Goal: Information Seeking & Learning: Learn about a topic

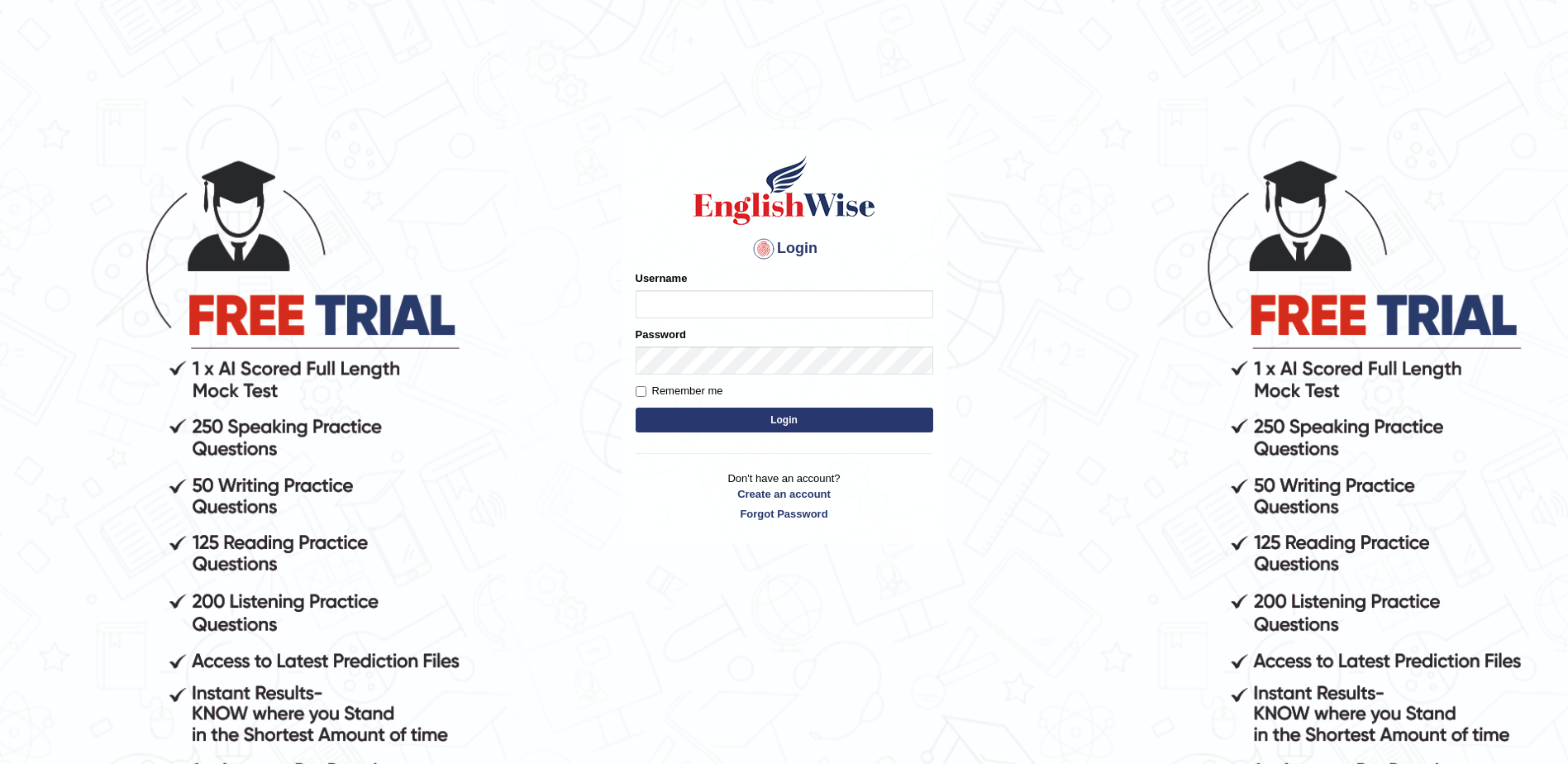
click at [749, 300] on input "Username" at bounding box center [784, 304] width 297 height 29
type input "ireen_parramatta"
click at [636, 408] on button "Login" at bounding box center [784, 420] width 297 height 25
type input "ireen_parramatta"
click at [636, 408] on button "Login" at bounding box center [784, 420] width 297 height 25
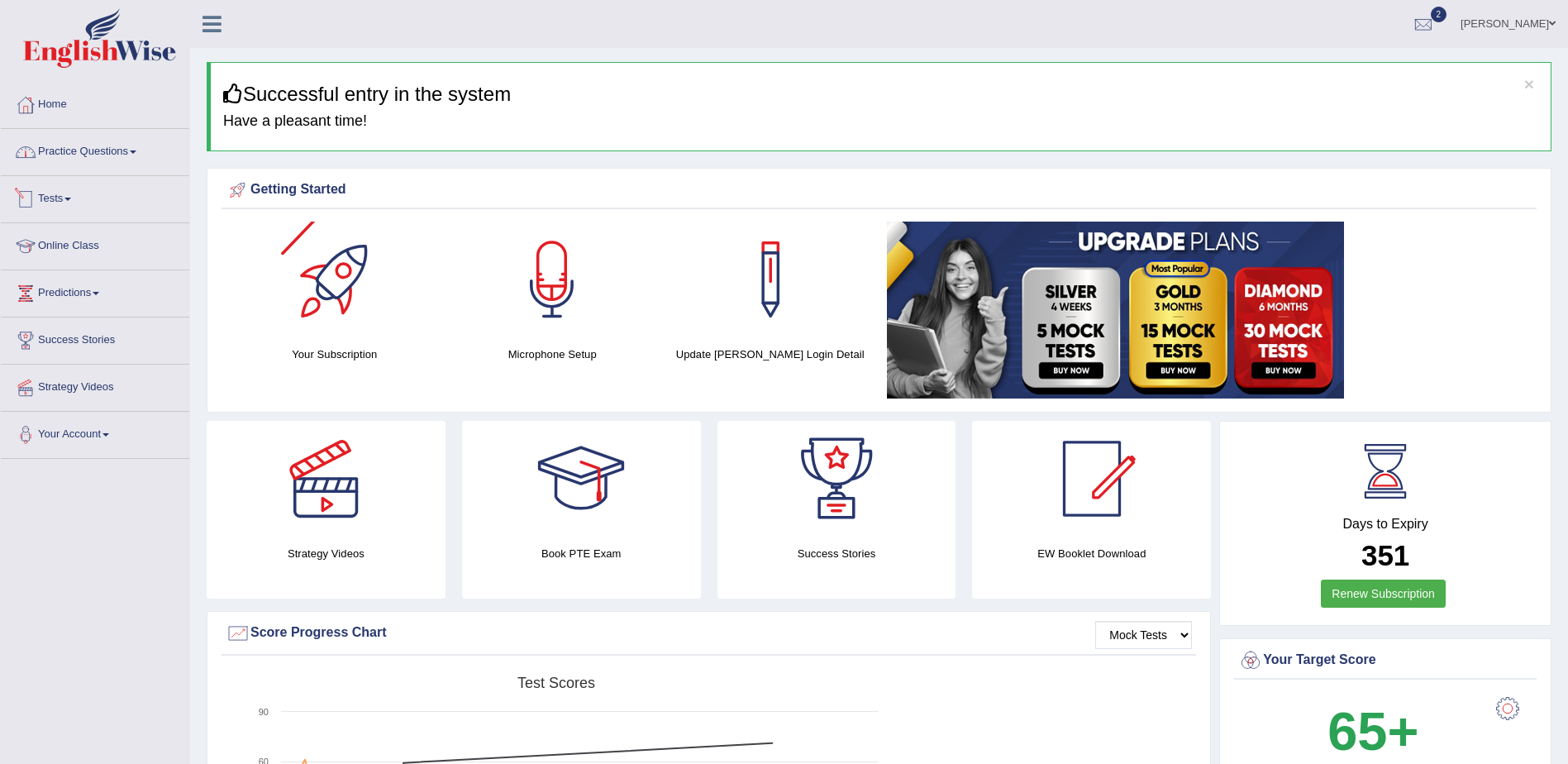
click at [85, 158] on link "Practice Questions" at bounding box center [95, 149] width 189 height 41
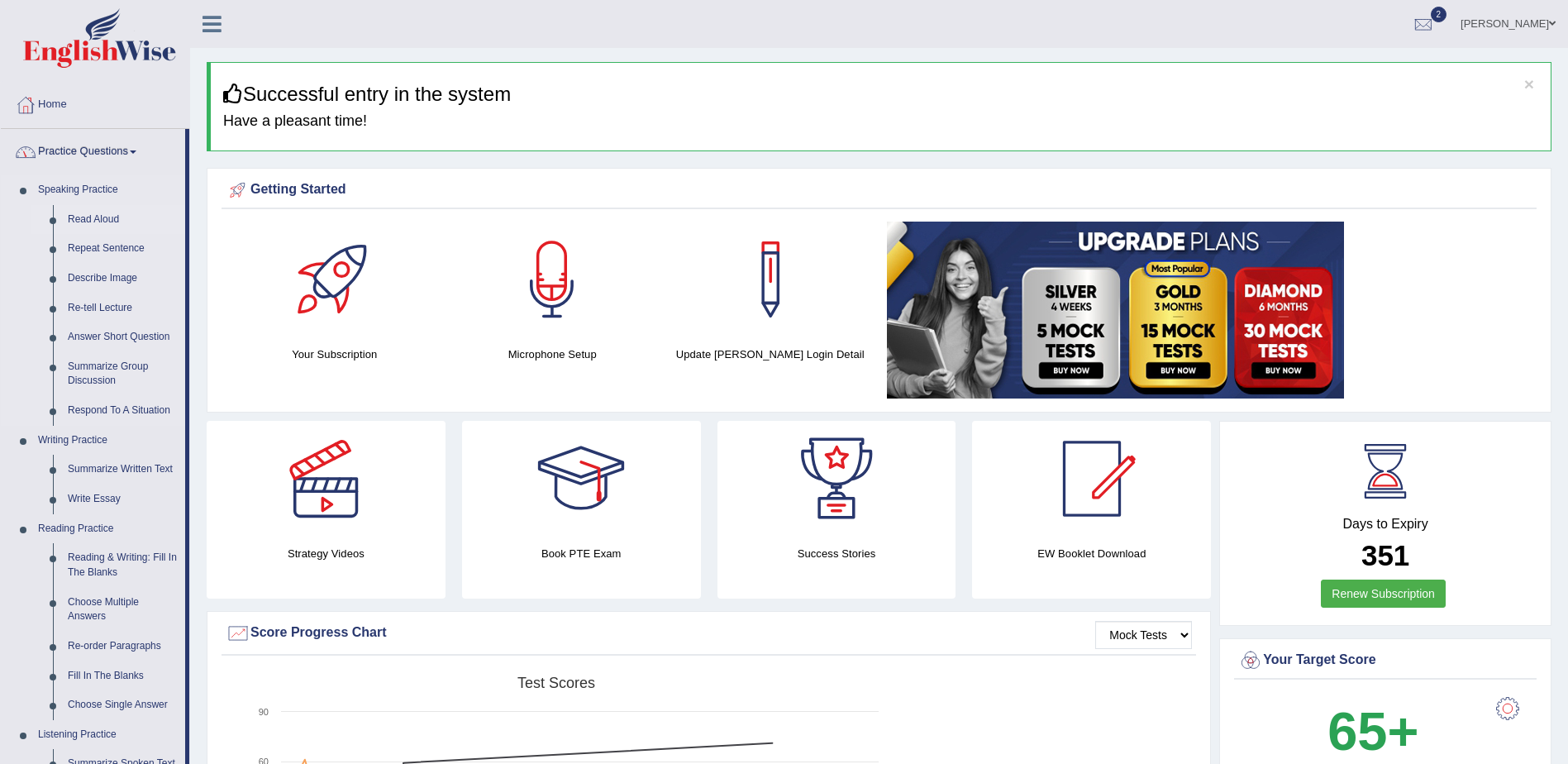
click at [98, 214] on link "Read Aloud" at bounding box center [123, 220] width 125 height 29
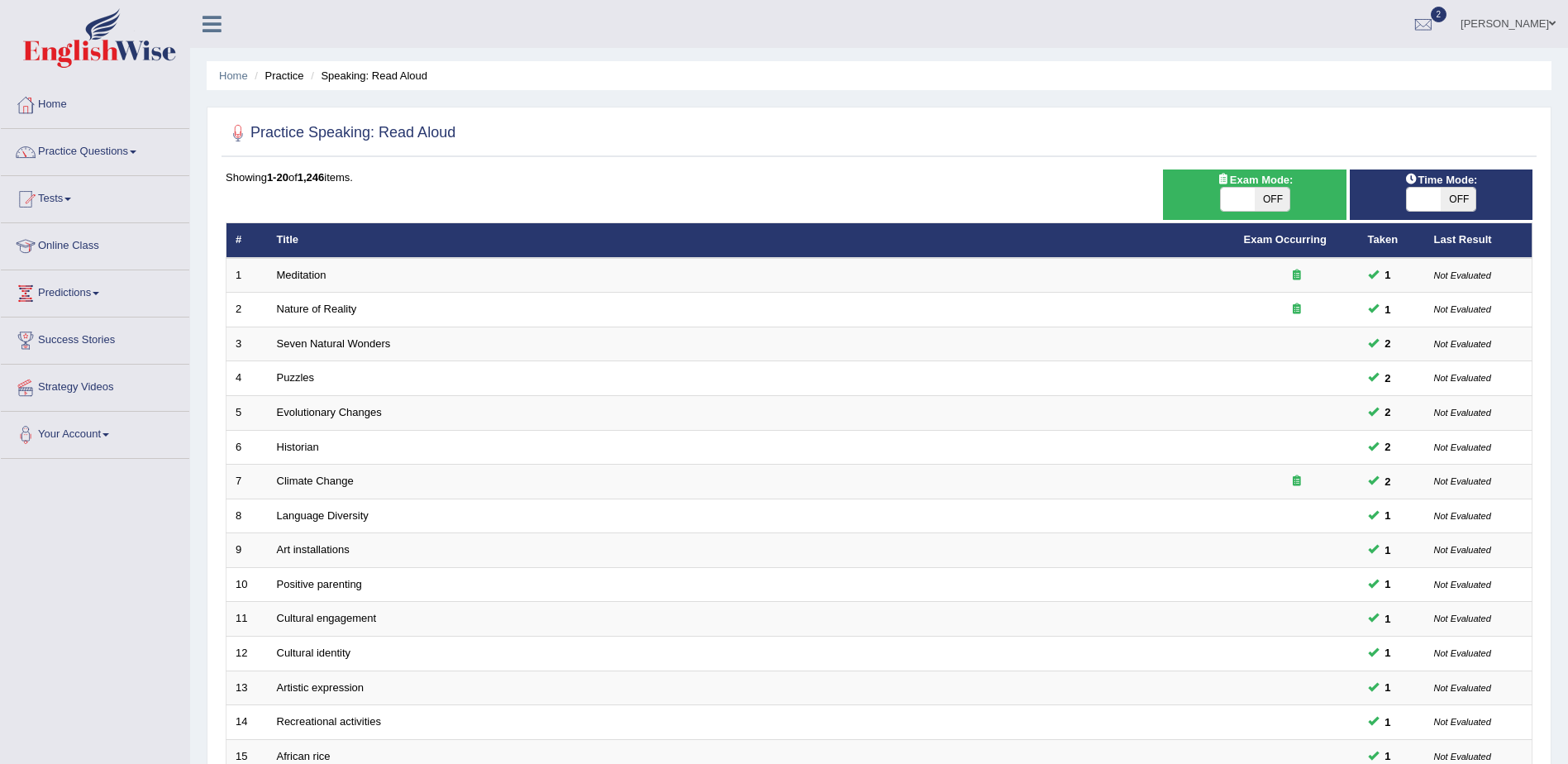
click at [1268, 195] on span "OFF" at bounding box center [1272, 199] width 35 height 23
checkbox input "true"
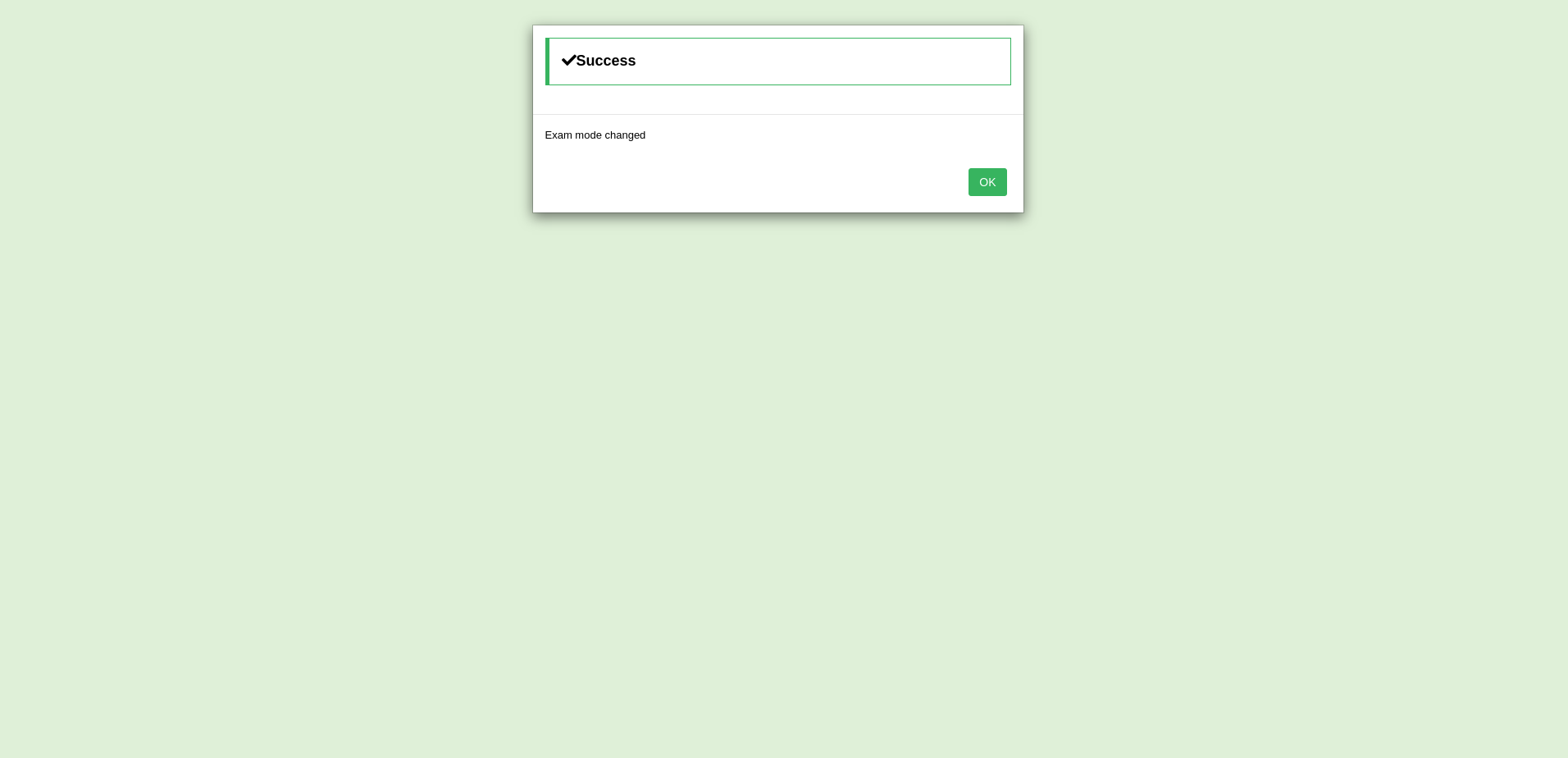
click at [978, 180] on button "OK" at bounding box center [987, 182] width 37 height 28
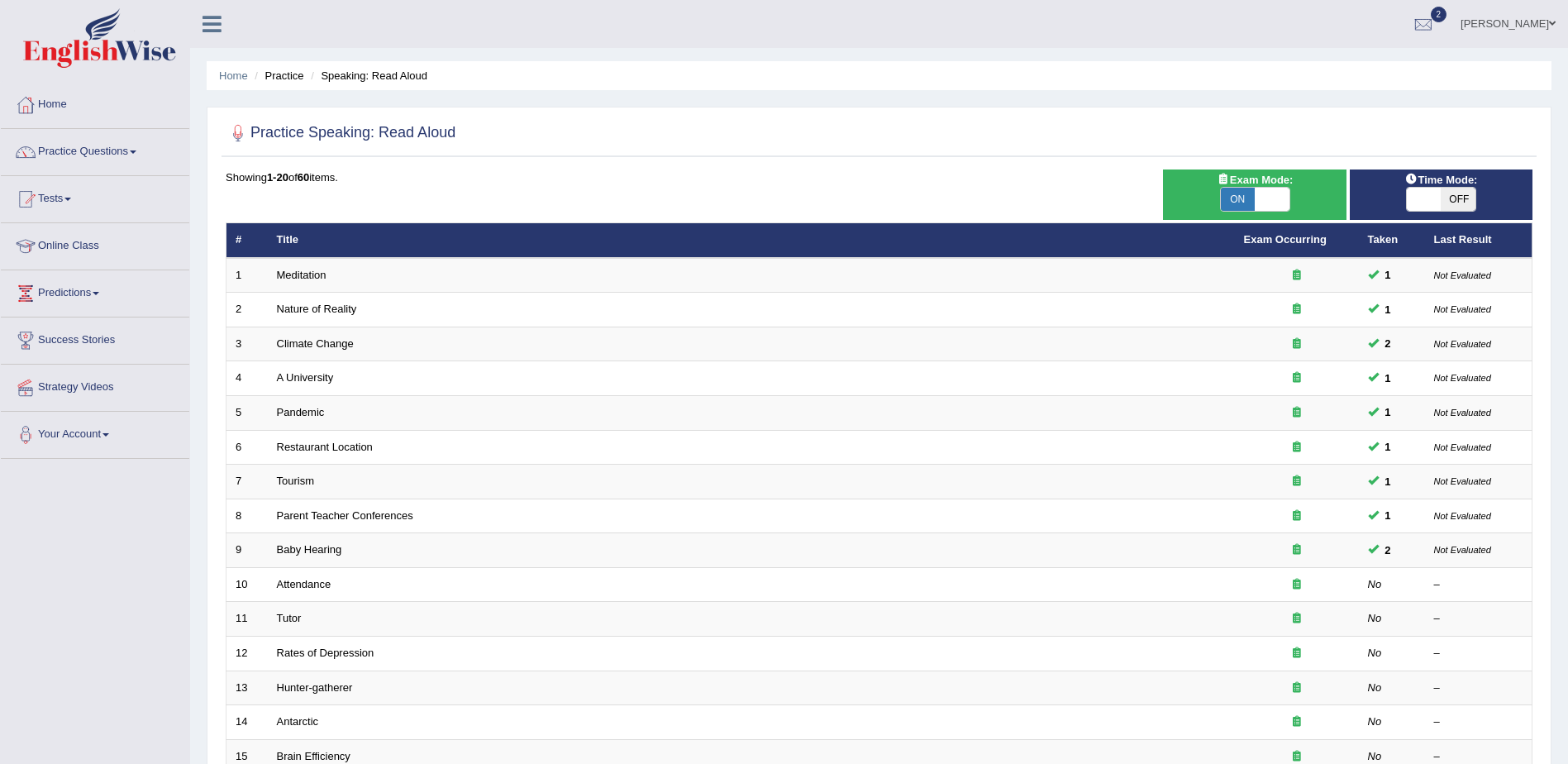
click at [1442, 197] on span "OFF" at bounding box center [1458, 199] width 35 height 23
checkbox input "true"
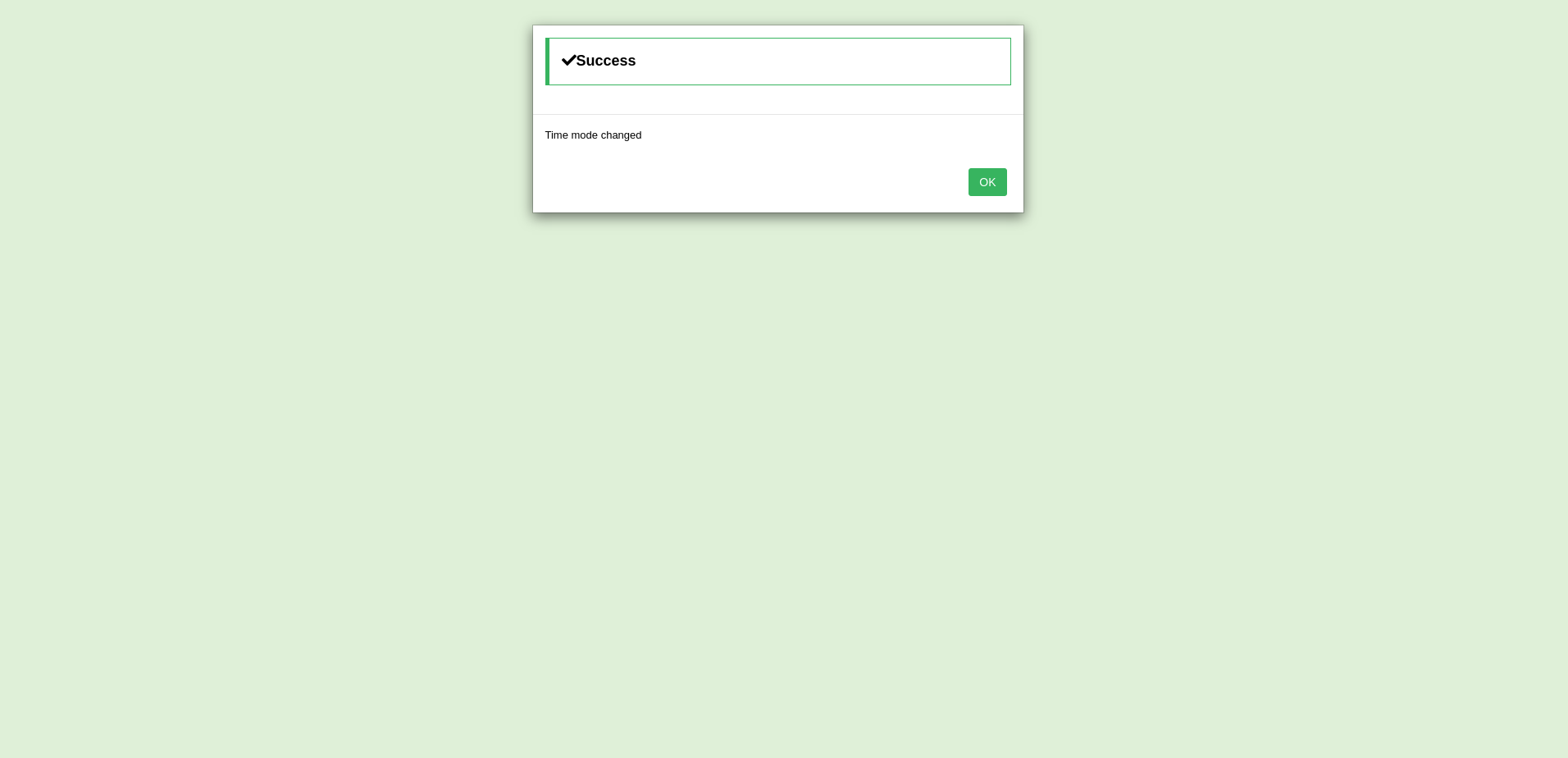
click at [990, 178] on button "OK" at bounding box center [987, 182] width 37 height 28
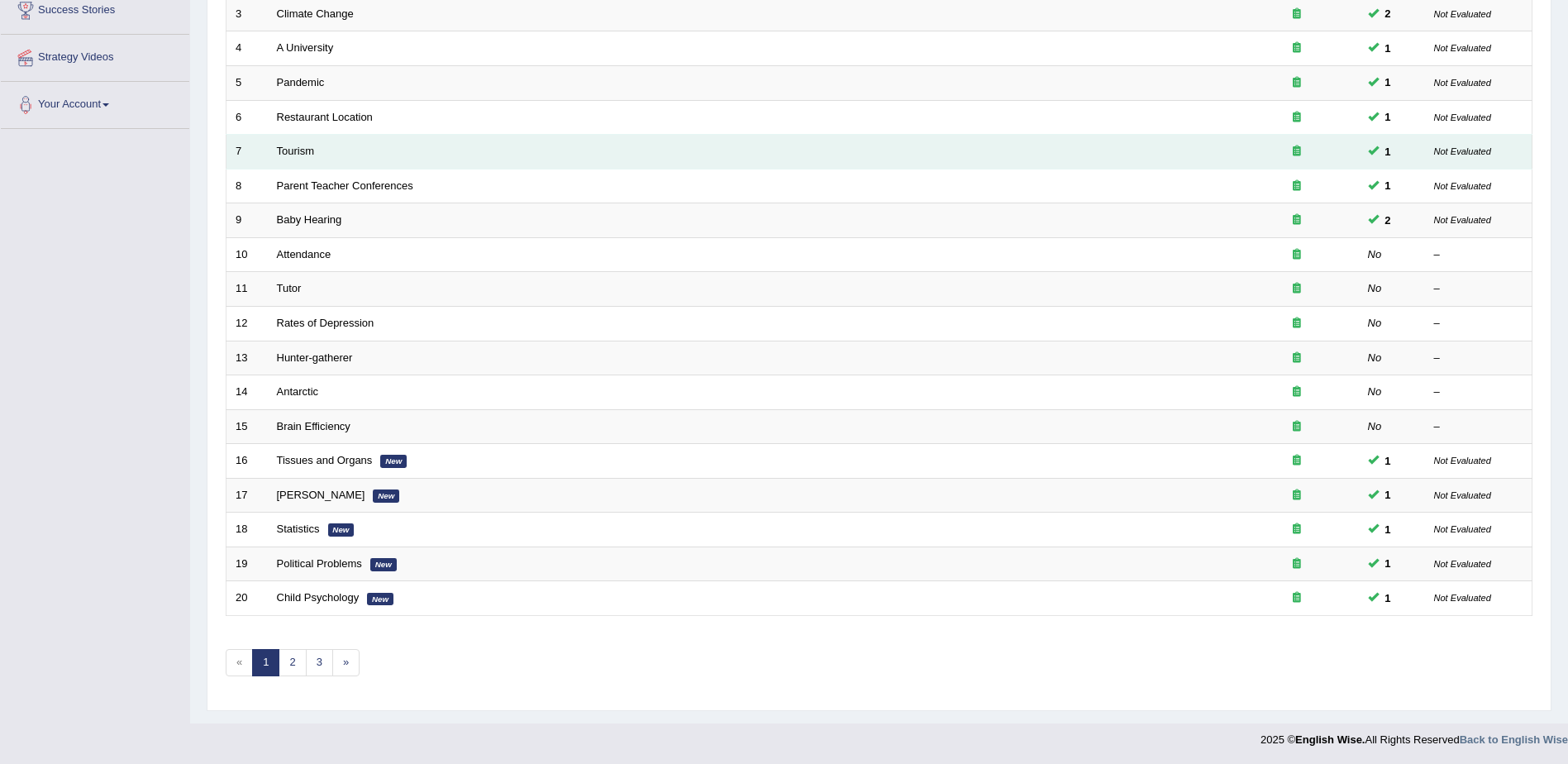
scroll to position [330, 0]
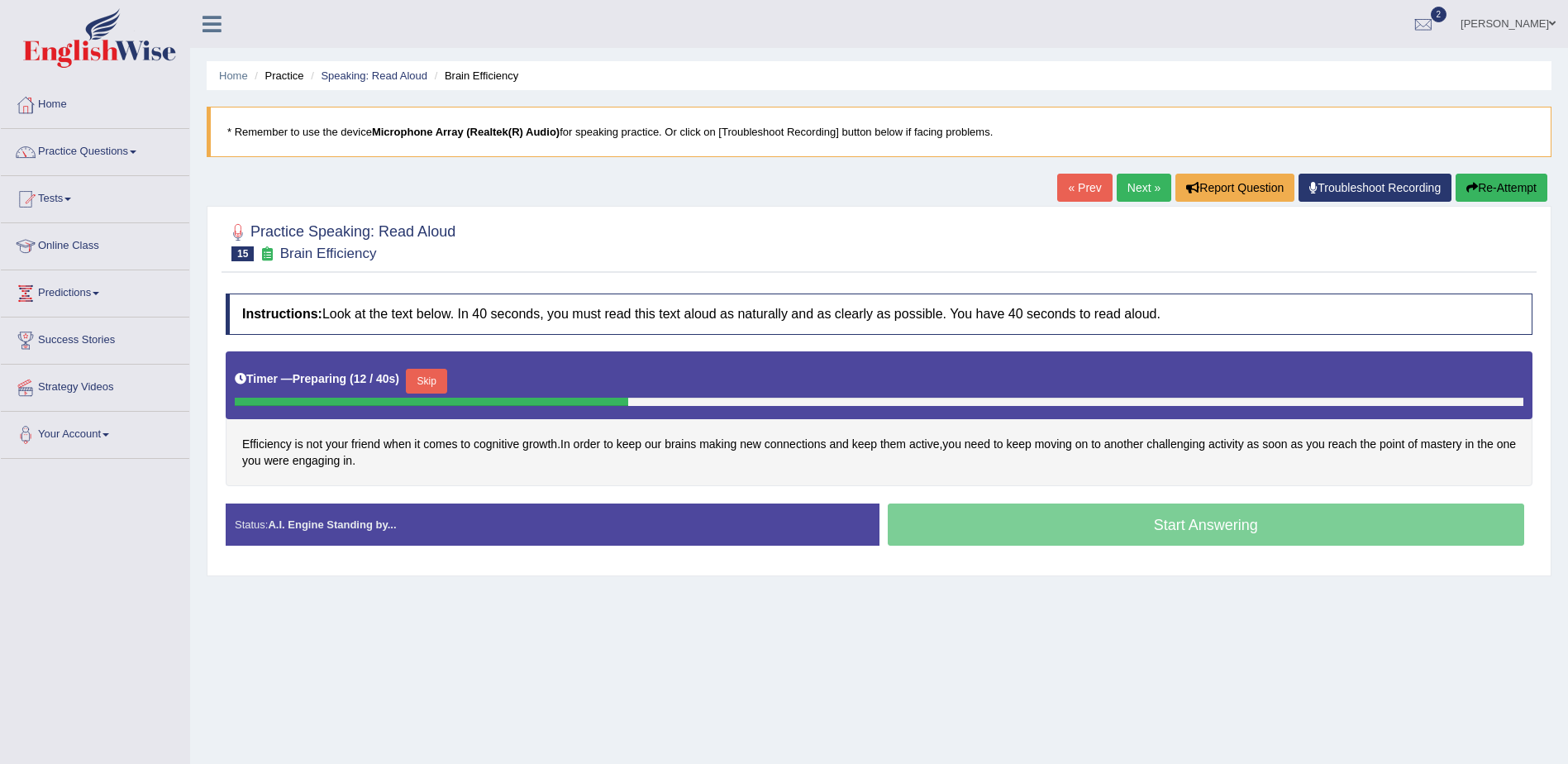
click at [433, 376] on button "Skip" at bounding box center [426, 380] width 41 height 25
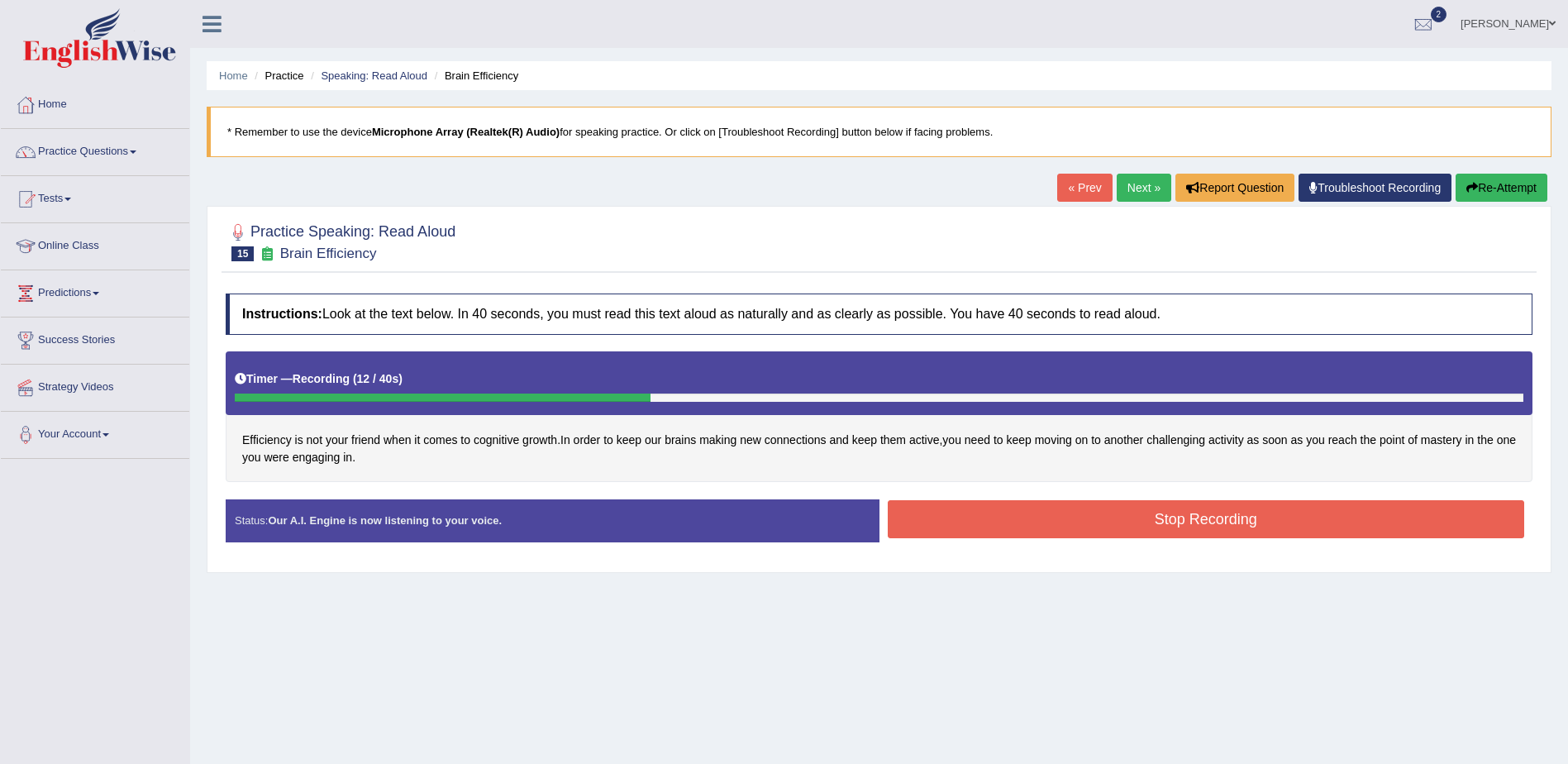
click at [1070, 534] on button "Stop Recording" at bounding box center [1206, 518] width 637 height 38
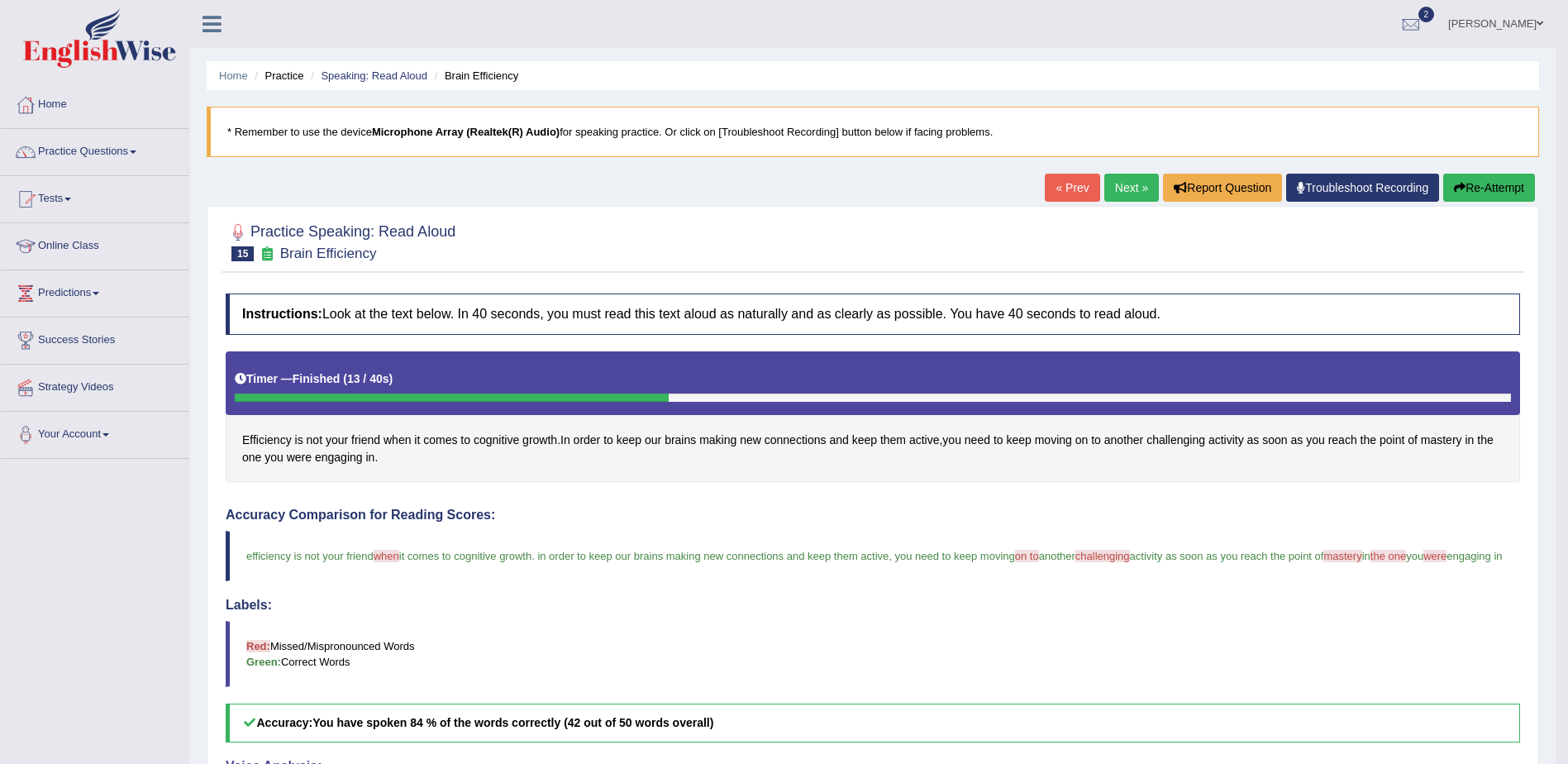
click at [1122, 183] on link "Next »" at bounding box center [1132, 188] width 54 height 29
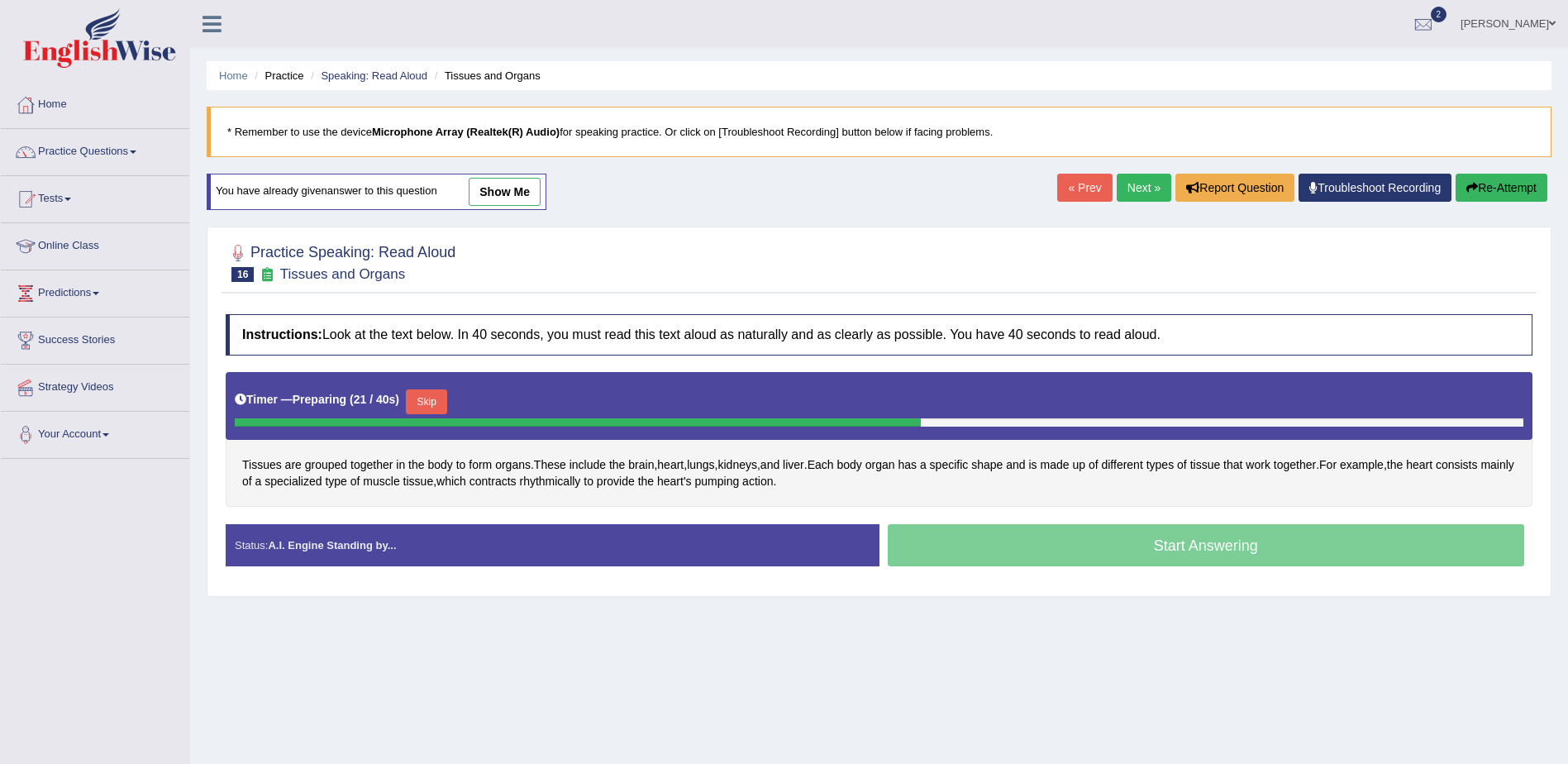
click at [424, 395] on button "Skip" at bounding box center [426, 401] width 41 height 25
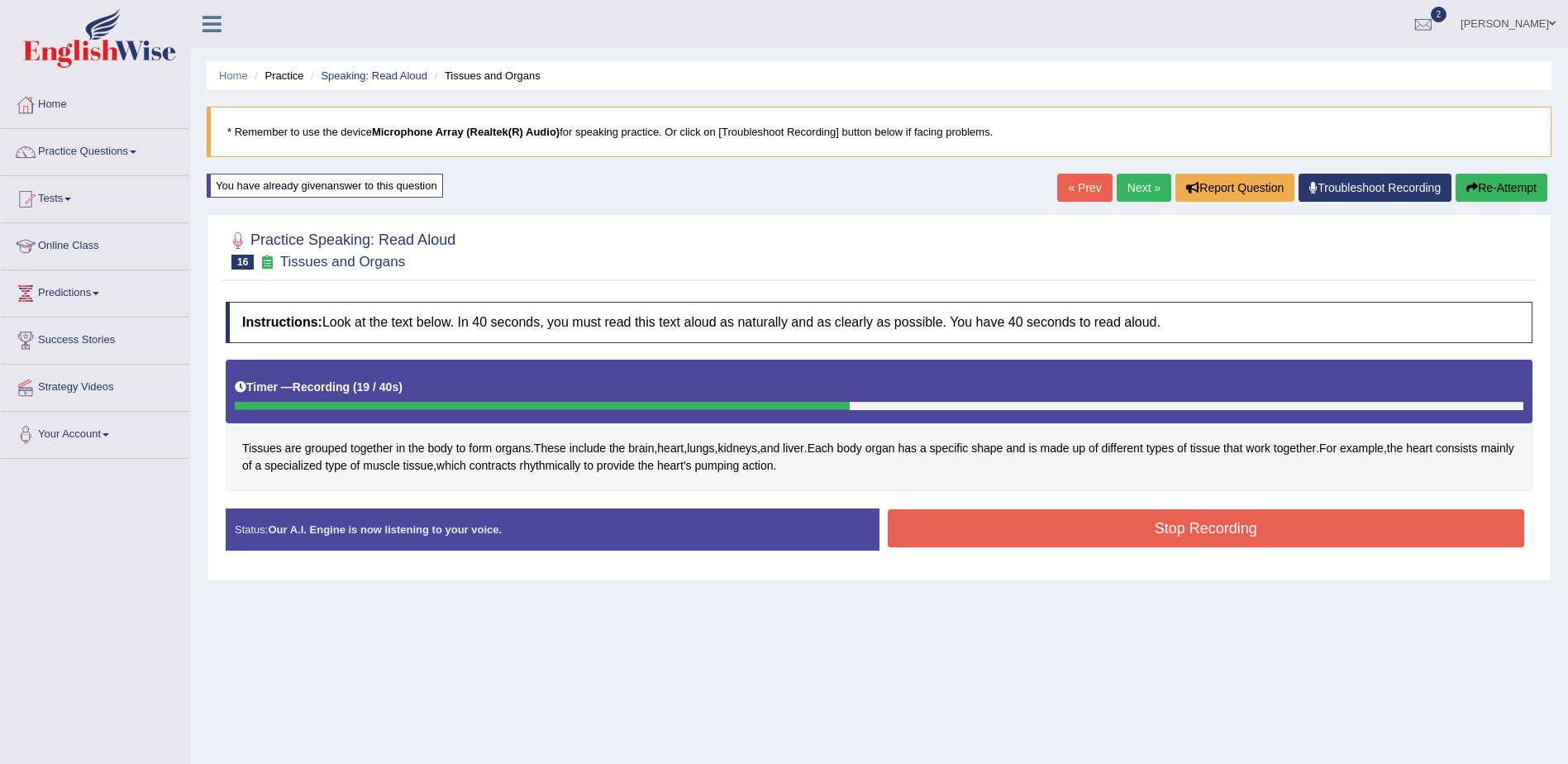
click at [997, 522] on button "Stop Recording" at bounding box center [1206, 527] width 637 height 38
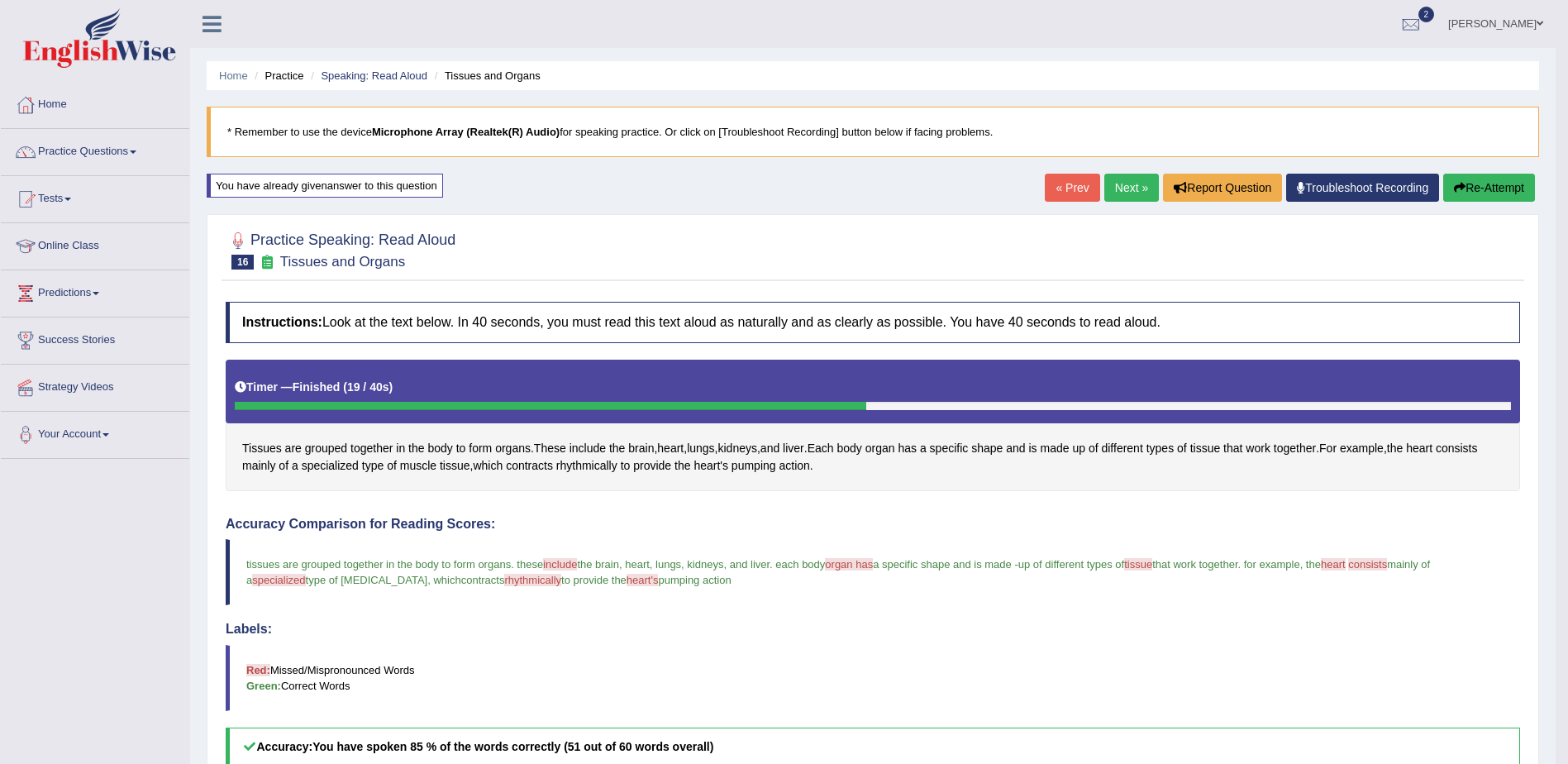
click at [1127, 188] on link "Next »" at bounding box center [1132, 188] width 54 height 29
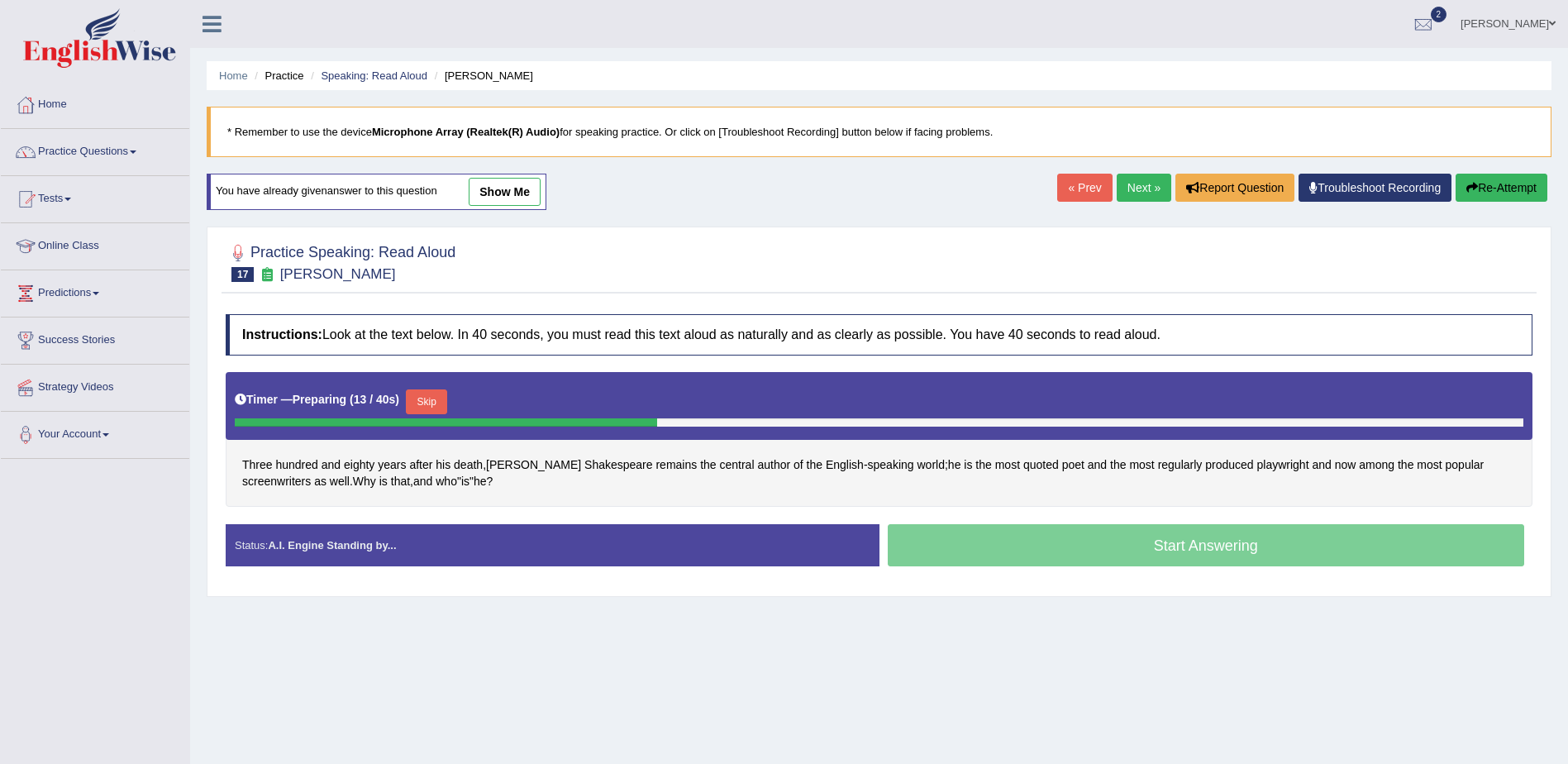
click at [430, 400] on button "Skip" at bounding box center [426, 401] width 41 height 25
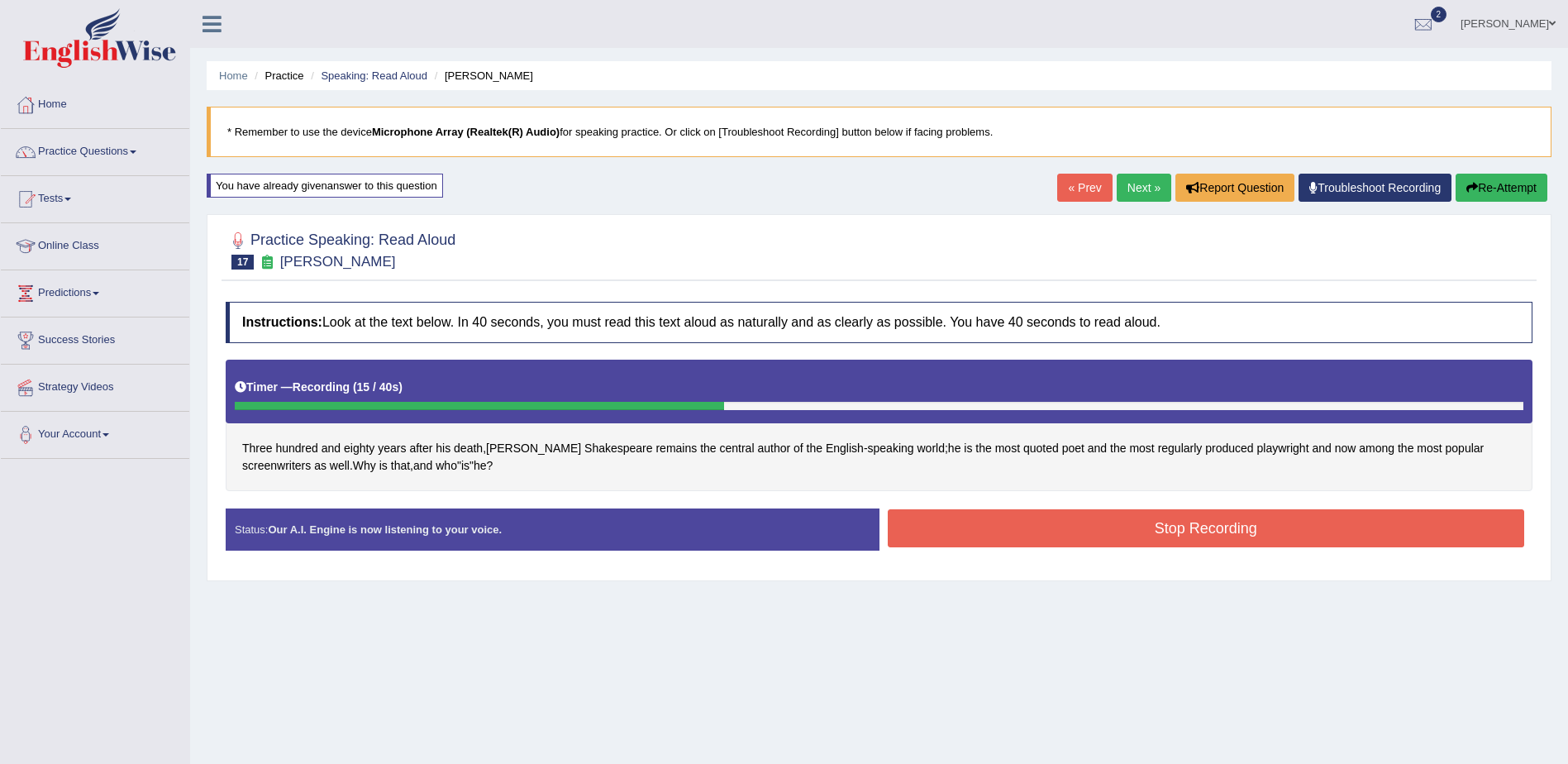
click at [1017, 522] on button "Stop Recording" at bounding box center [1206, 527] width 637 height 38
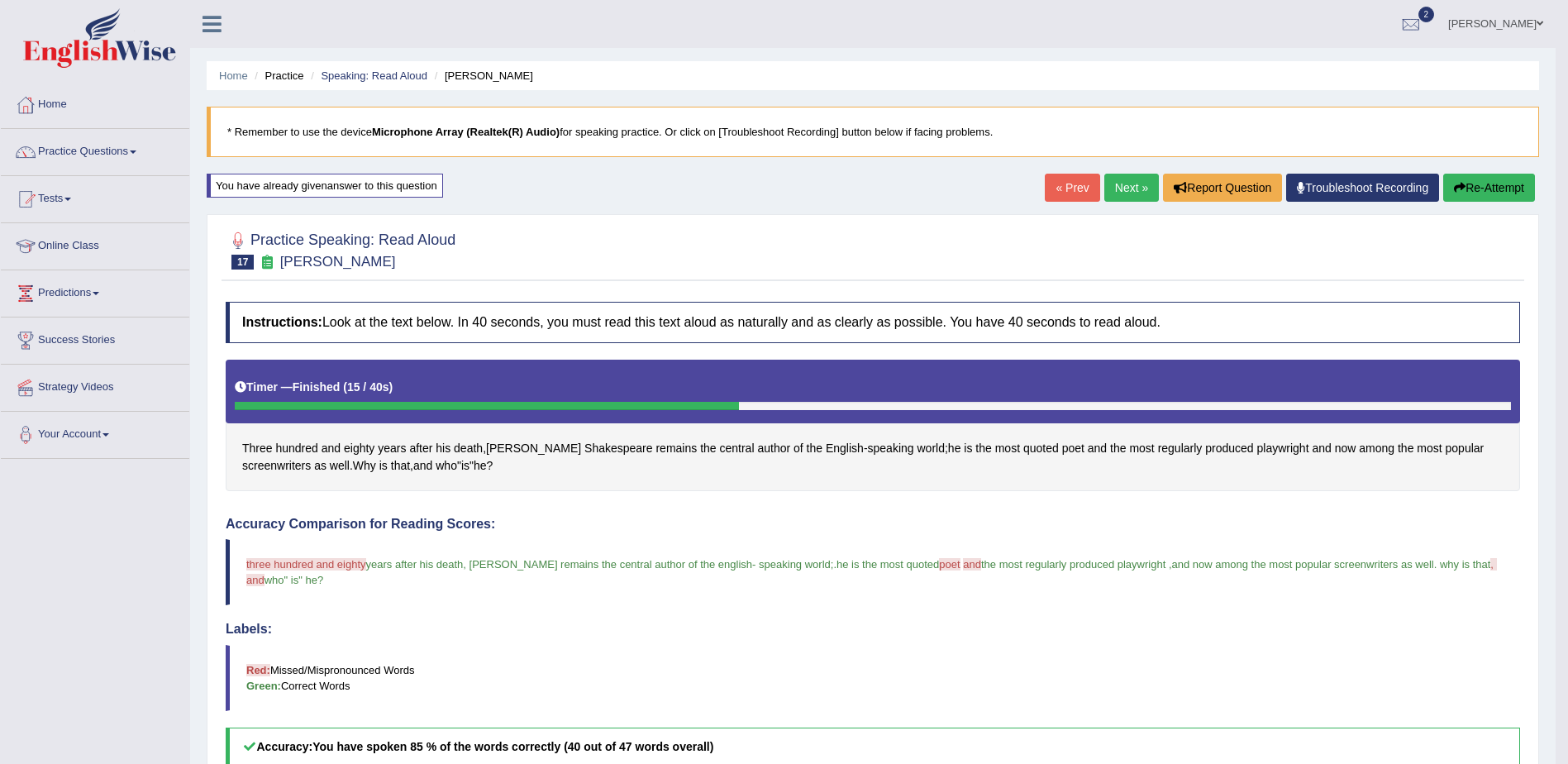
click at [1136, 191] on link "Next »" at bounding box center [1132, 188] width 54 height 29
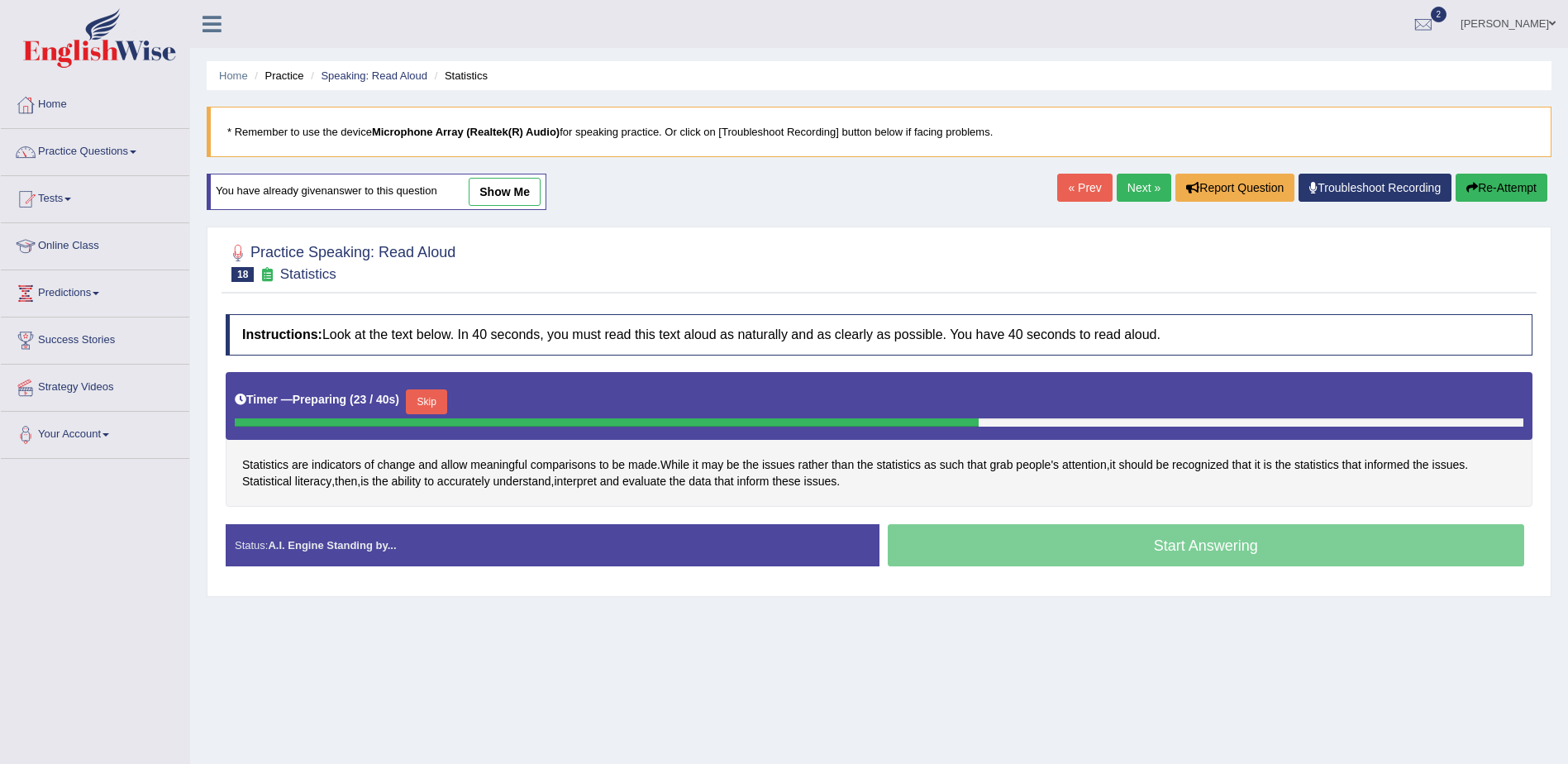
click at [418, 399] on button "Skip" at bounding box center [426, 401] width 41 height 25
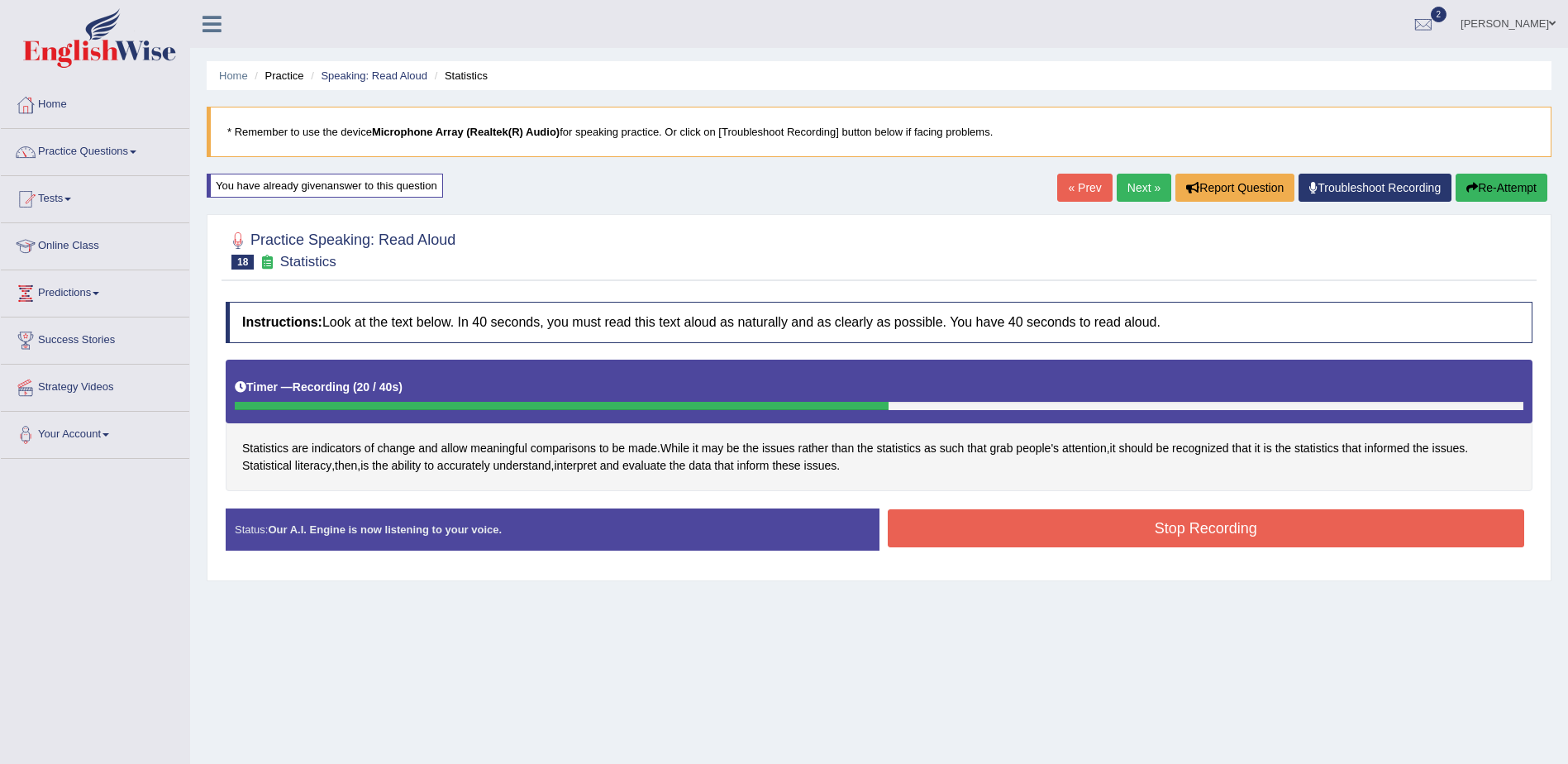
click at [1077, 518] on button "Stop Recording" at bounding box center [1206, 527] width 637 height 38
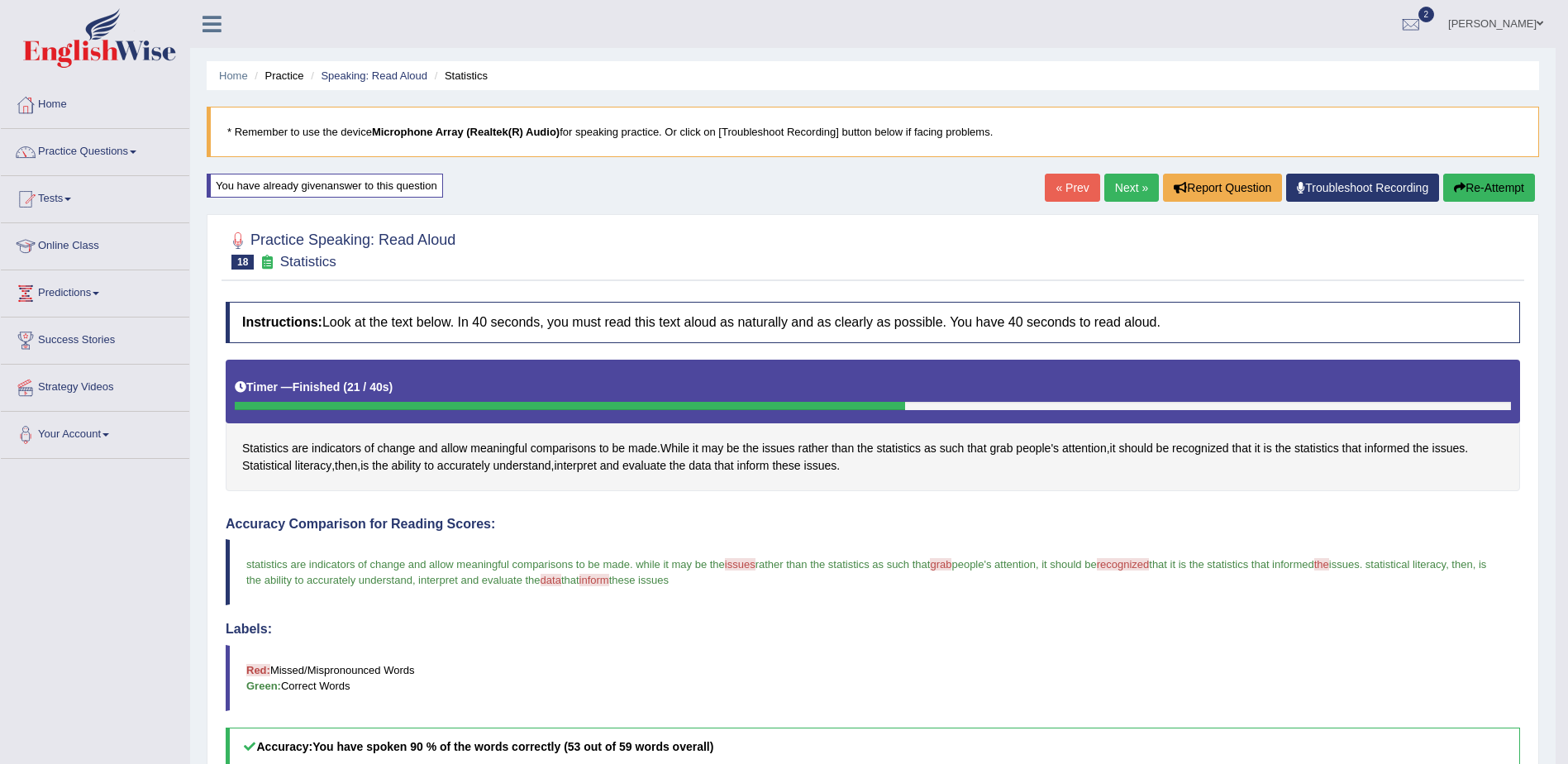
click at [1131, 196] on link "Next »" at bounding box center [1132, 188] width 54 height 29
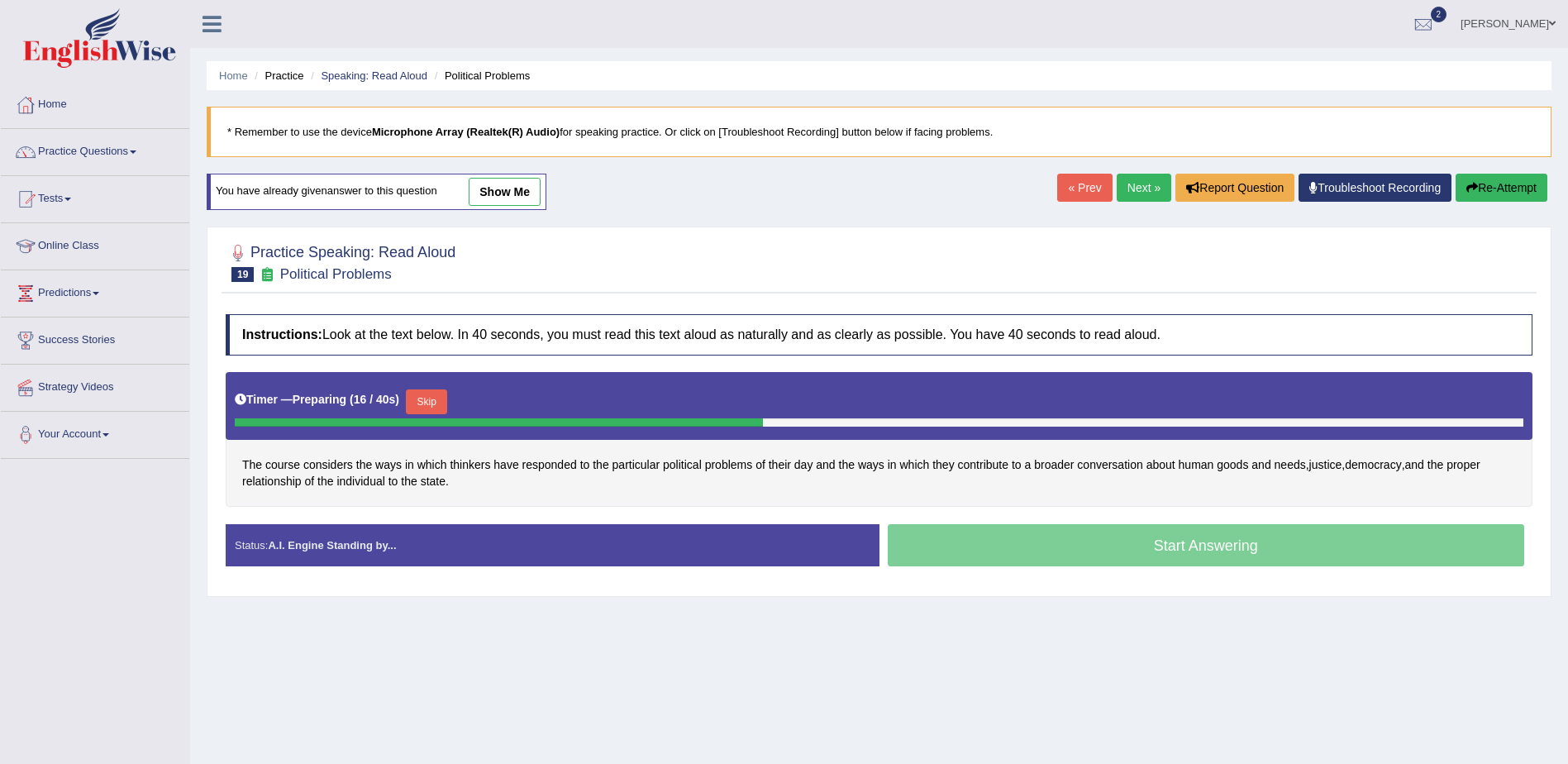
click at [428, 401] on button "Skip" at bounding box center [426, 401] width 41 height 25
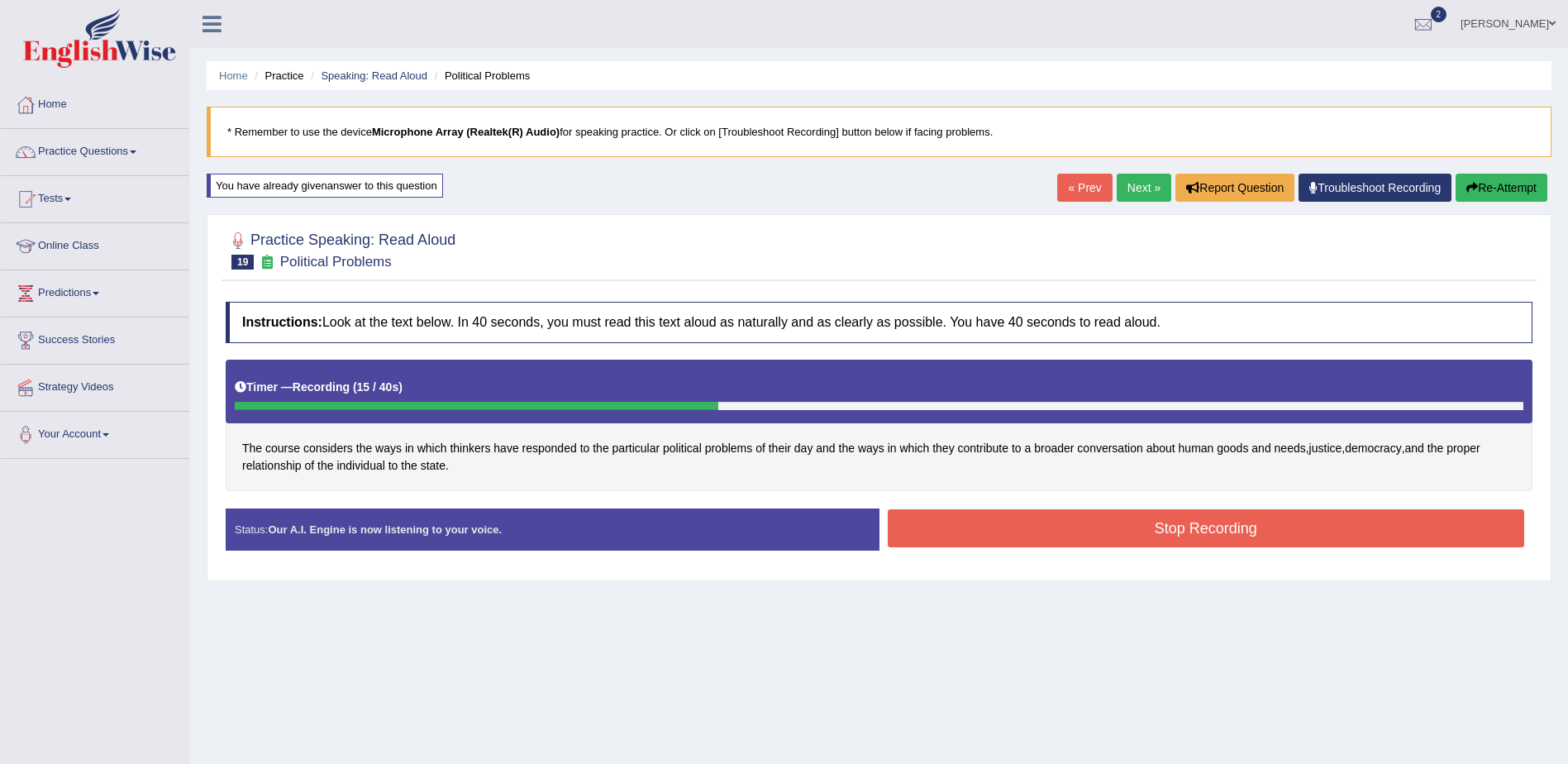
click at [1007, 534] on button "Stop Recording" at bounding box center [1206, 527] width 637 height 38
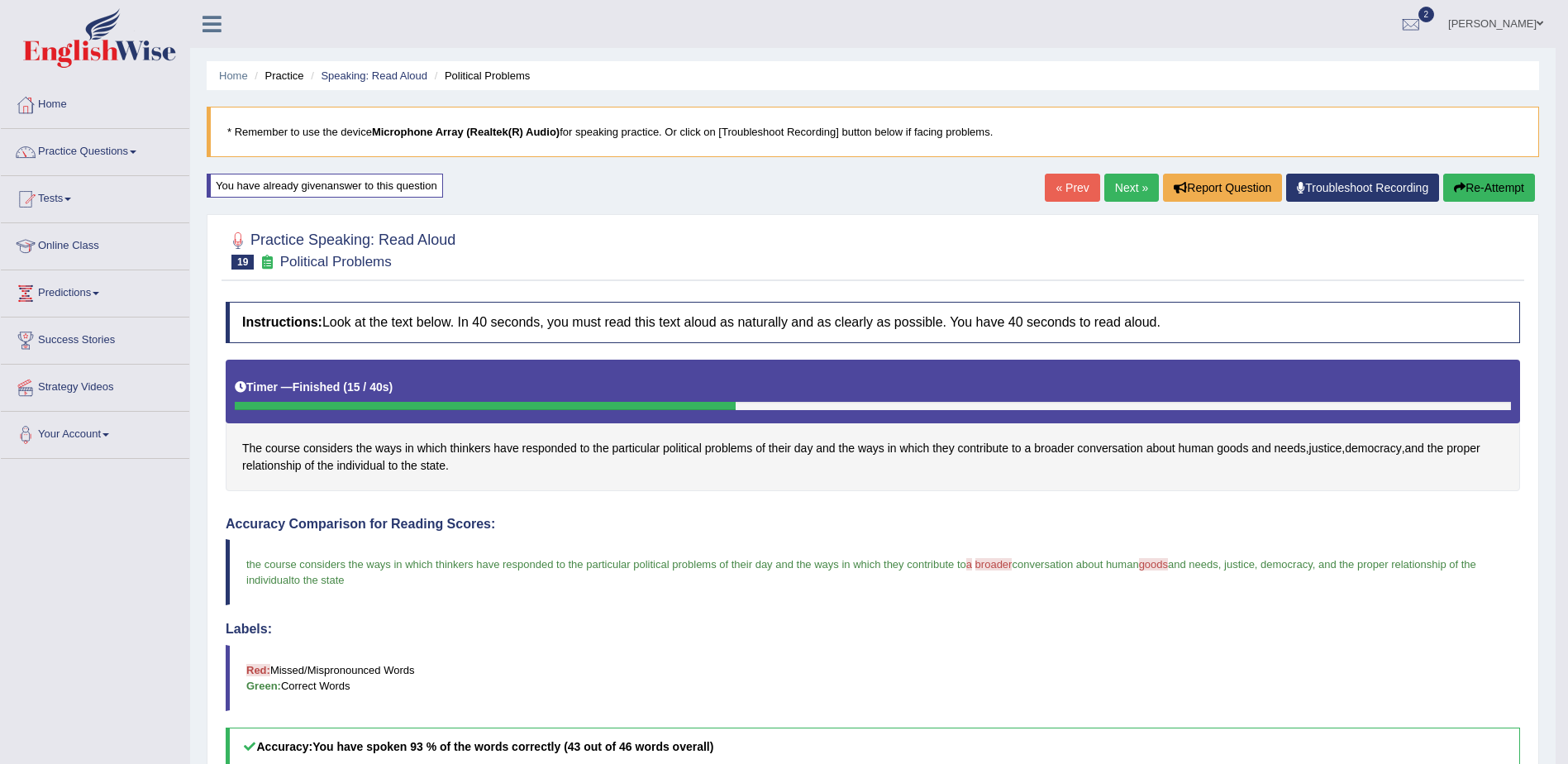
click at [1484, 190] on button "Re-Attempt" at bounding box center [1490, 188] width 92 height 29
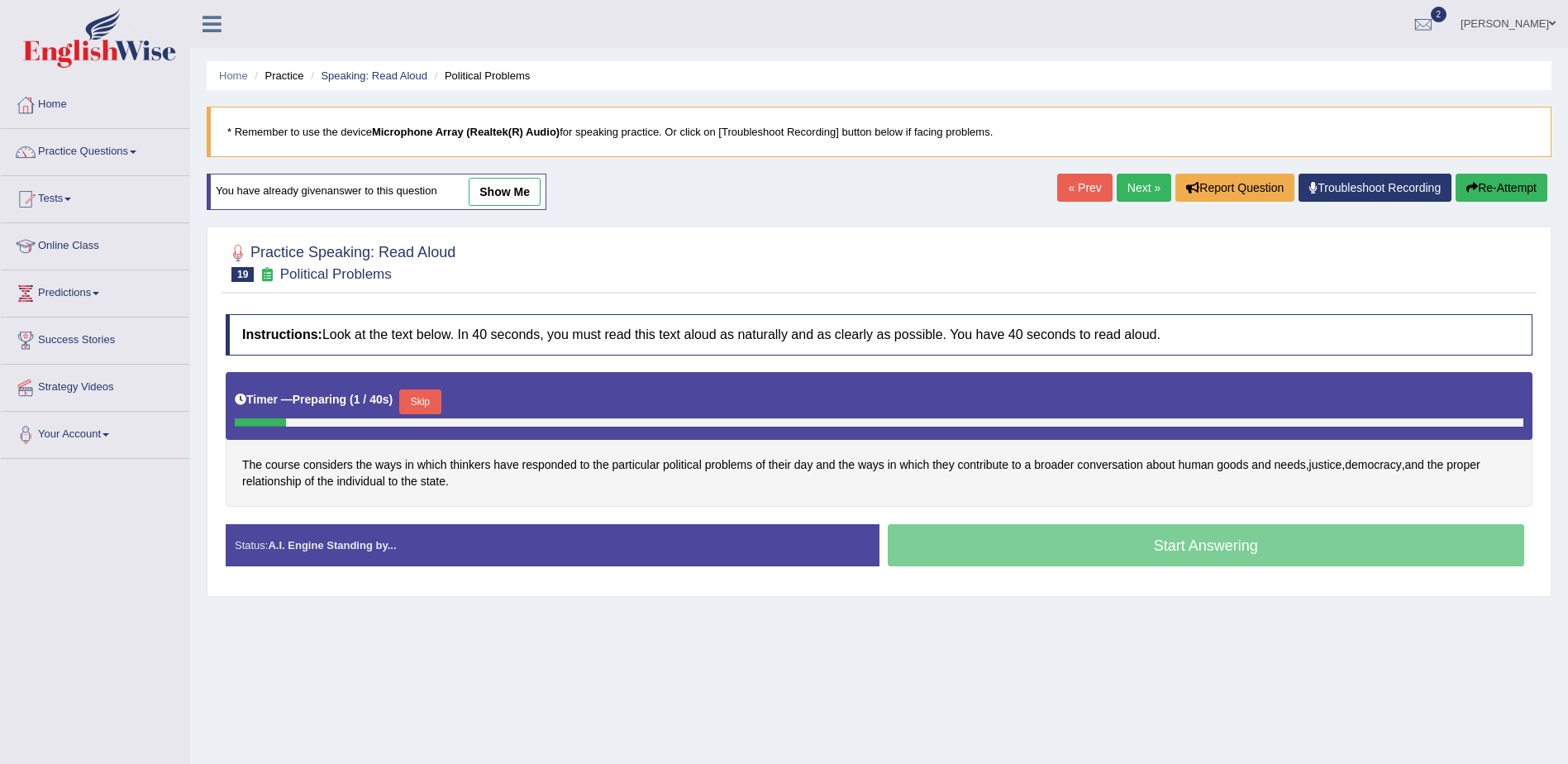
click at [423, 404] on button "Skip" at bounding box center [420, 401] width 41 height 25
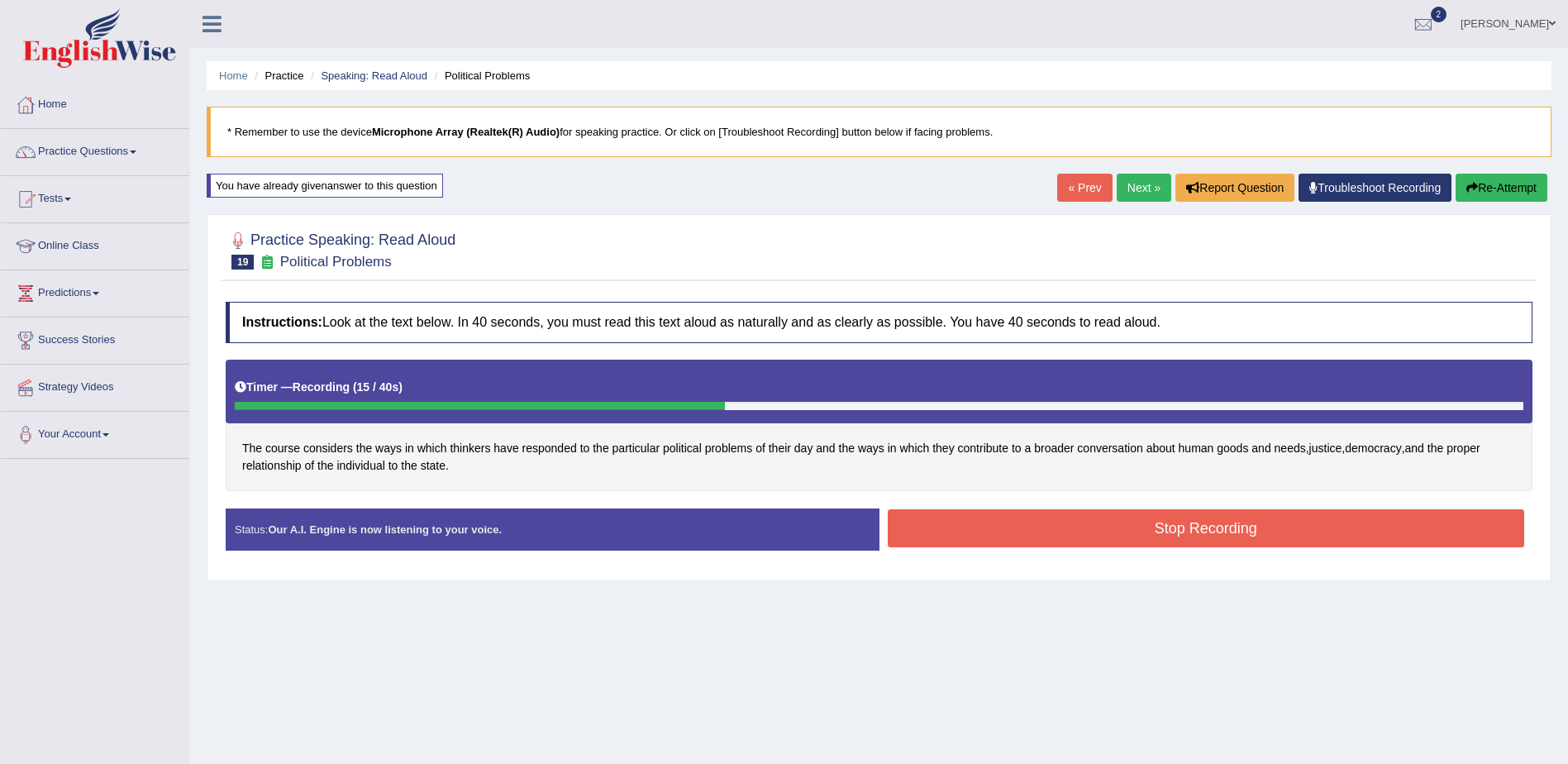
click at [1113, 520] on button "Stop Recording" at bounding box center [1206, 527] width 637 height 38
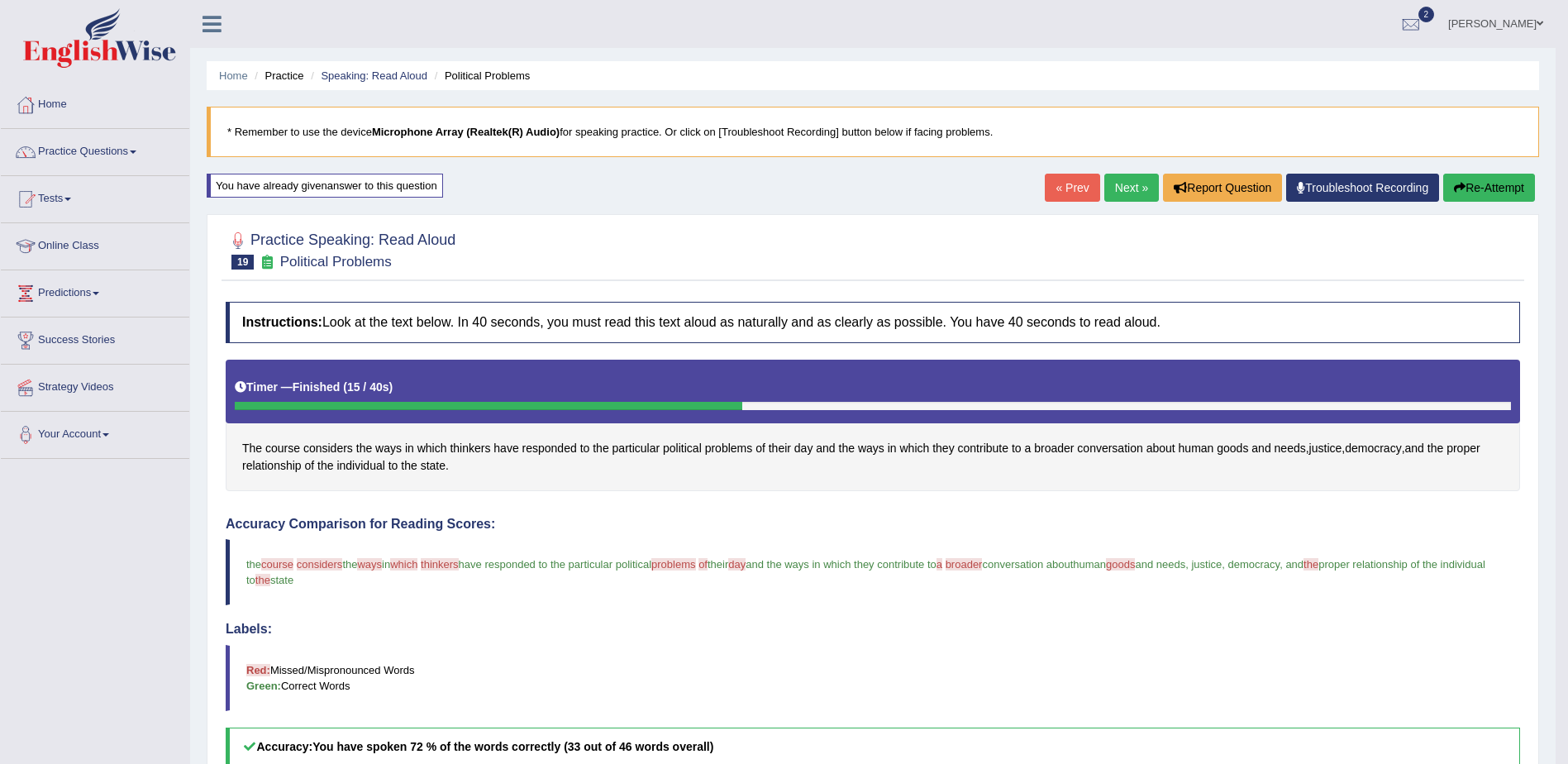
click at [1116, 182] on link "Next »" at bounding box center [1132, 188] width 54 height 29
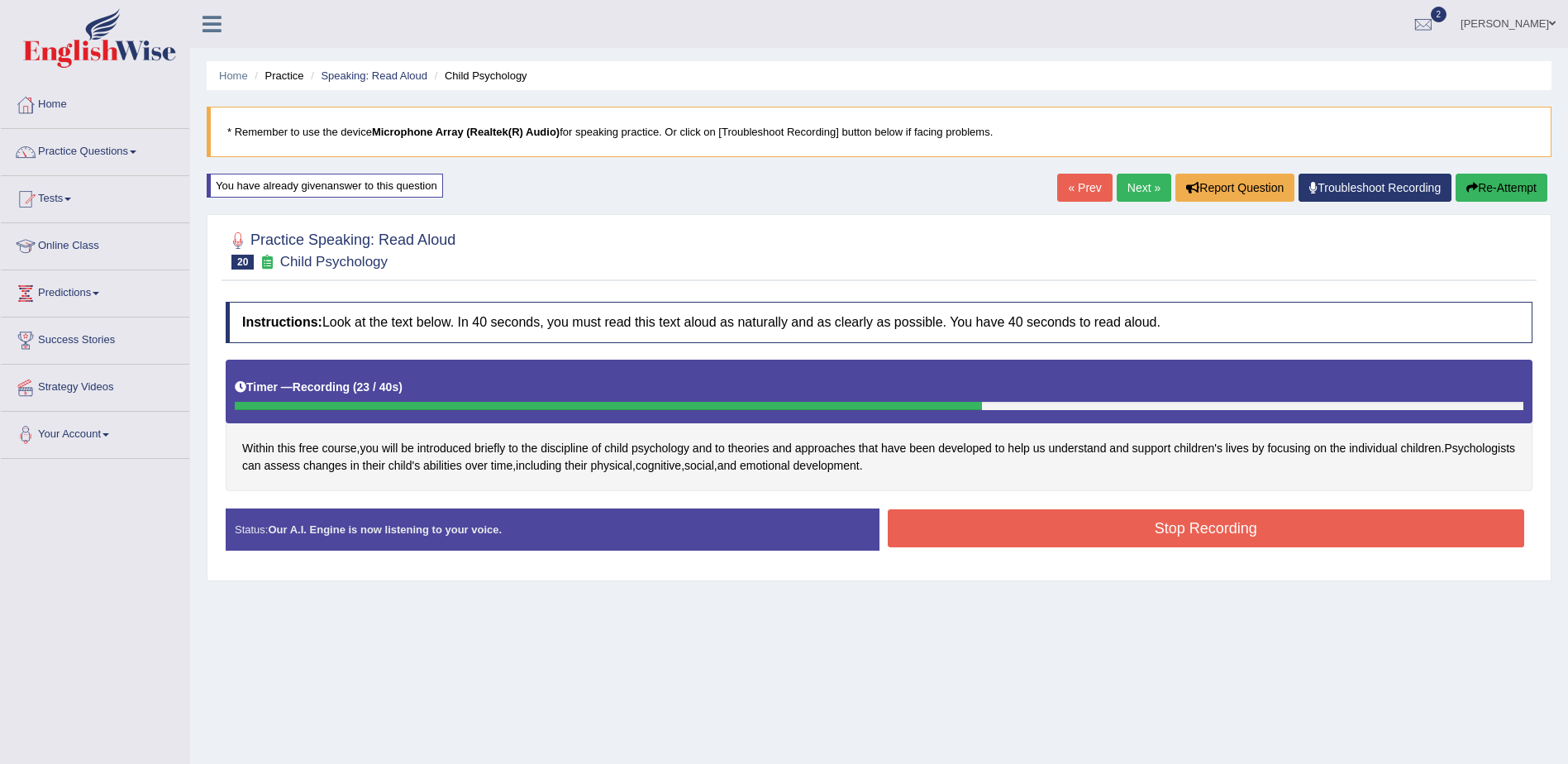
click at [1008, 523] on button "Stop Recording" at bounding box center [1206, 527] width 637 height 38
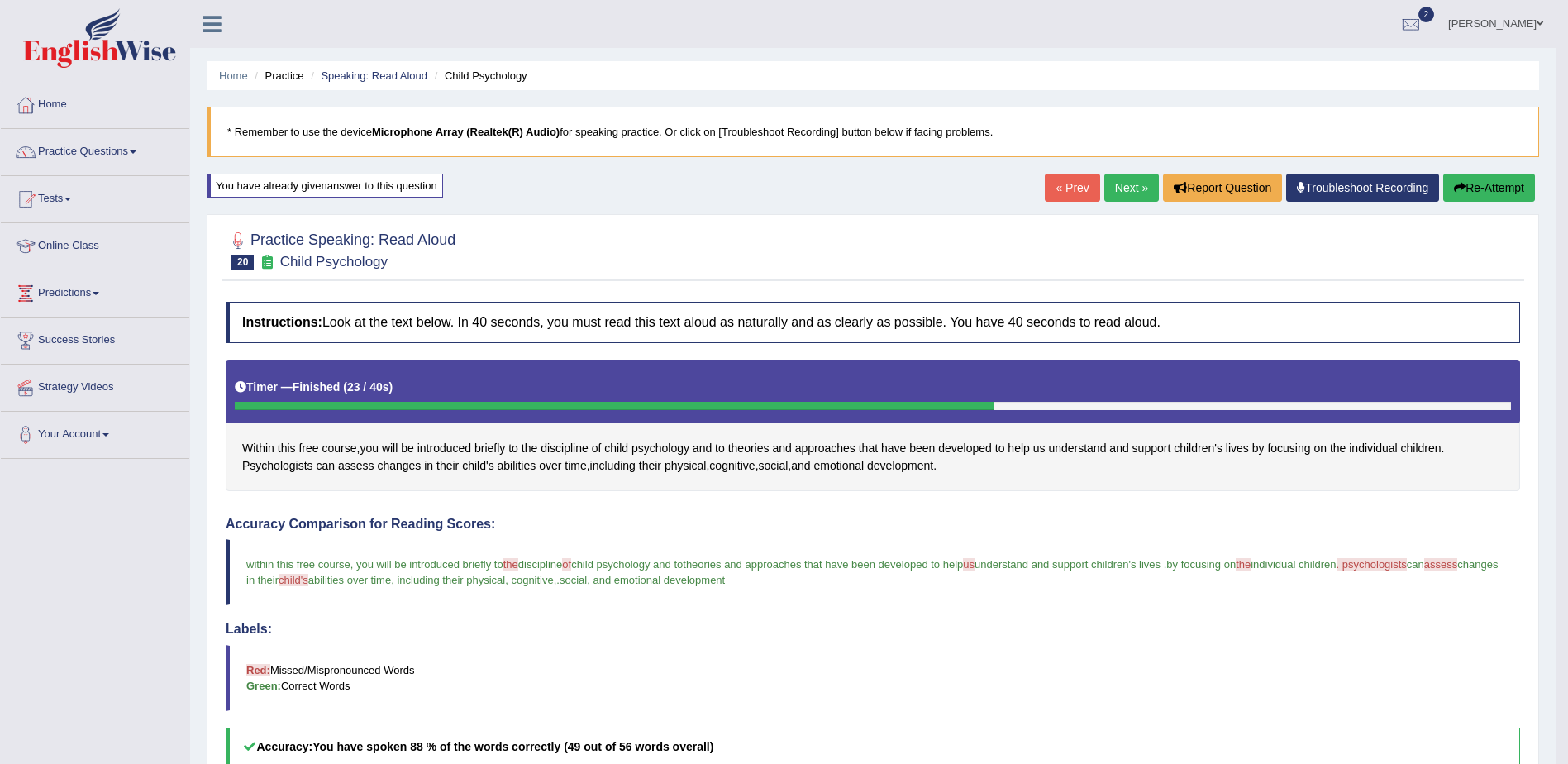
click at [1151, 191] on link "Next »" at bounding box center [1132, 188] width 54 height 29
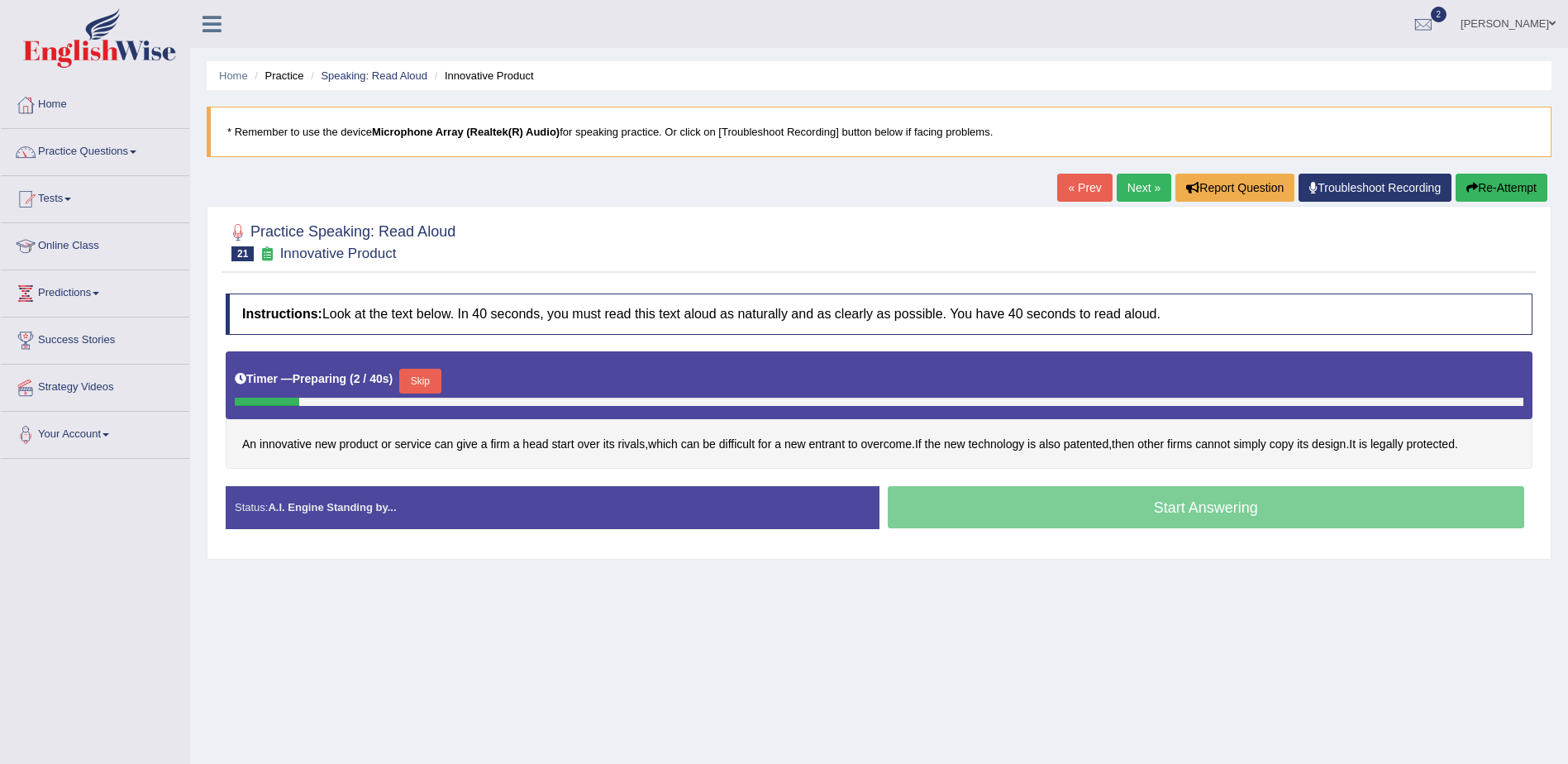
click at [431, 381] on button "Skip" at bounding box center [420, 380] width 41 height 25
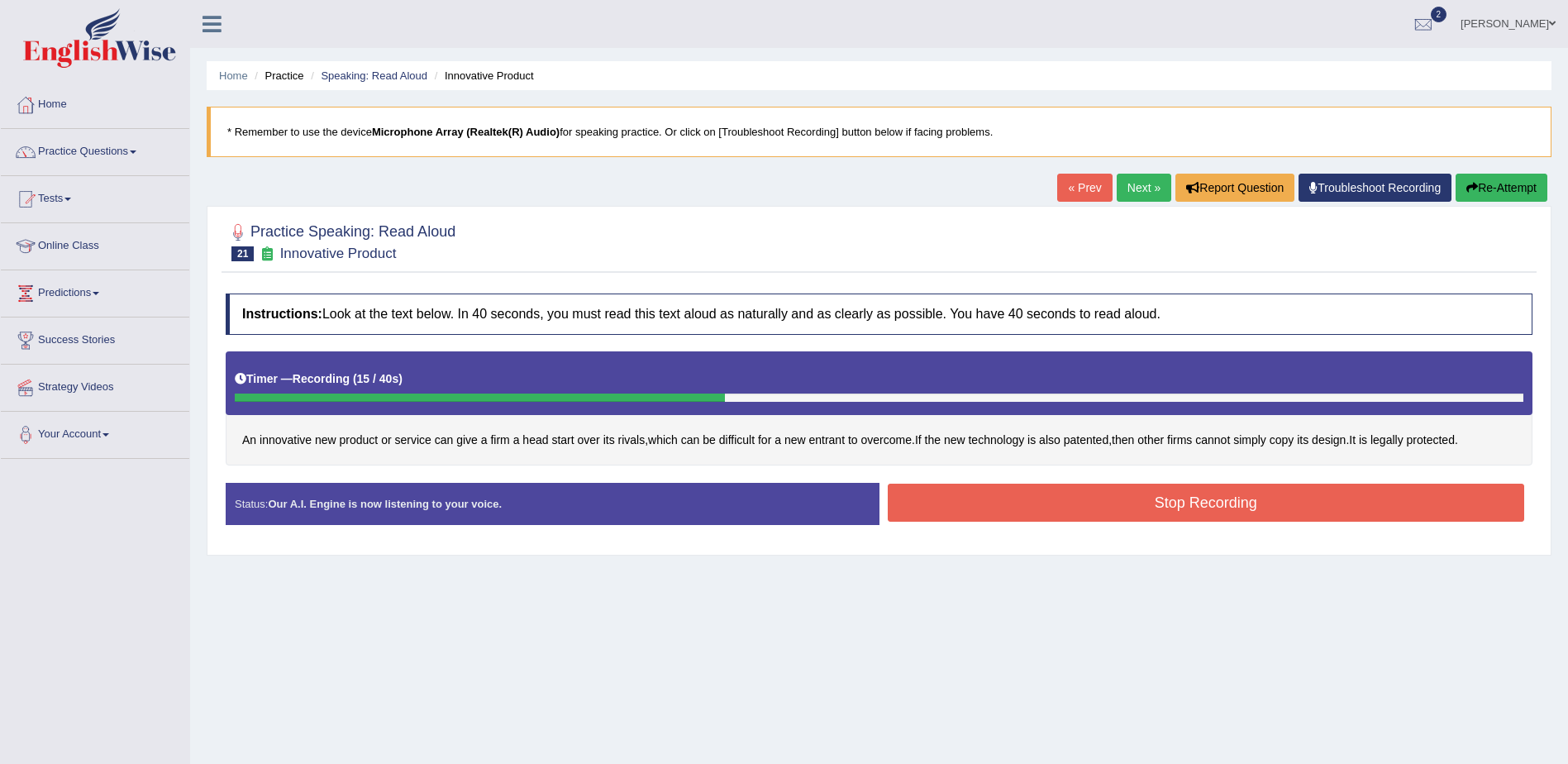
click at [1215, 504] on button "Stop Recording" at bounding box center [1206, 502] width 637 height 38
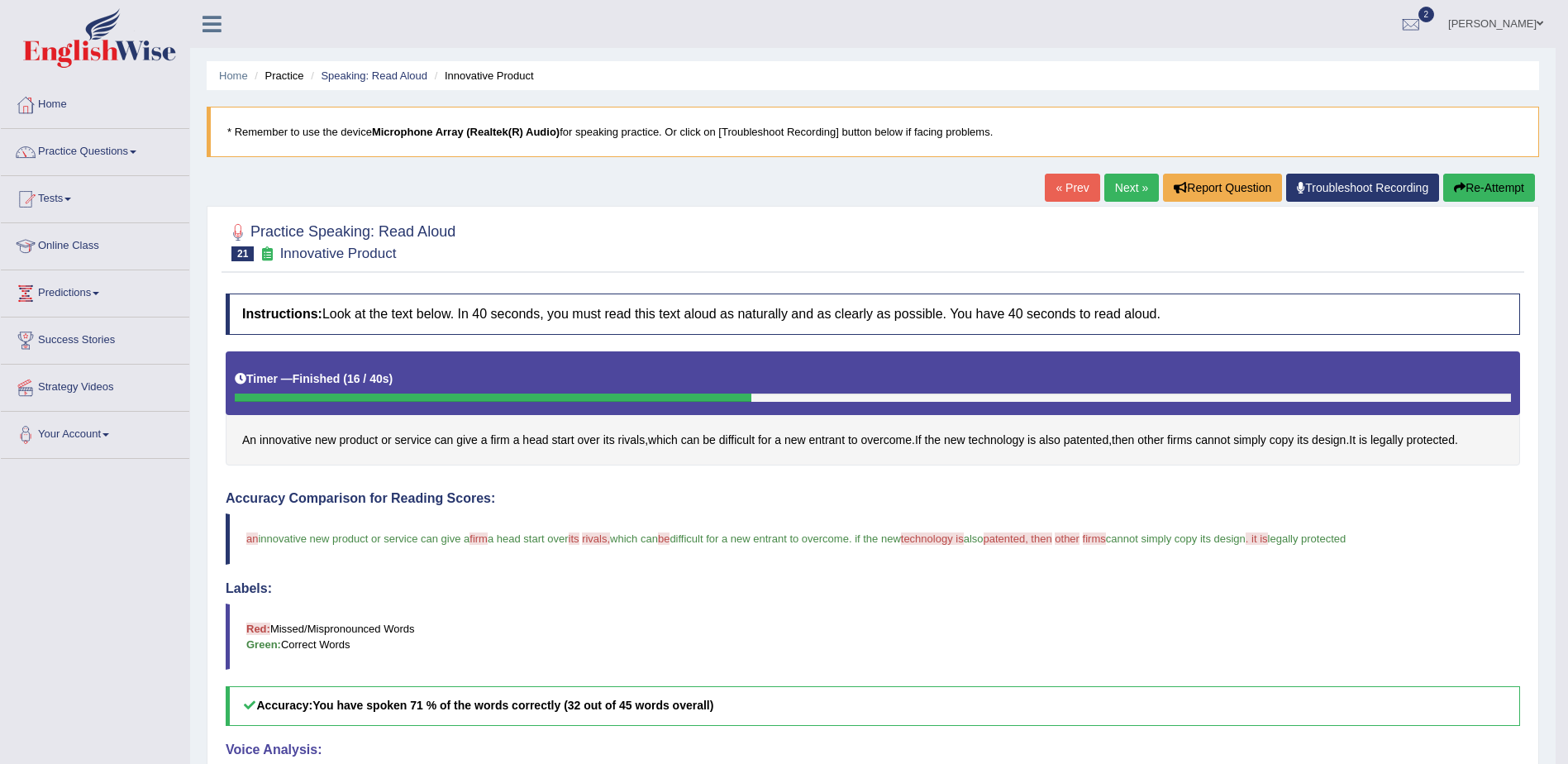
click at [1456, 191] on icon "button" at bounding box center [1460, 188] width 12 height 12
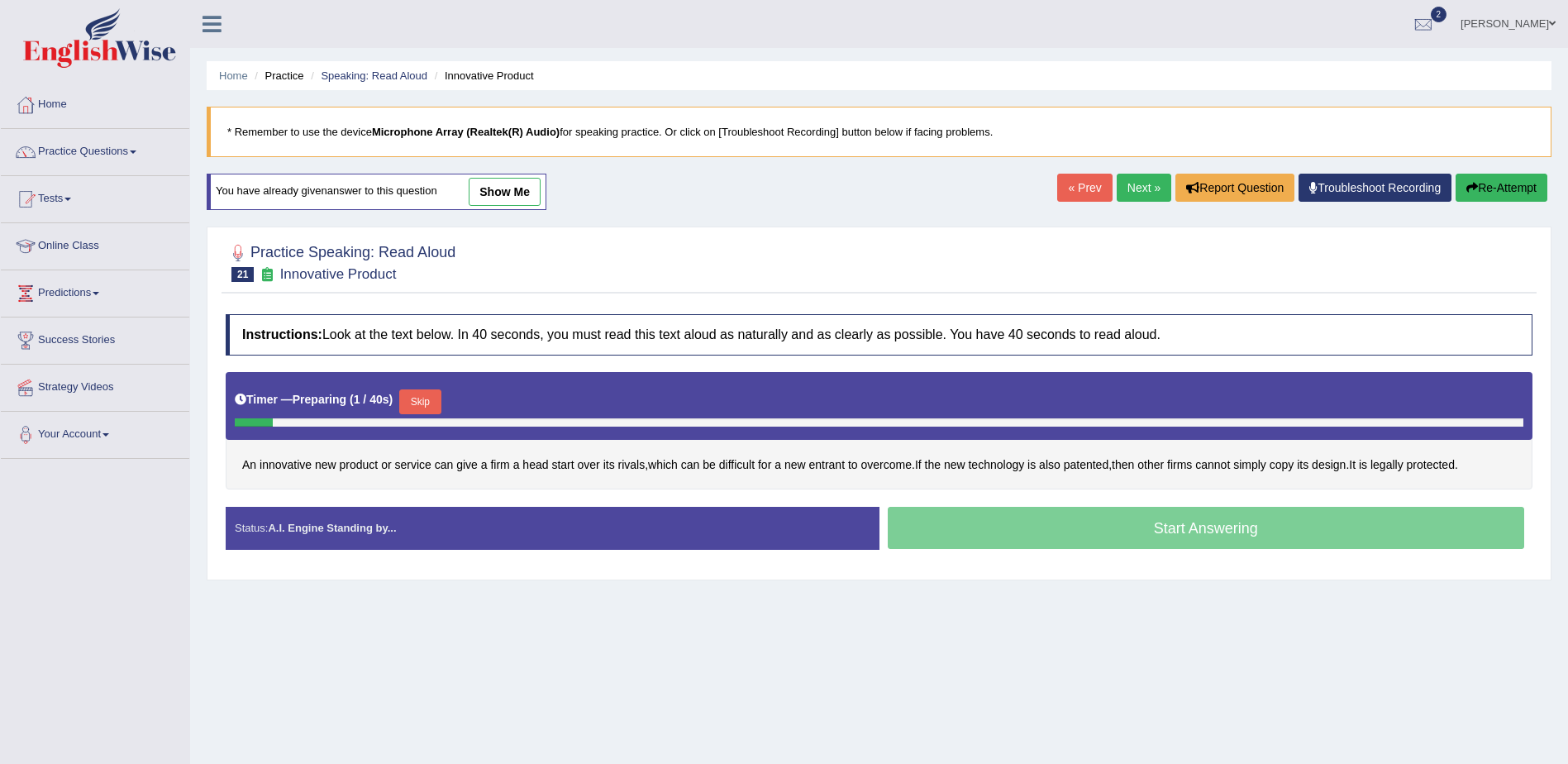
click at [434, 391] on button "Skip" at bounding box center [420, 401] width 41 height 25
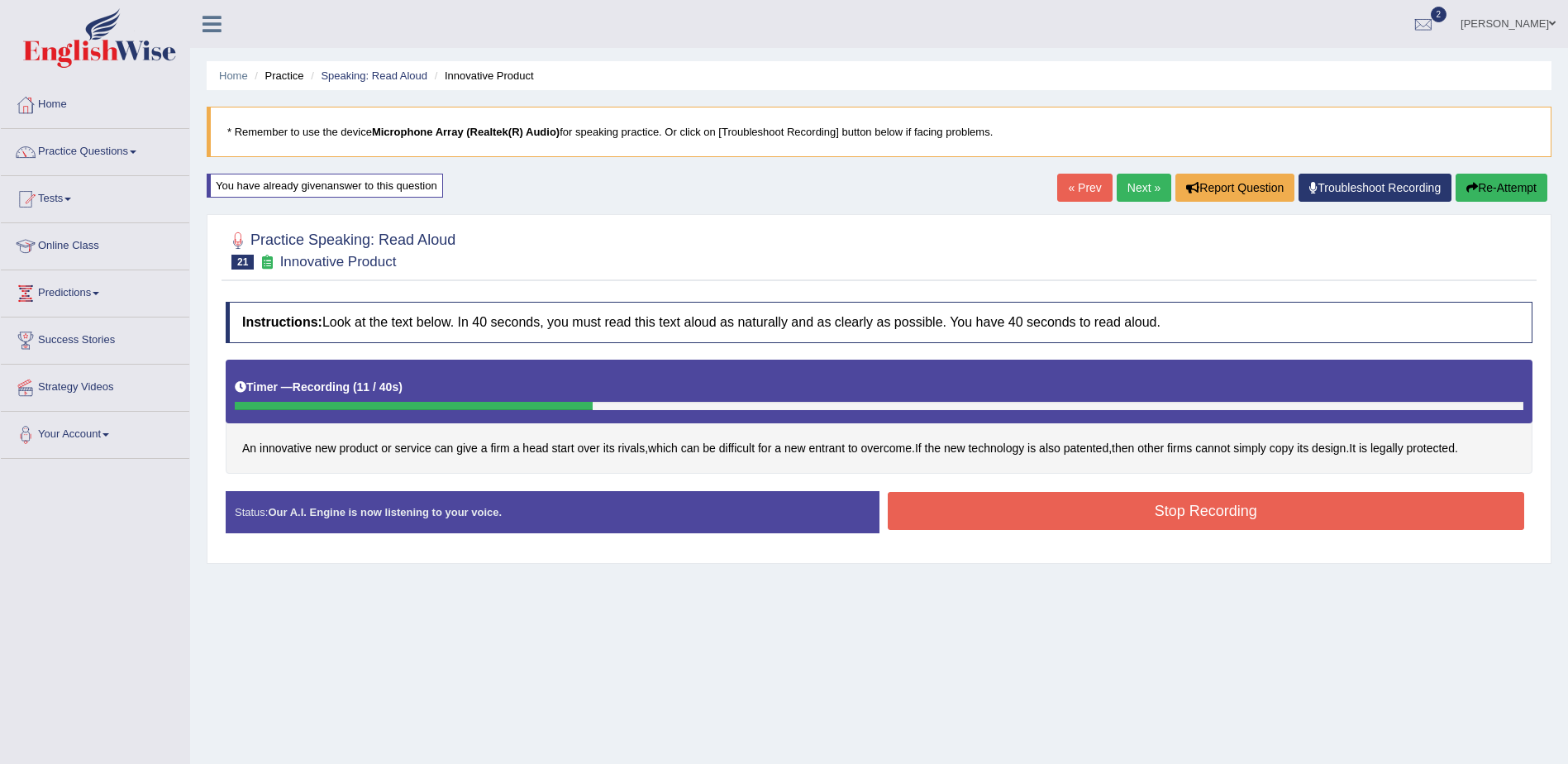
click at [1457, 190] on button "Re-Attempt" at bounding box center [1502, 188] width 92 height 29
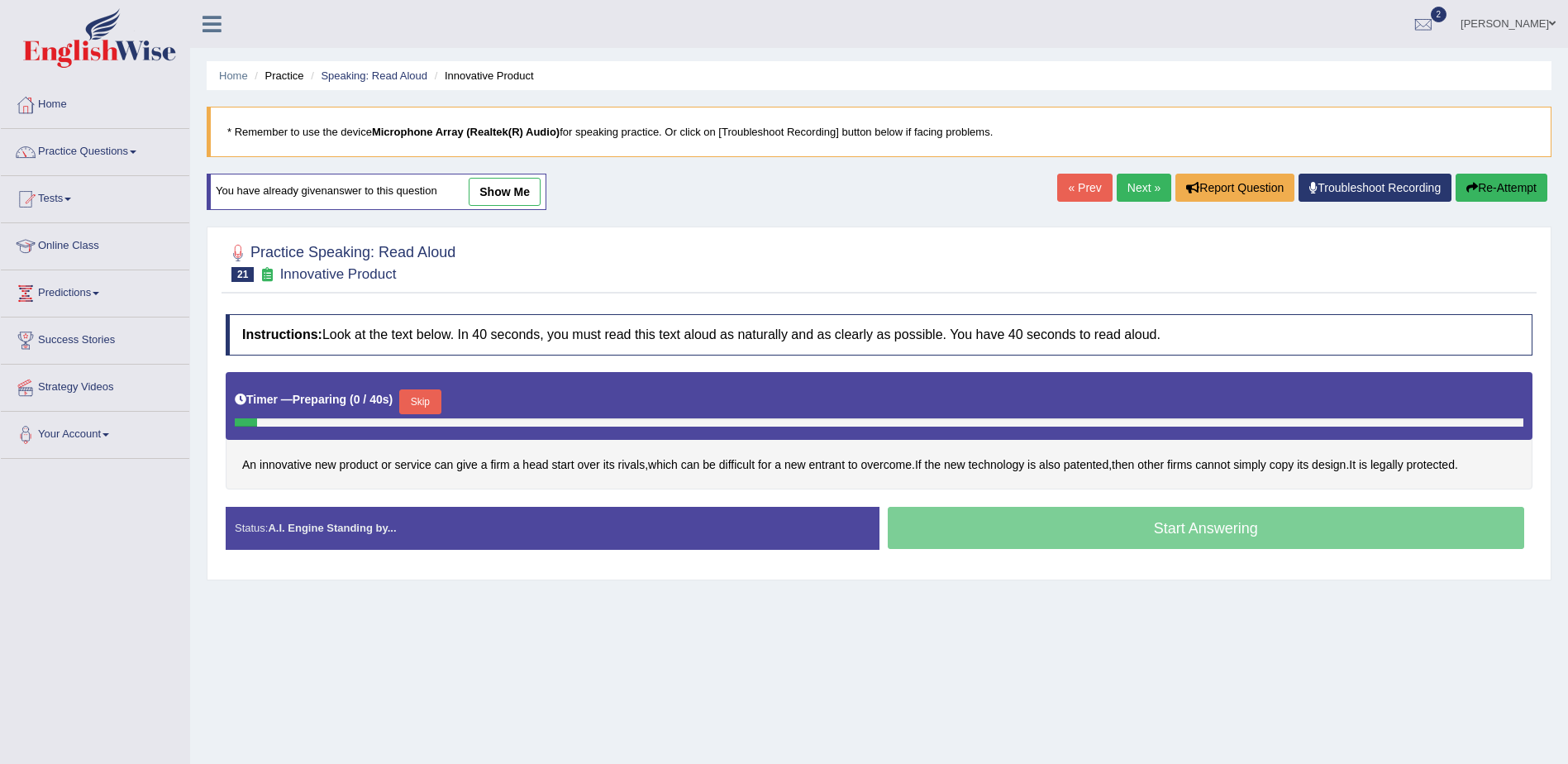
click at [406, 410] on button "Skip" at bounding box center [420, 401] width 41 height 25
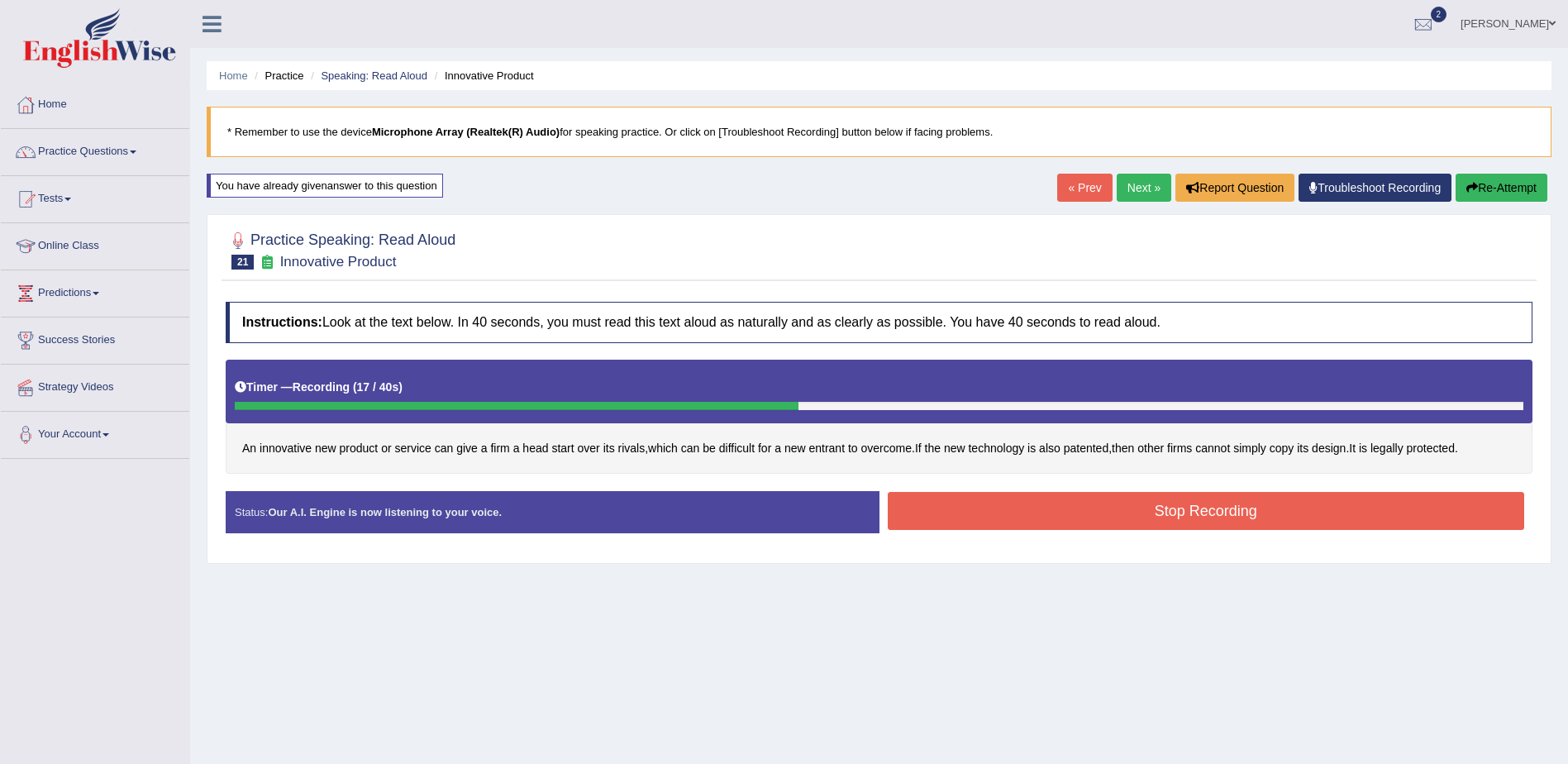
click at [1217, 506] on button "Stop Recording" at bounding box center [1206, 510] width 637 height 38
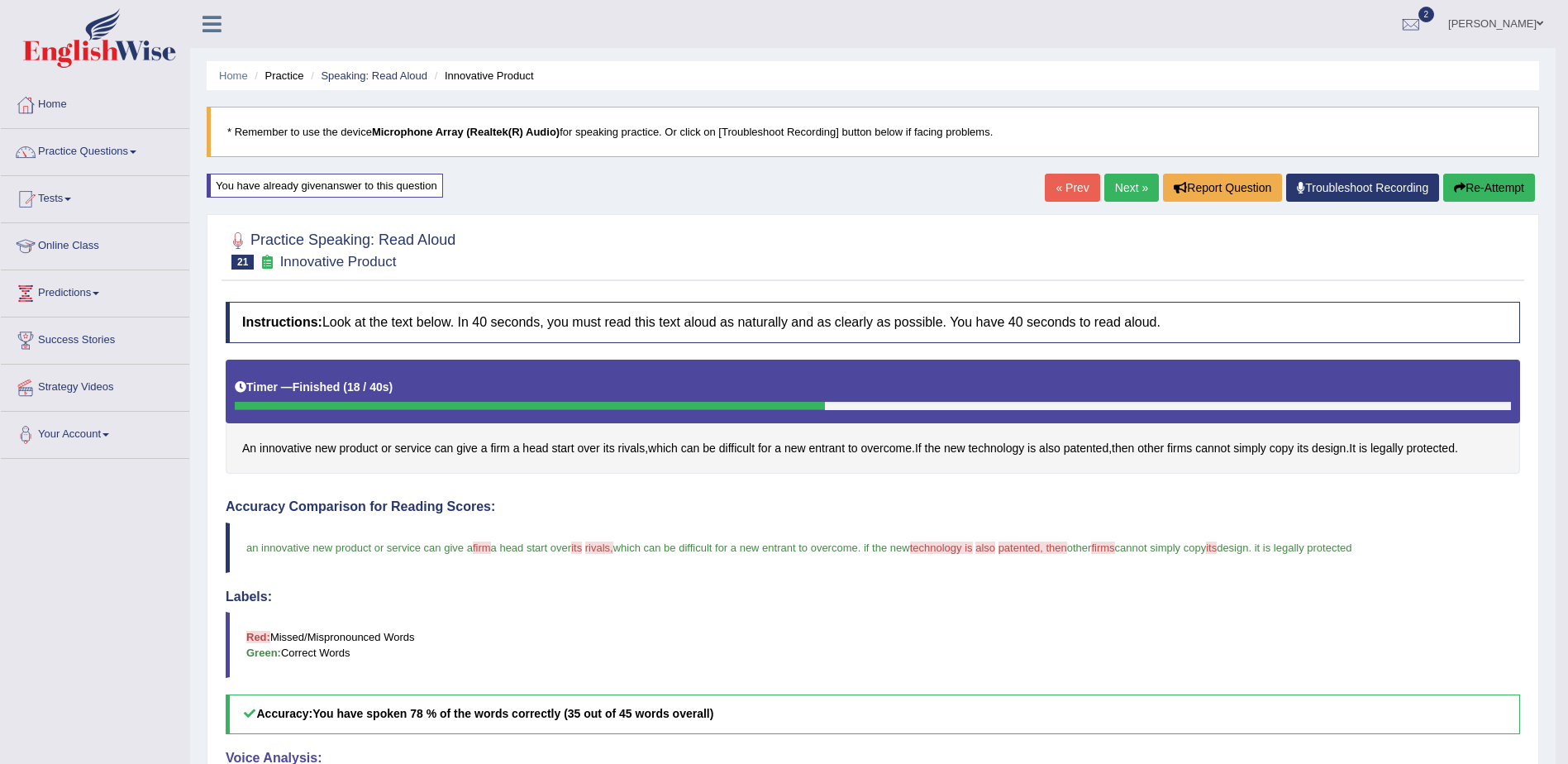
click at [1144, 199] on link "Next »" at bounding box center [1132, 188] width 54 height 29
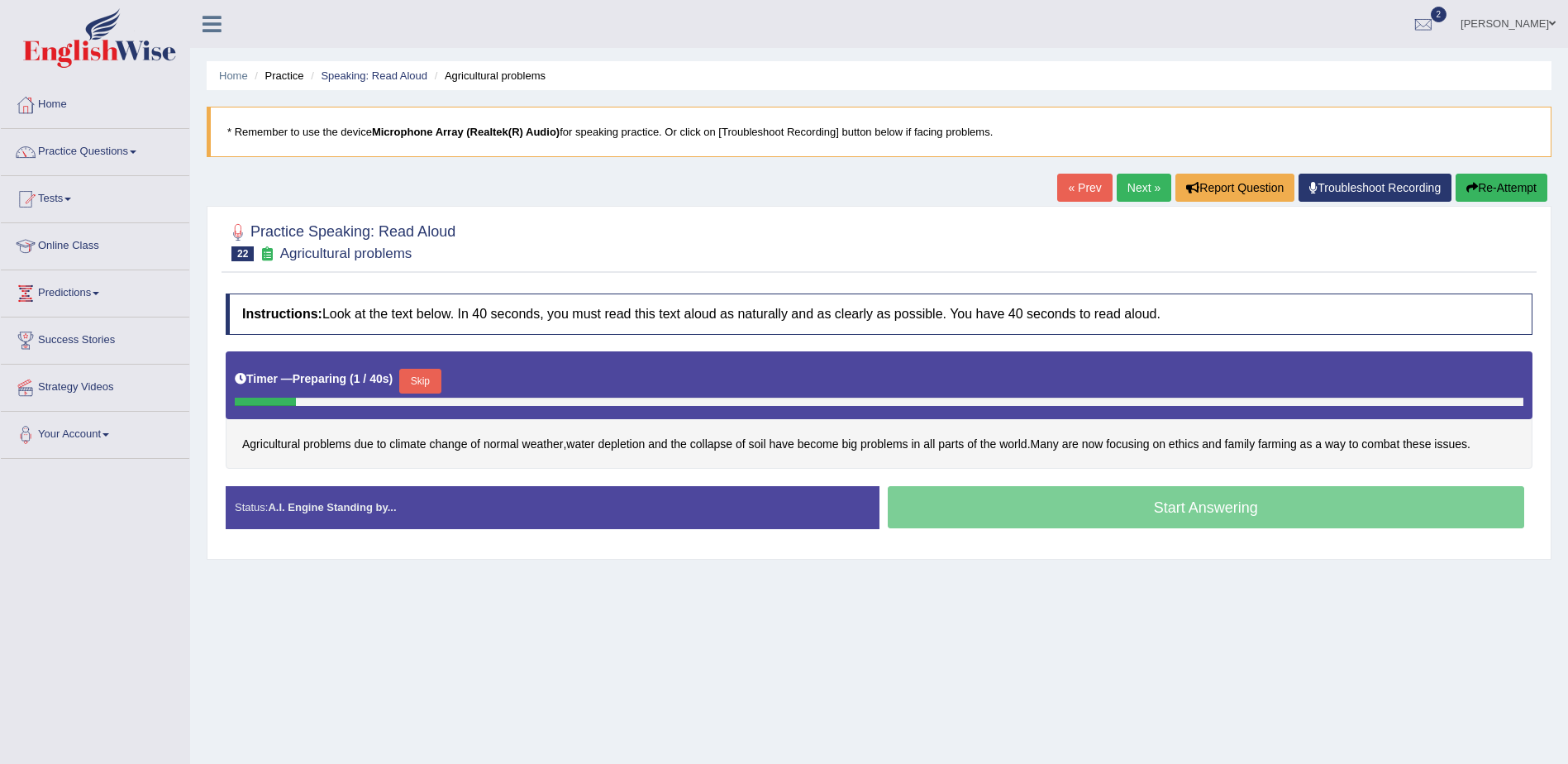
click at [432, 369] on button "Skip" at bounding box center [420, 380] width 41 height 25
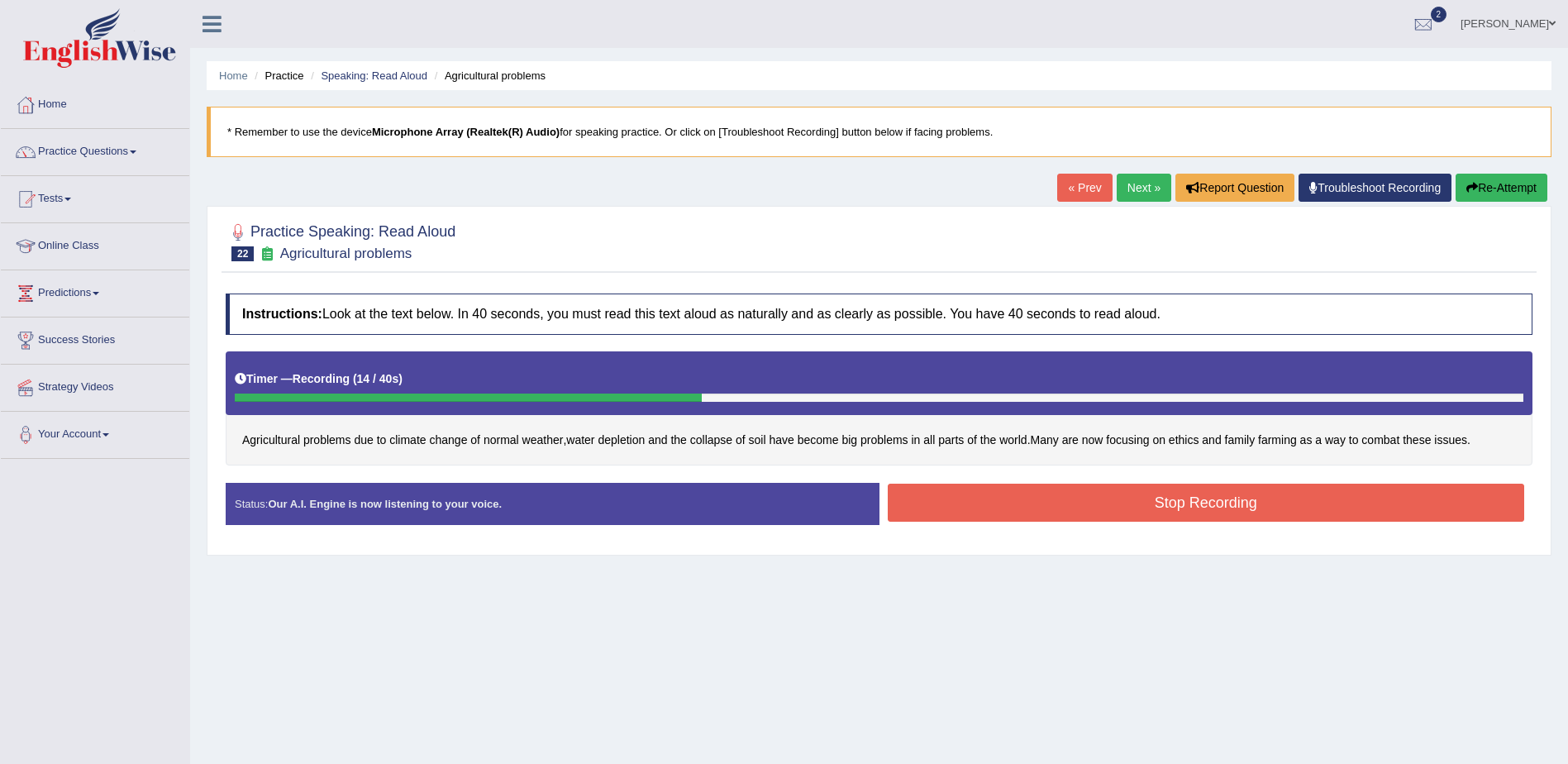
click at [1121, 516] on button "Stop Recording" at bounding box center [1206, 502] width 637 height 38
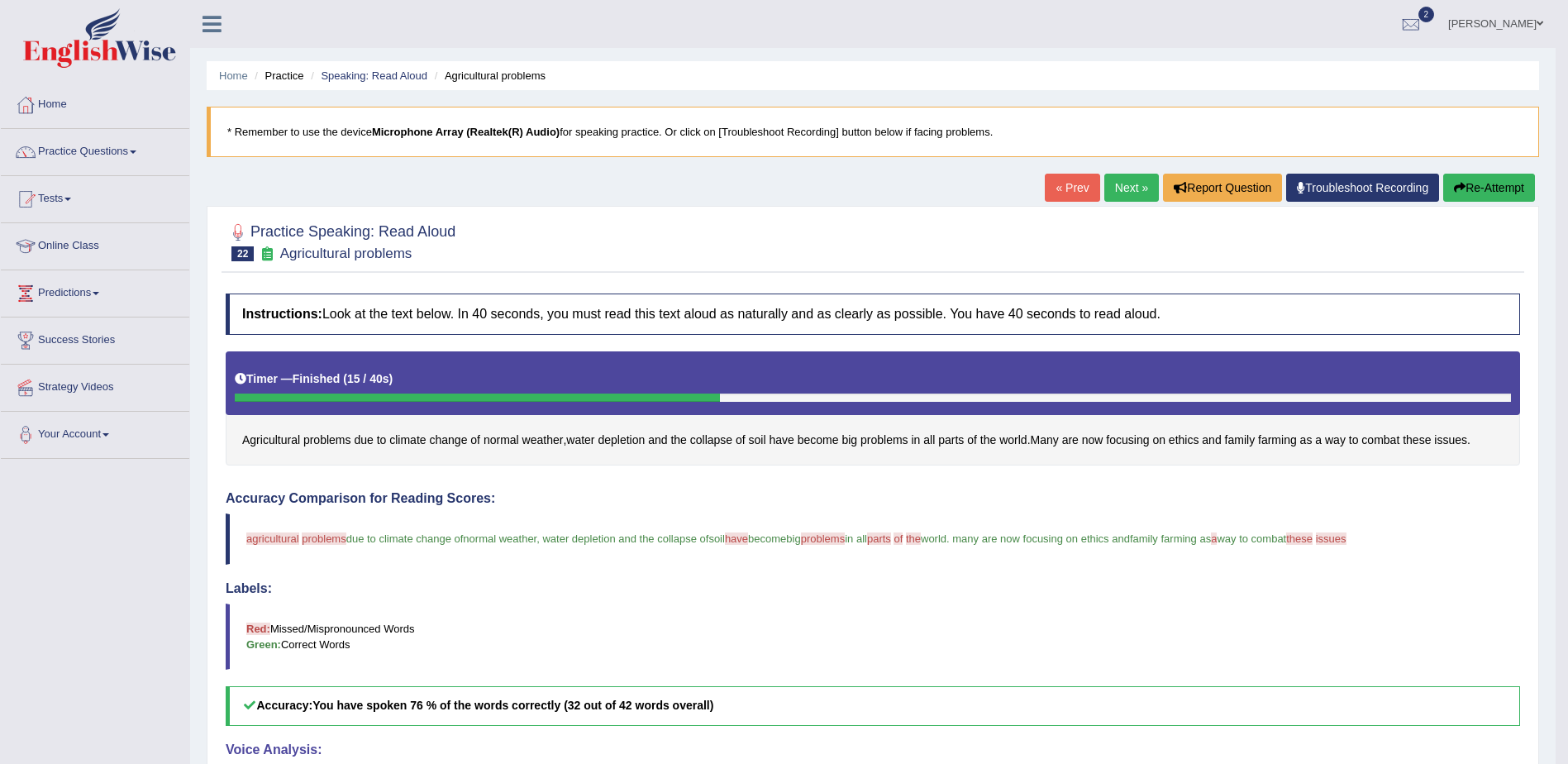
click at [1469, 182] on button "Re-Attempt" at bounding box center [1490, 188] width 92 height 29
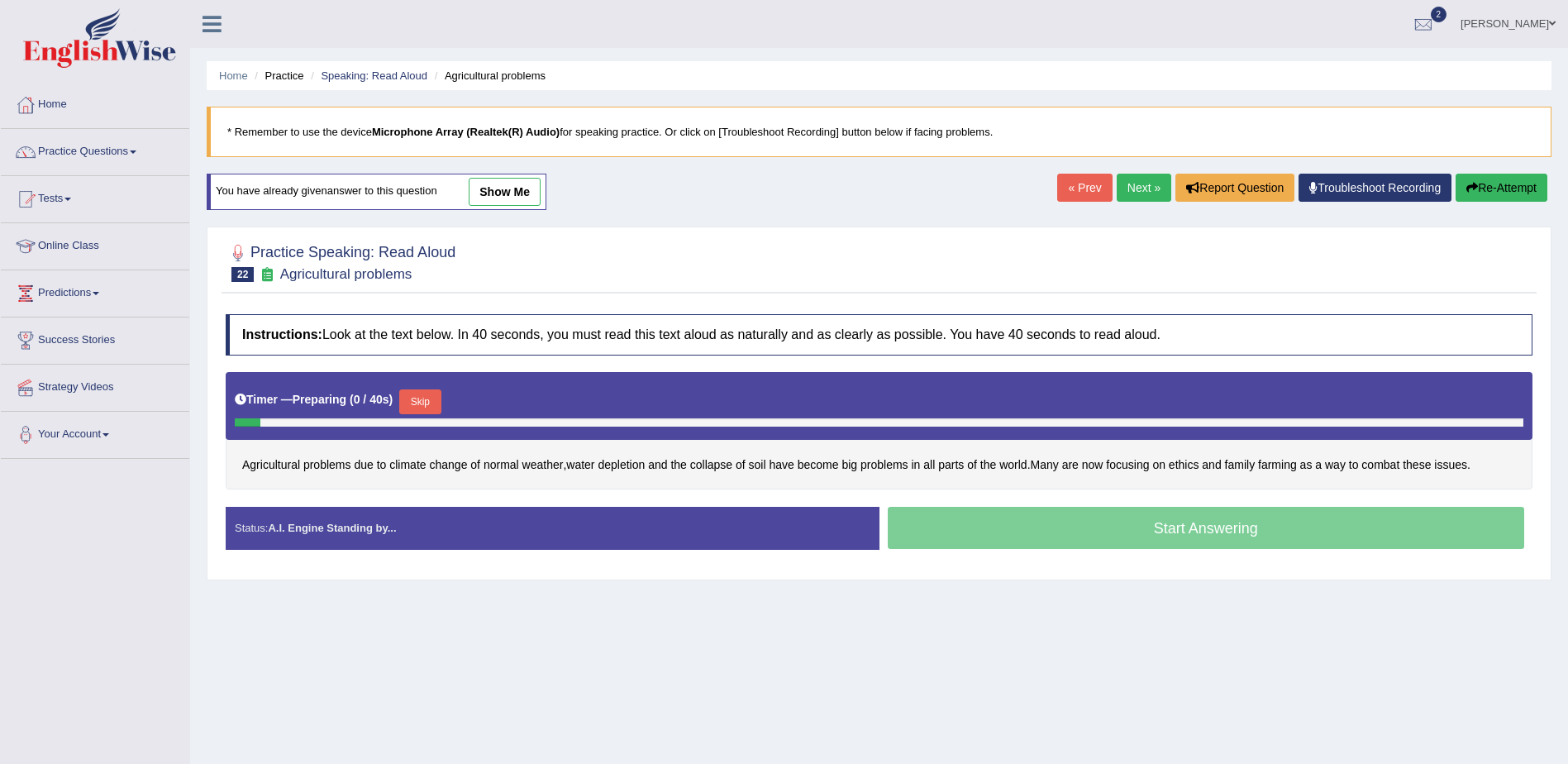
click at [421, 399] on button "Skip" at bounding box center [420, 401] width 41 height 25
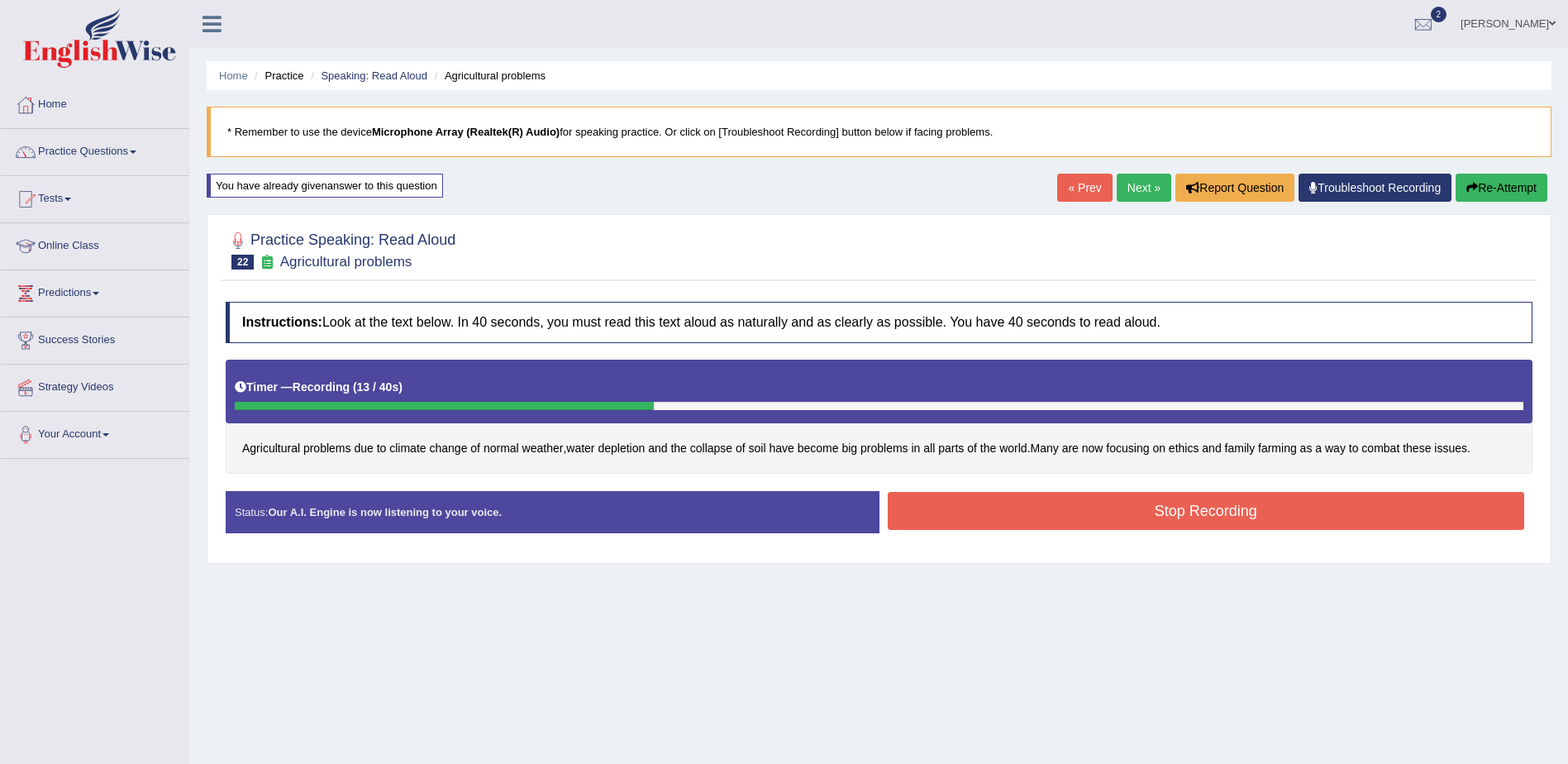
click at [954, 509] on button "Stop Recording" at bounding box center [1206, 510] width 637 height 38
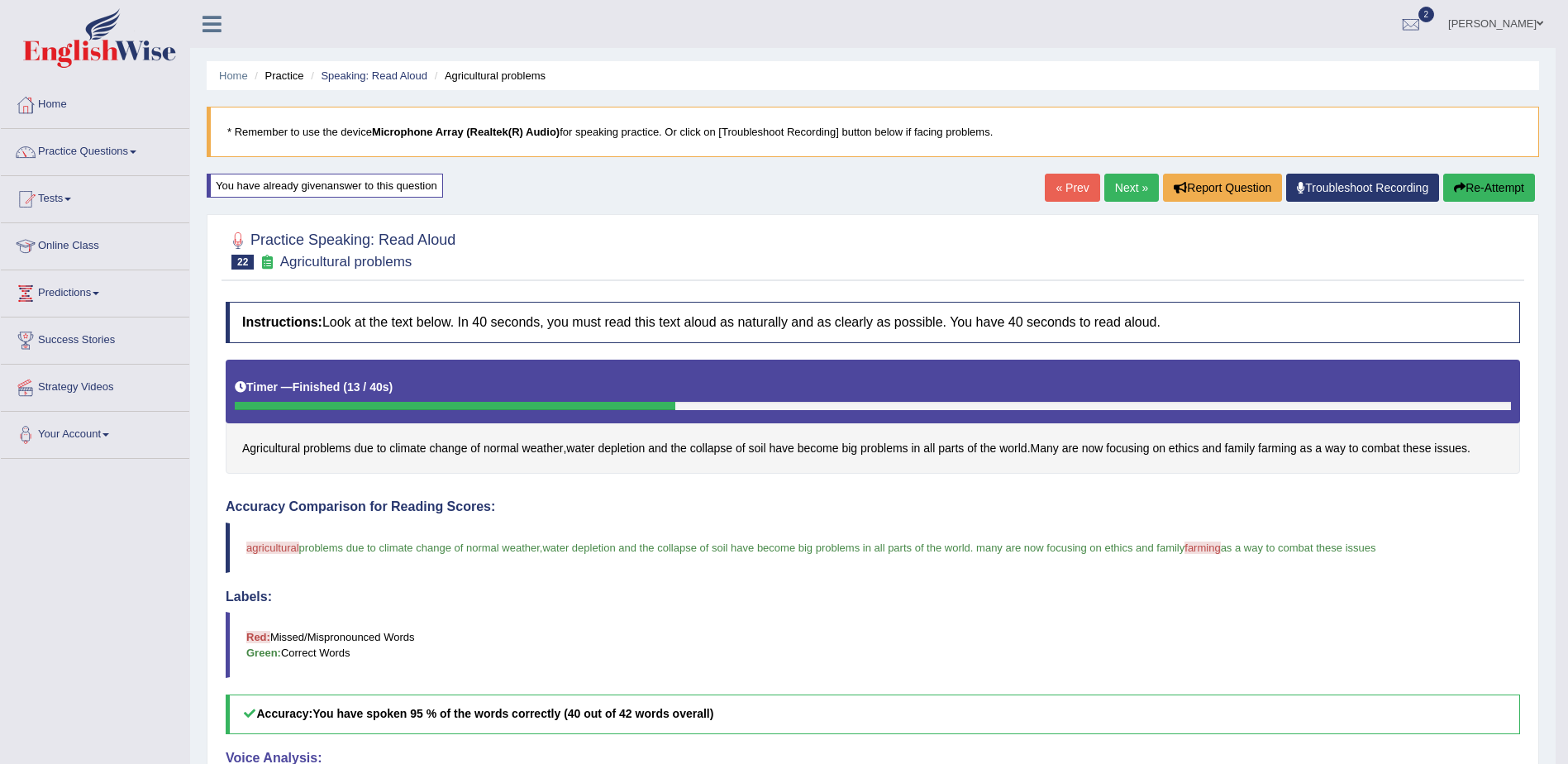
click at [1123, 188] on link "Next »" at bounding box center [1132, 188] width 54 height 29
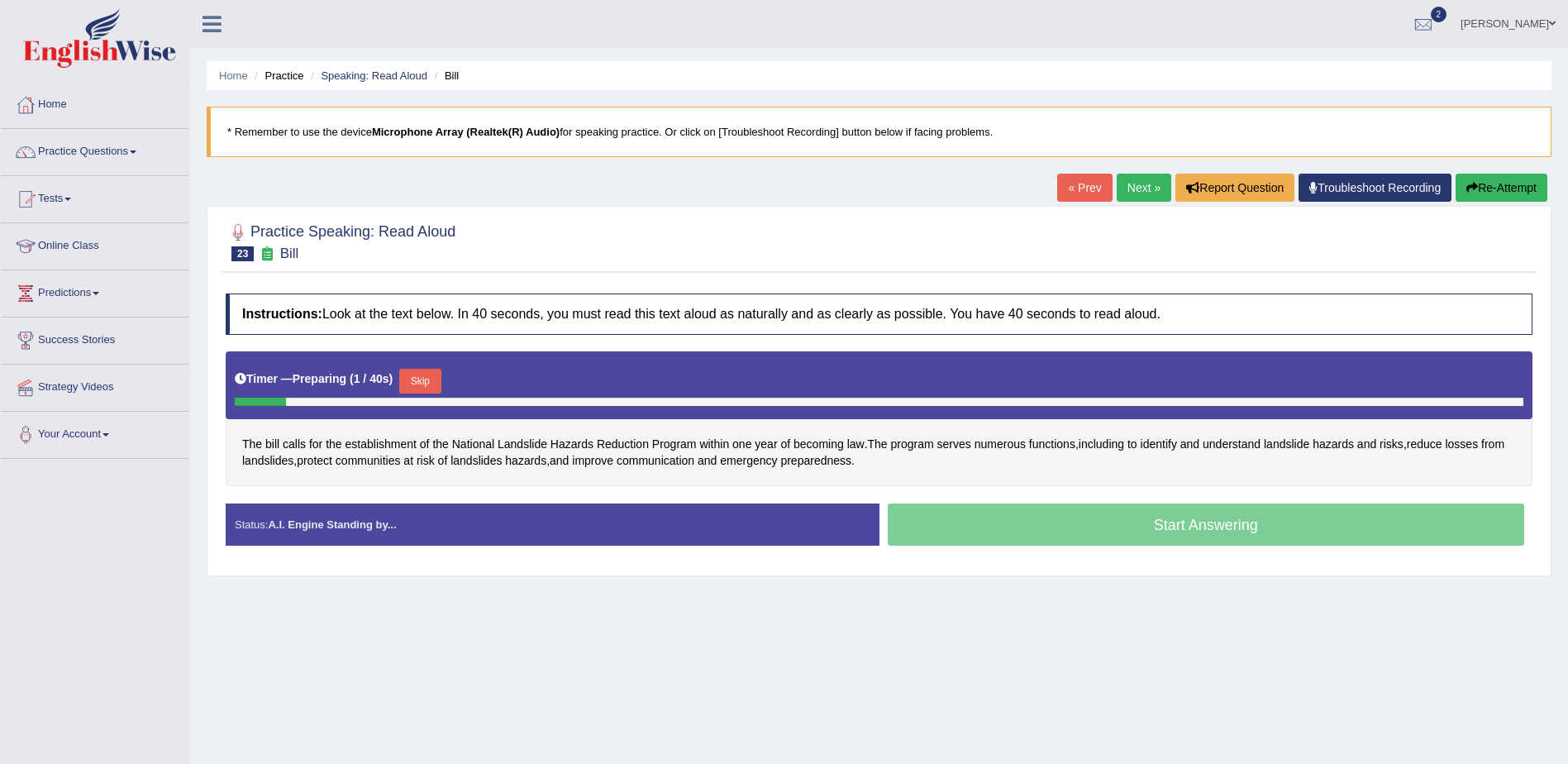
click at [417, 380] on button "Skip" at bounding box center [420, 380] width 41 height 25
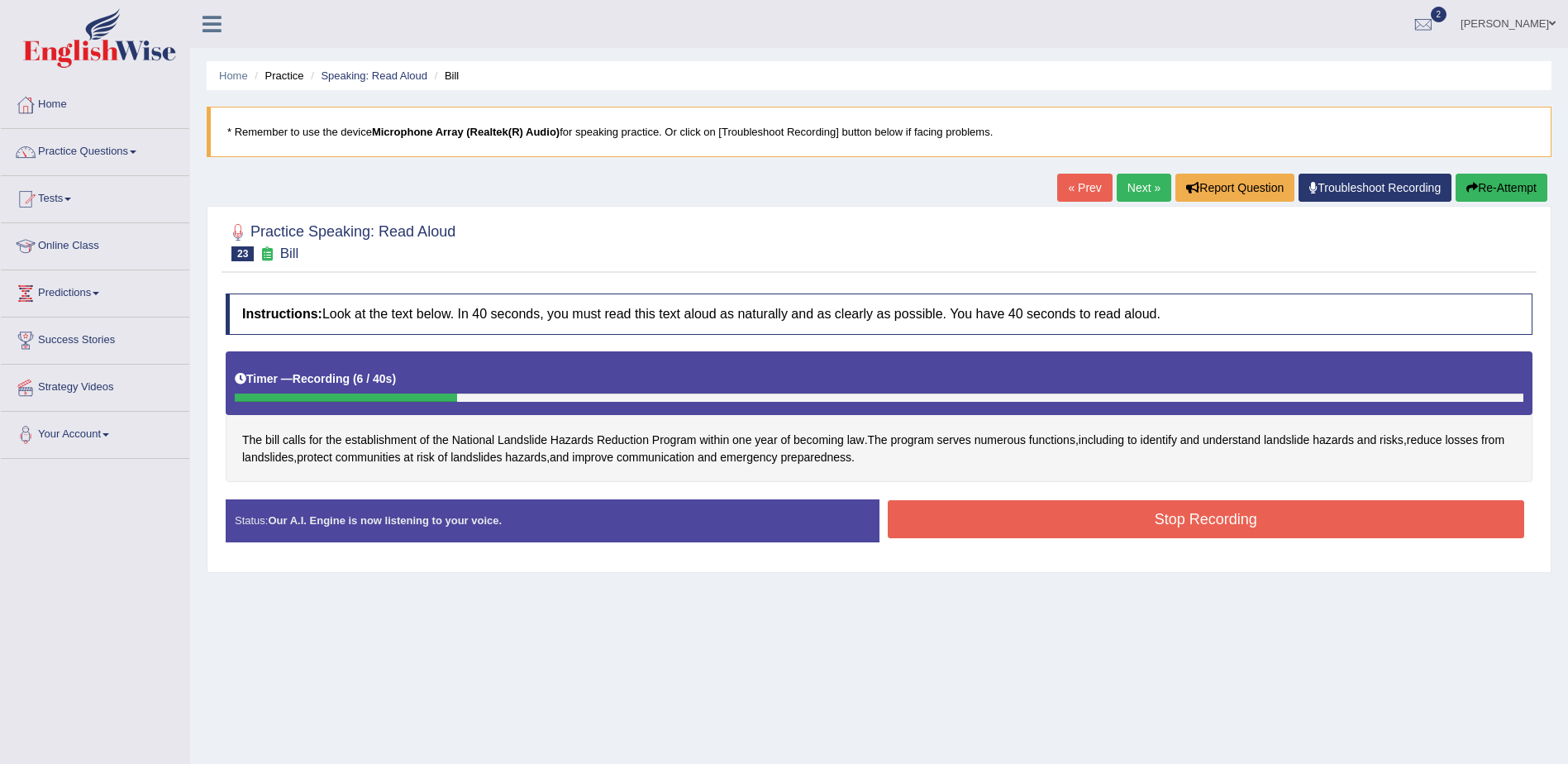
click at [1519, 187] on button "Re-Attempt" at bounding box center [1502, 188] width 92 height 29
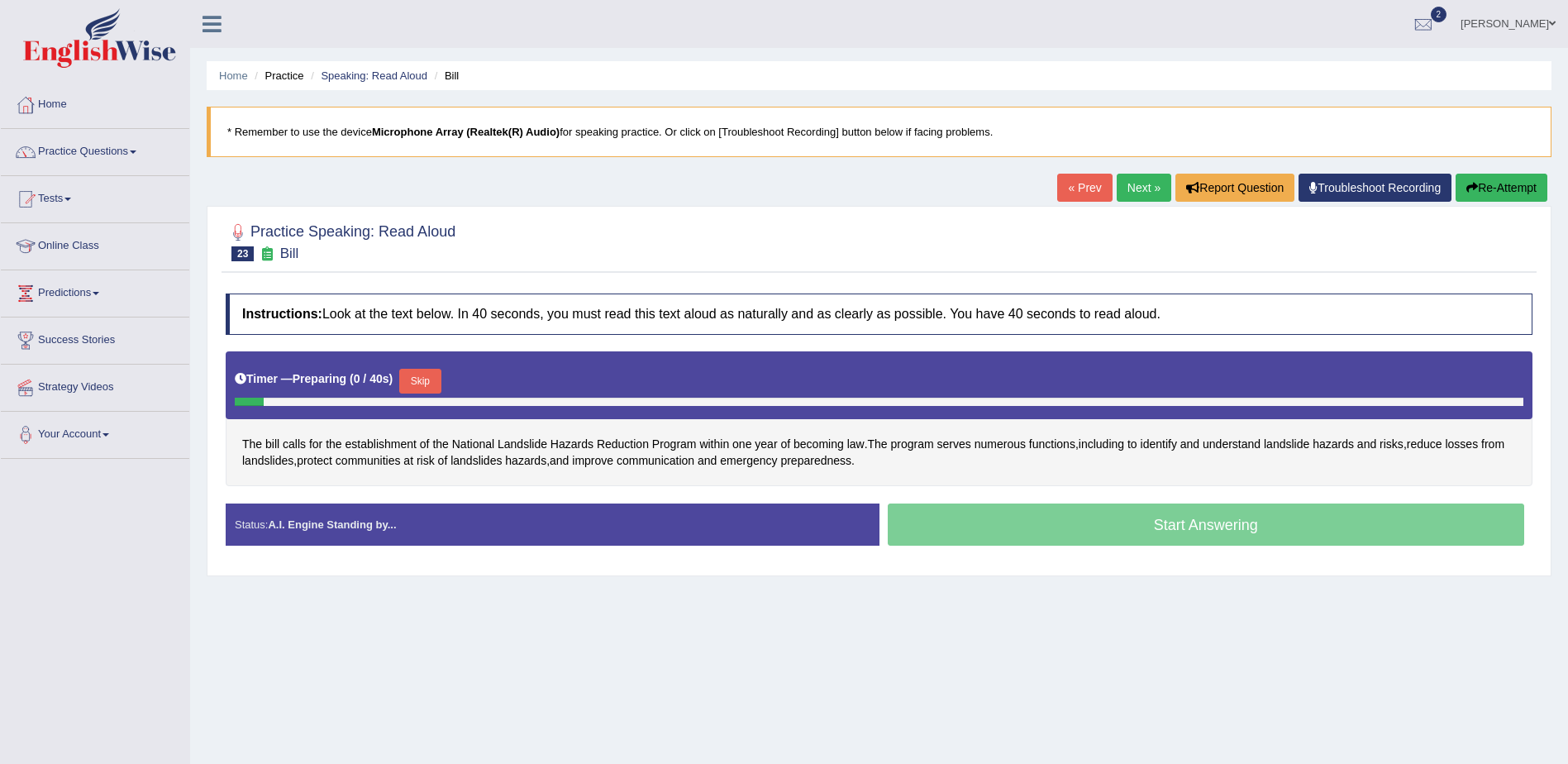
click at [418, 379] on button "Skip" at bounding box center [420, 380] width 41 height 25
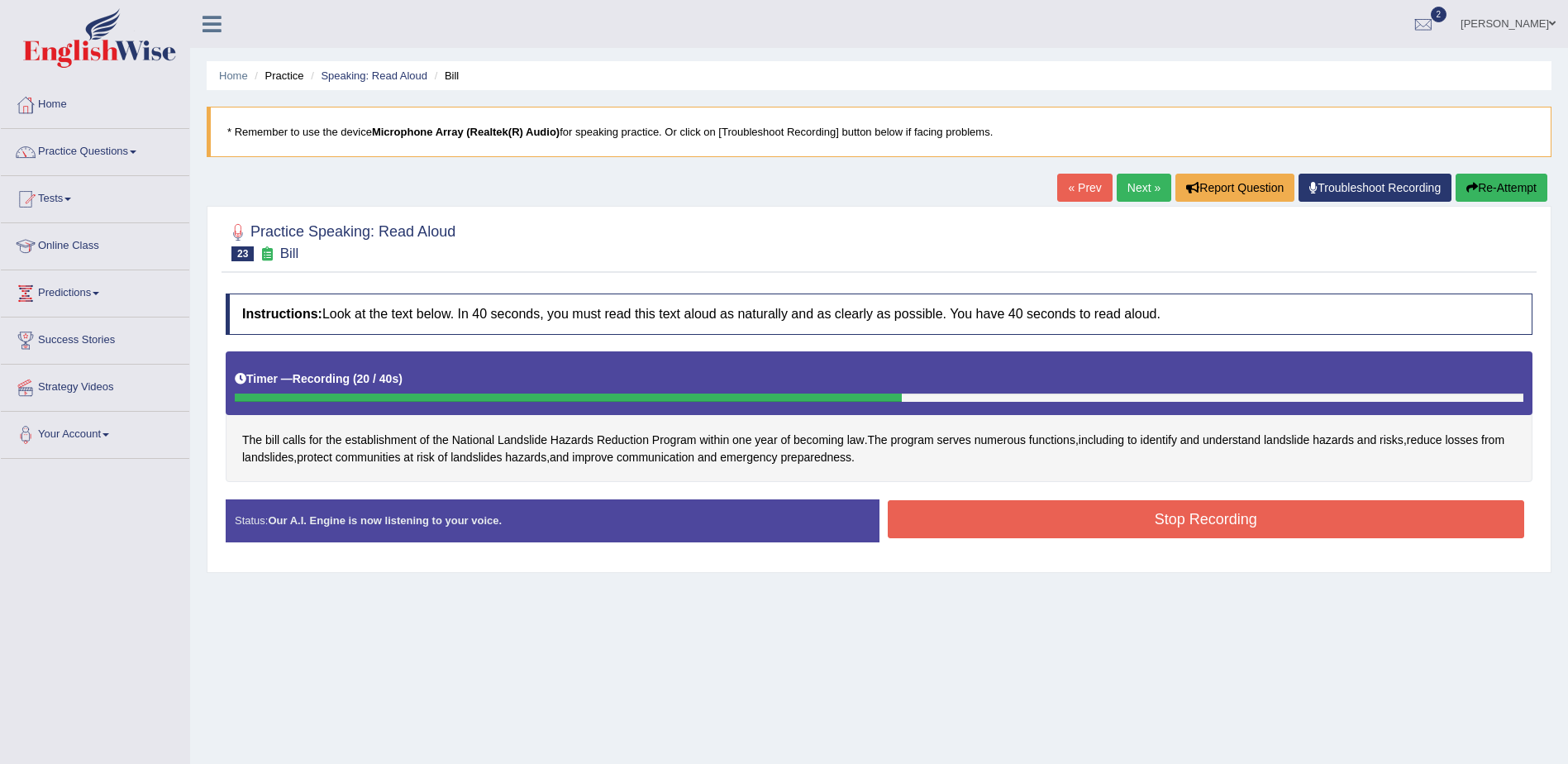
click at [979, 513] on button "Stop Recording" at bounding box center [1206, 518] width 637 height 38
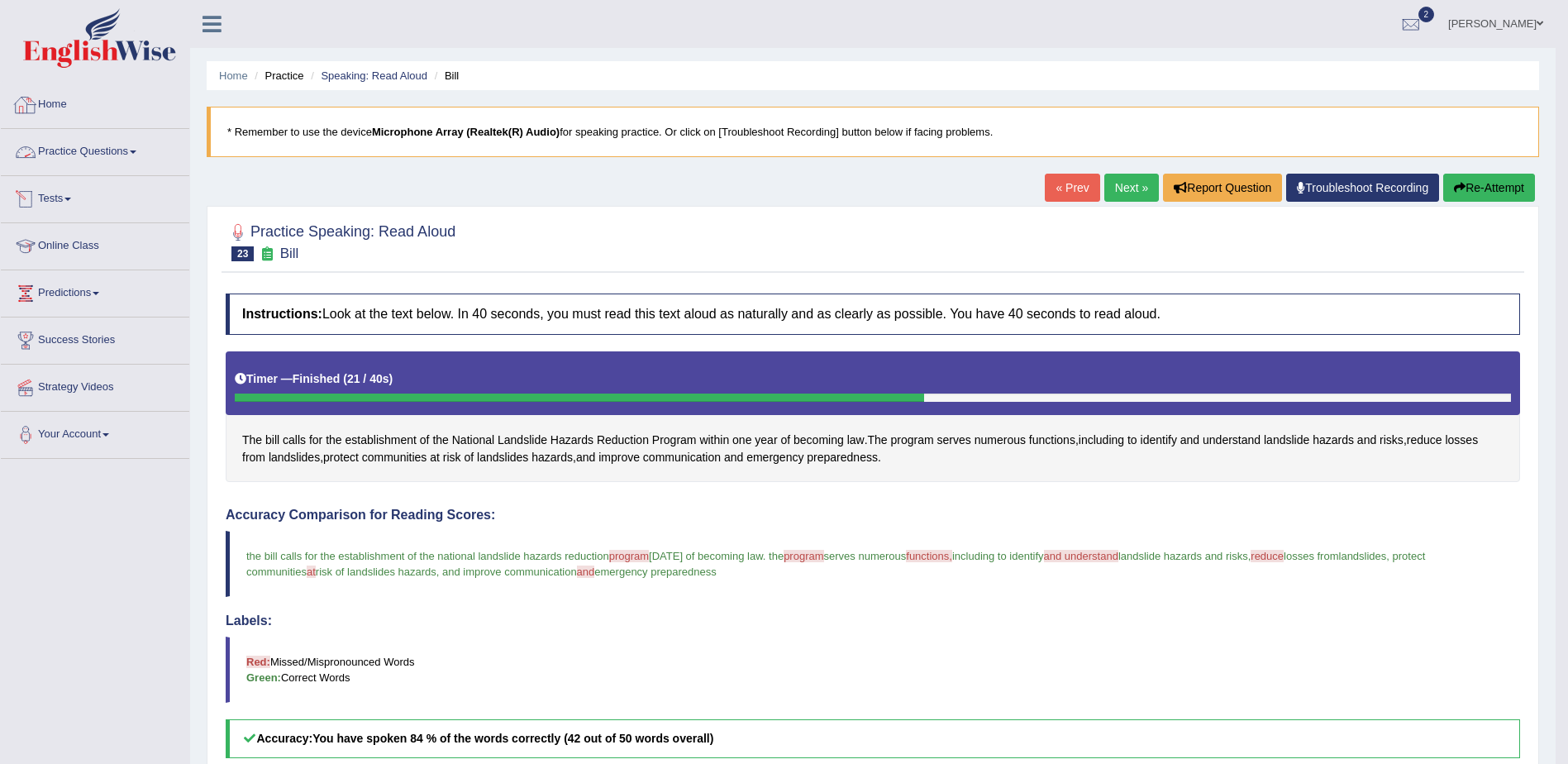
click at [116, 145] on link "Practice Questions" at bounding box center [95, 149] width 189 height 41
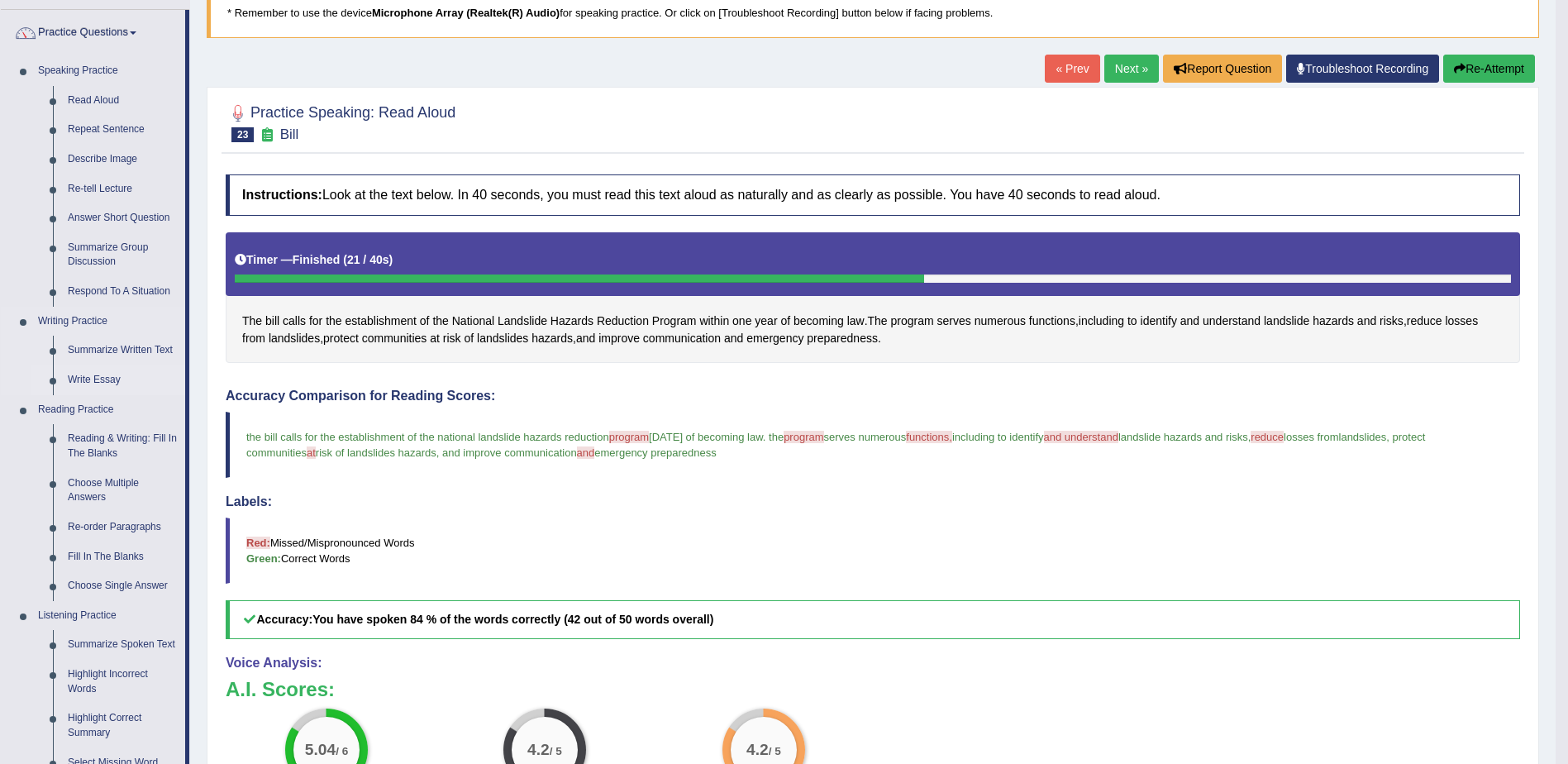
scroll to position [248, 0]
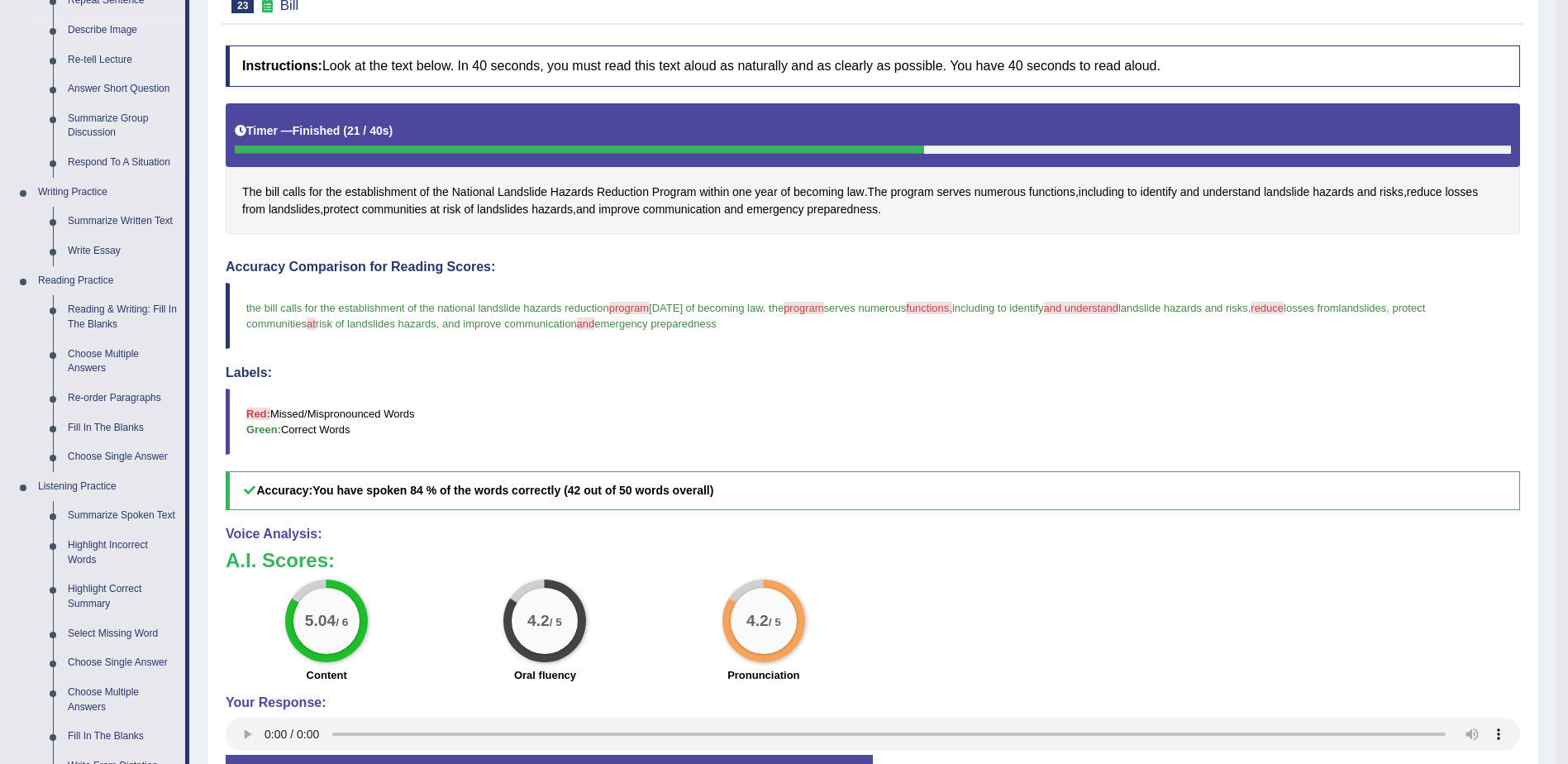
click at [112, 29] on link "Describe Image" at bounding box center [123, 30] width 125 height 29
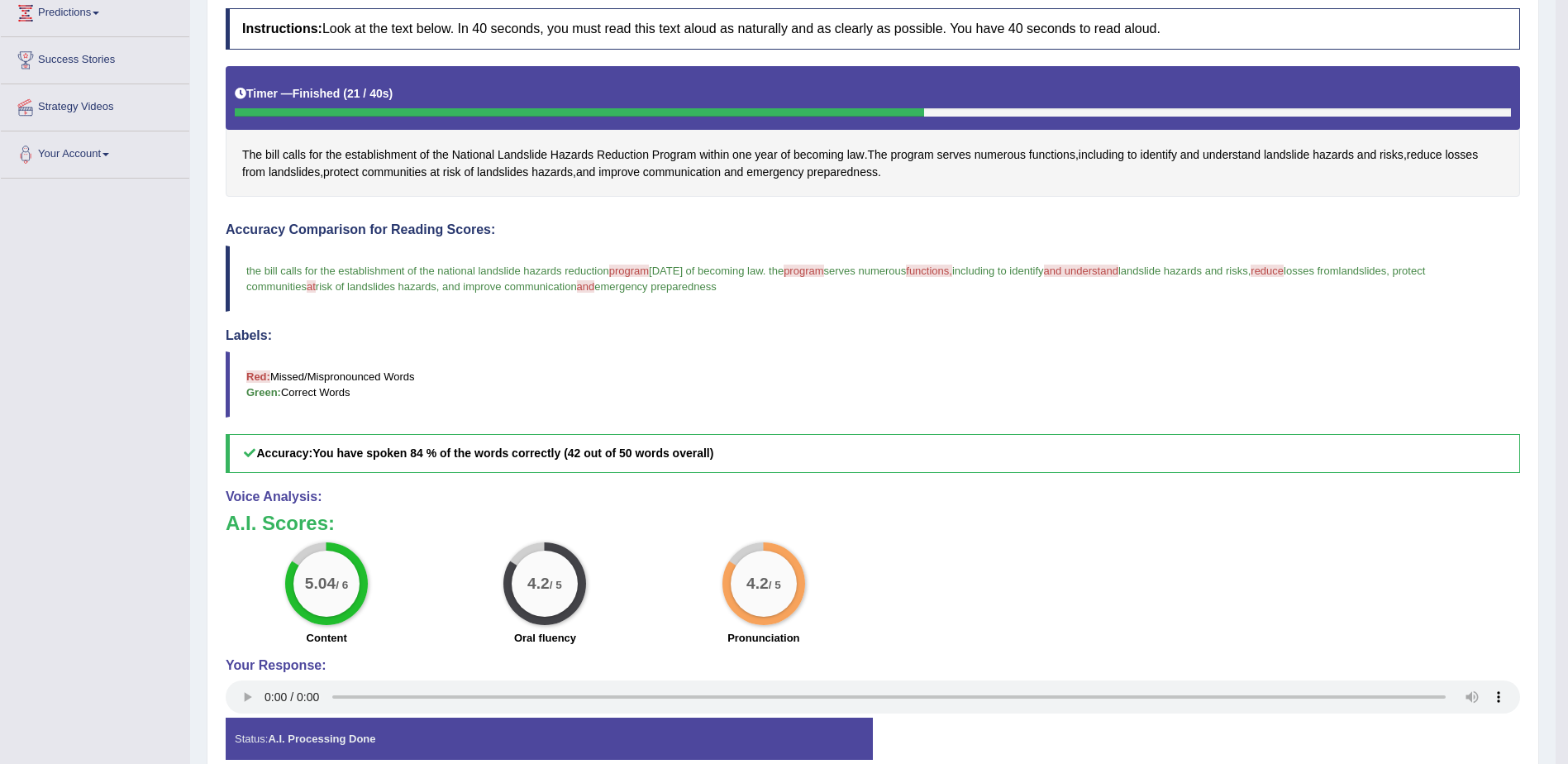
scroll to position [366, 0]
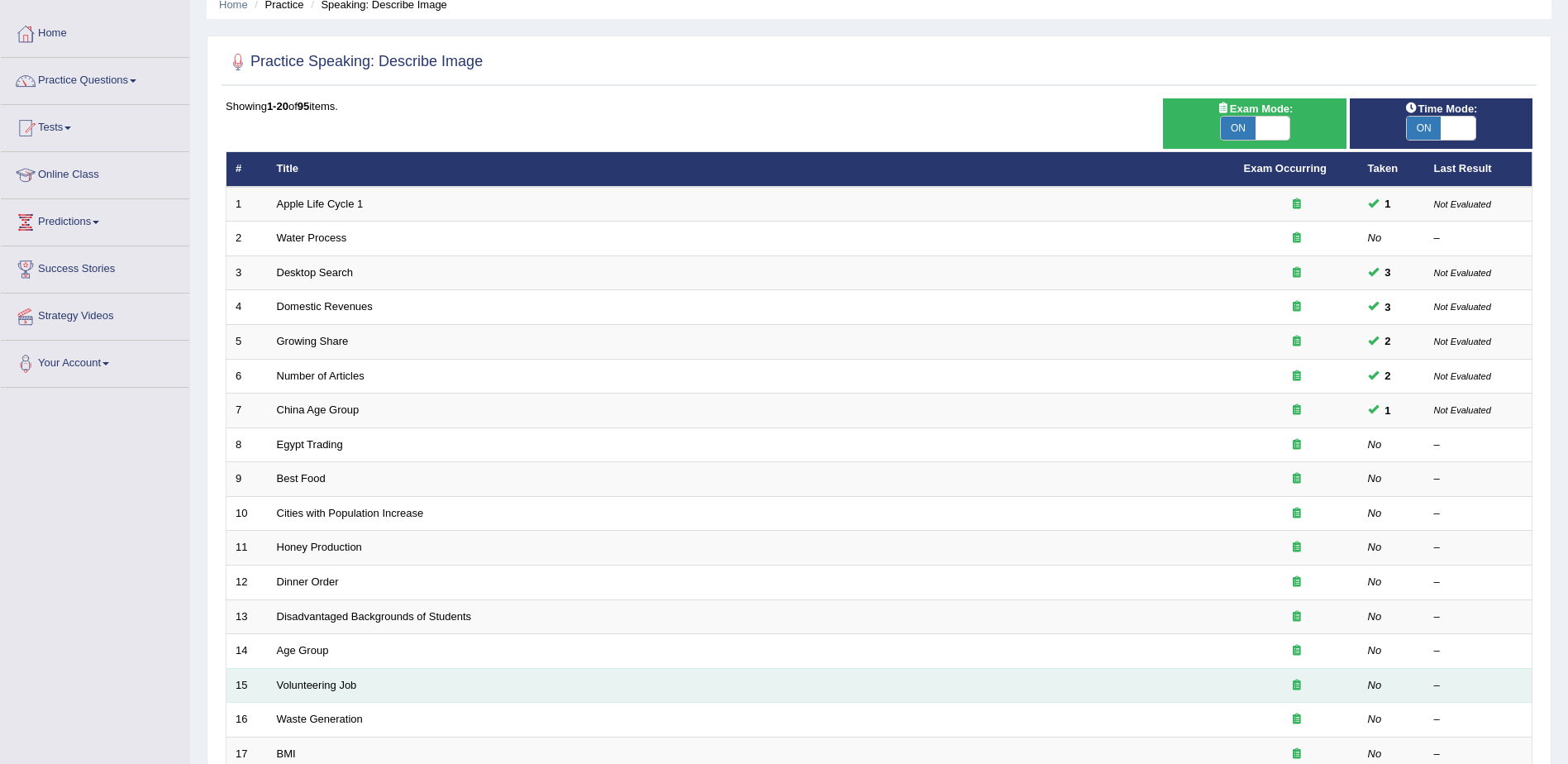
scroll to position [330, 0]
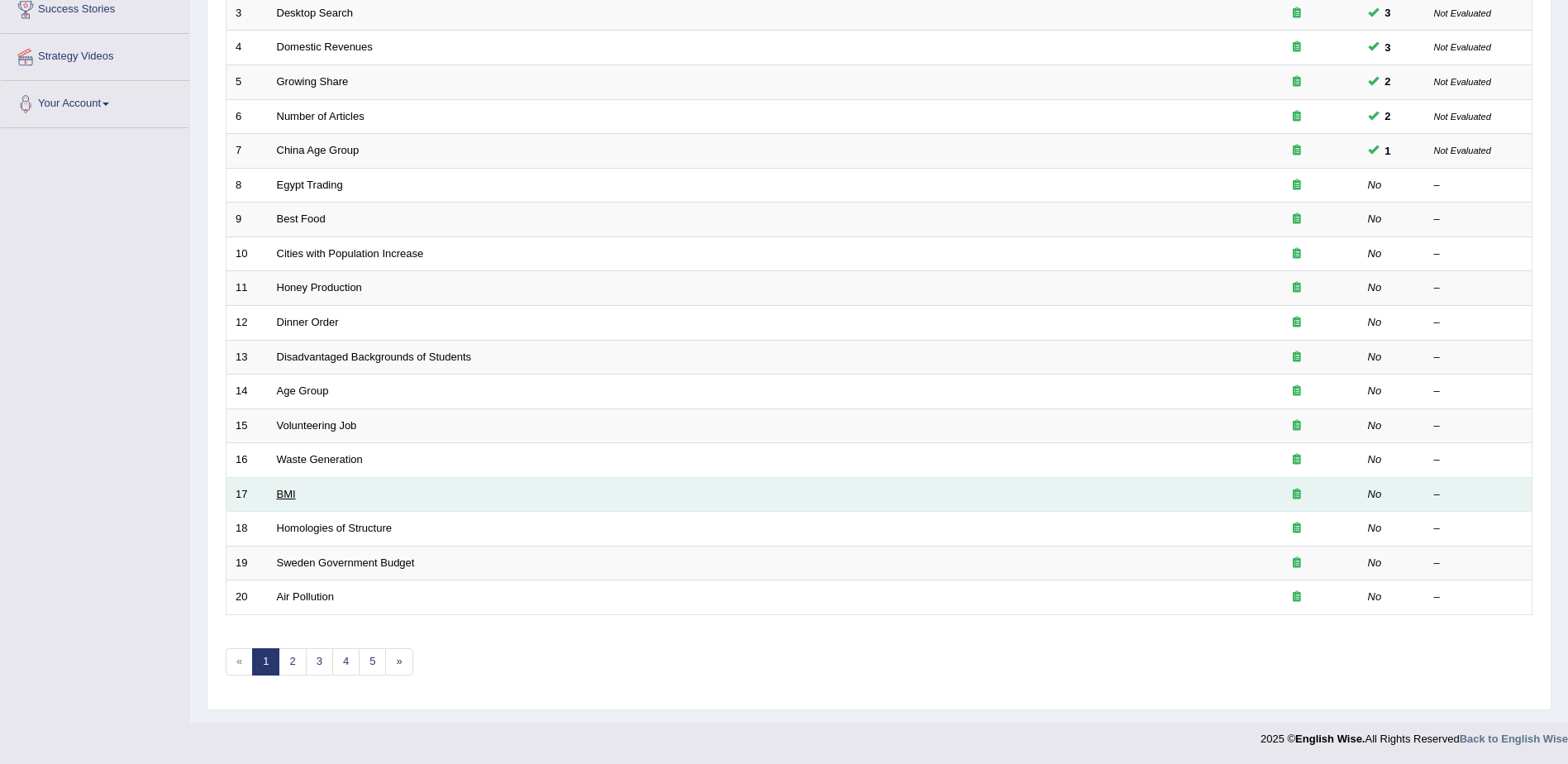
click at [294, 489] on link "BMI" at bounding box center [286, 493] width 19 height 12
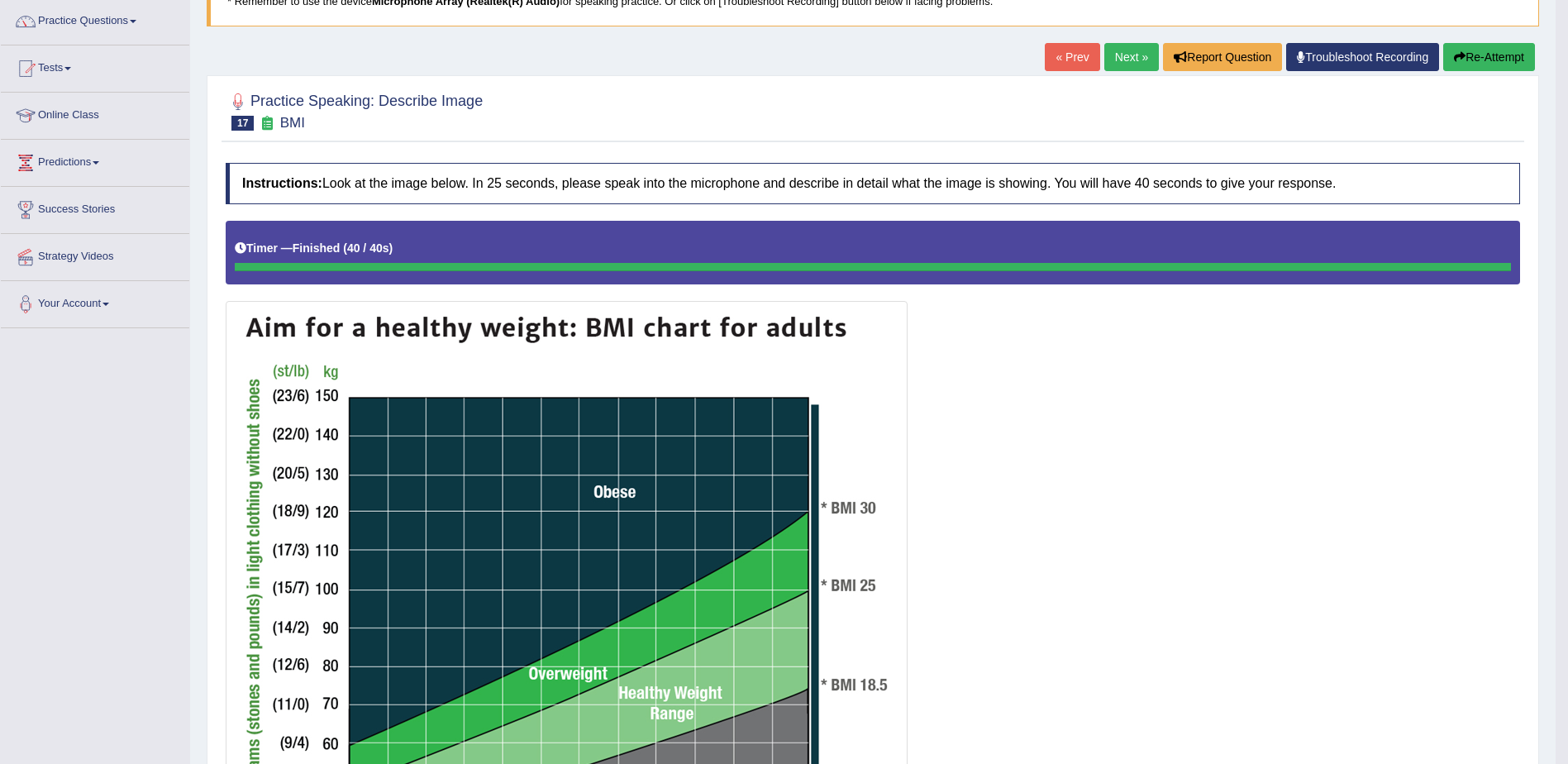
scroll to position [85, 0]
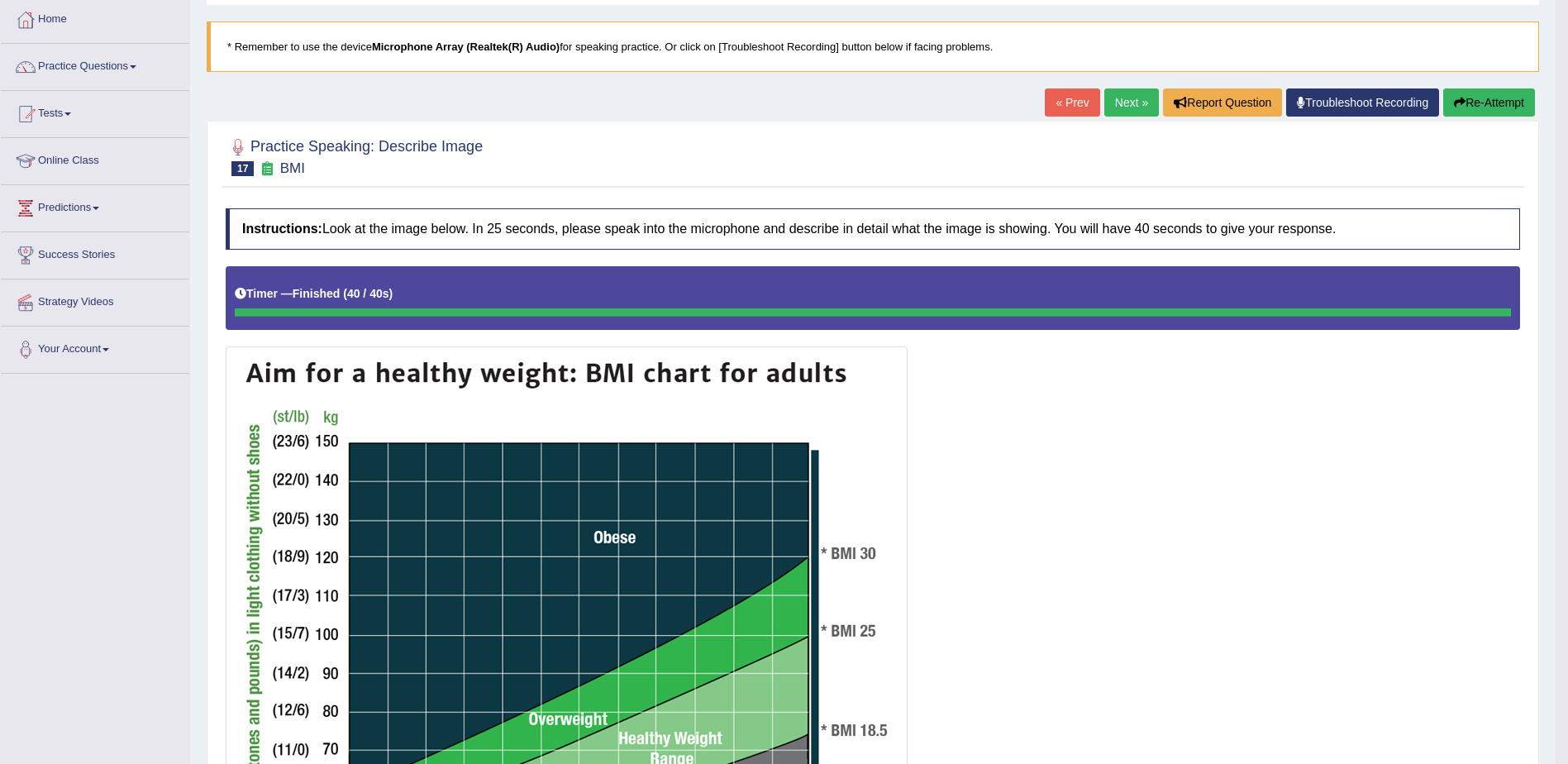
click at [1492, 109] on button "Re-Attempt" at bounding box center [1490, 102] width 92 height 29
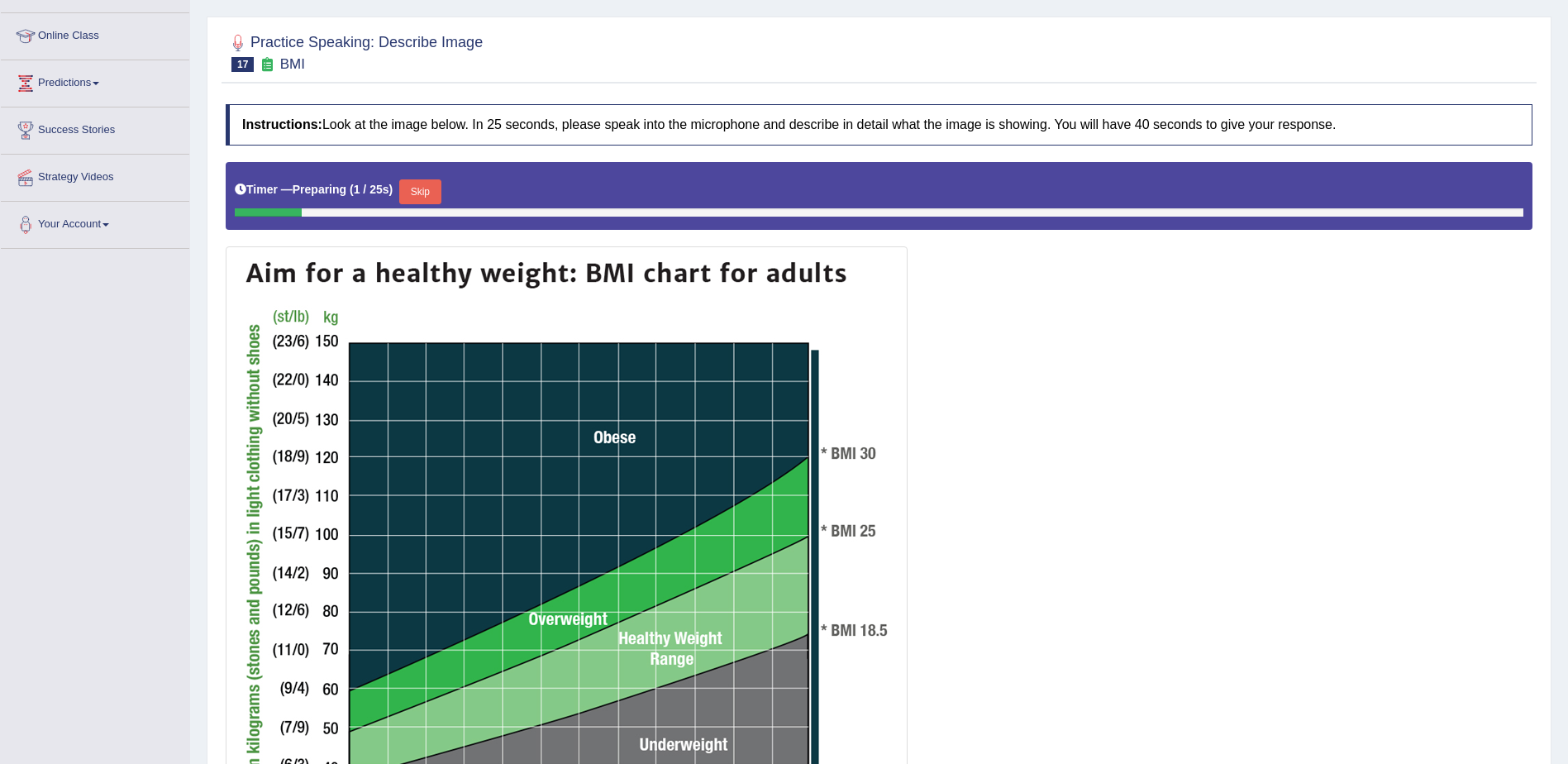
scroll to position [211, 0]
click at [417, 190] on button "Skip" at bounding box center [420, 191] width 41 height 25
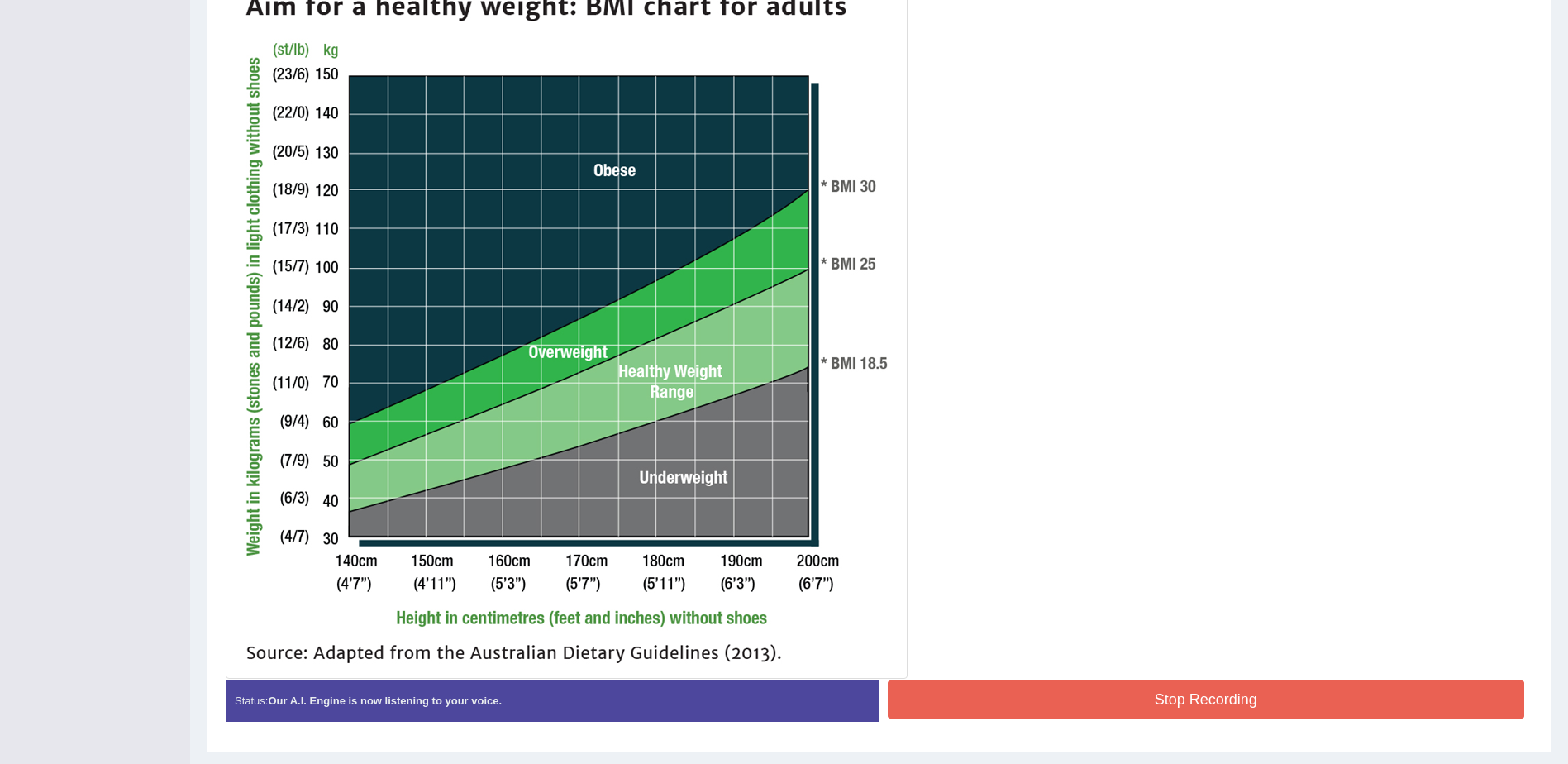
scroll to position [463, 0]
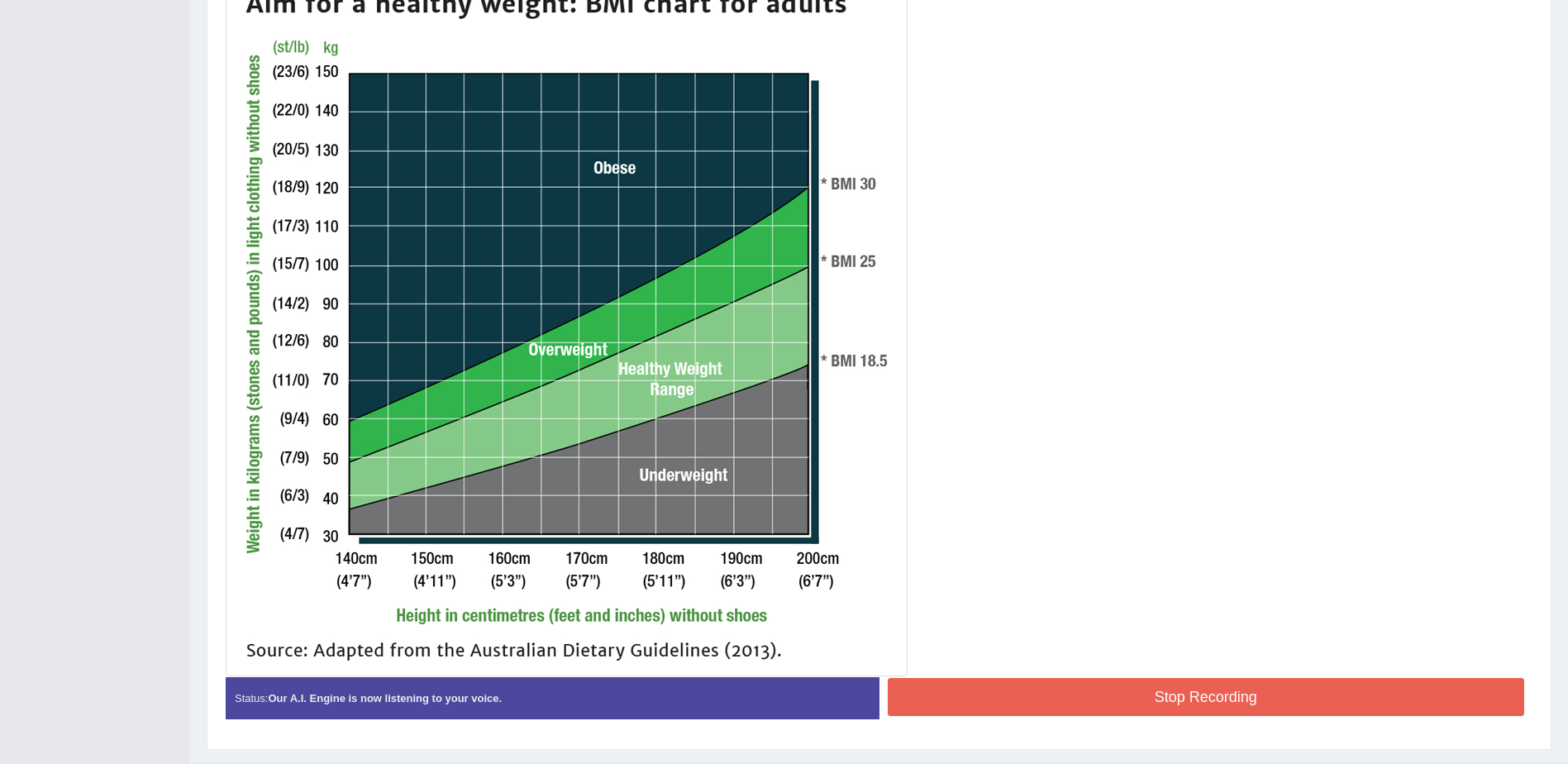
click at [986, 700] on button "Stop Recording" at bounding box center [1206, 696] width 637 height 38
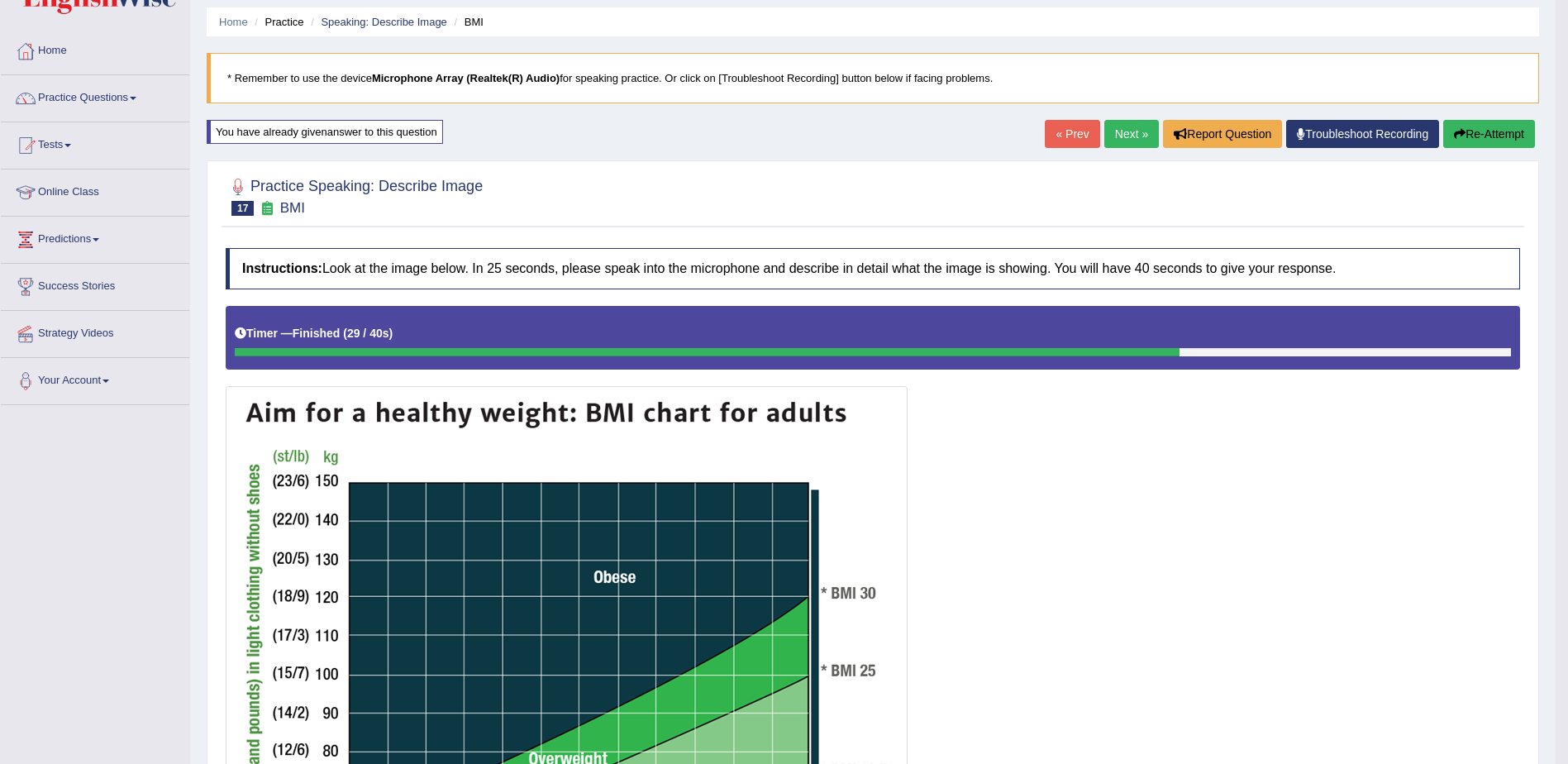
scroll to position [0, 0]
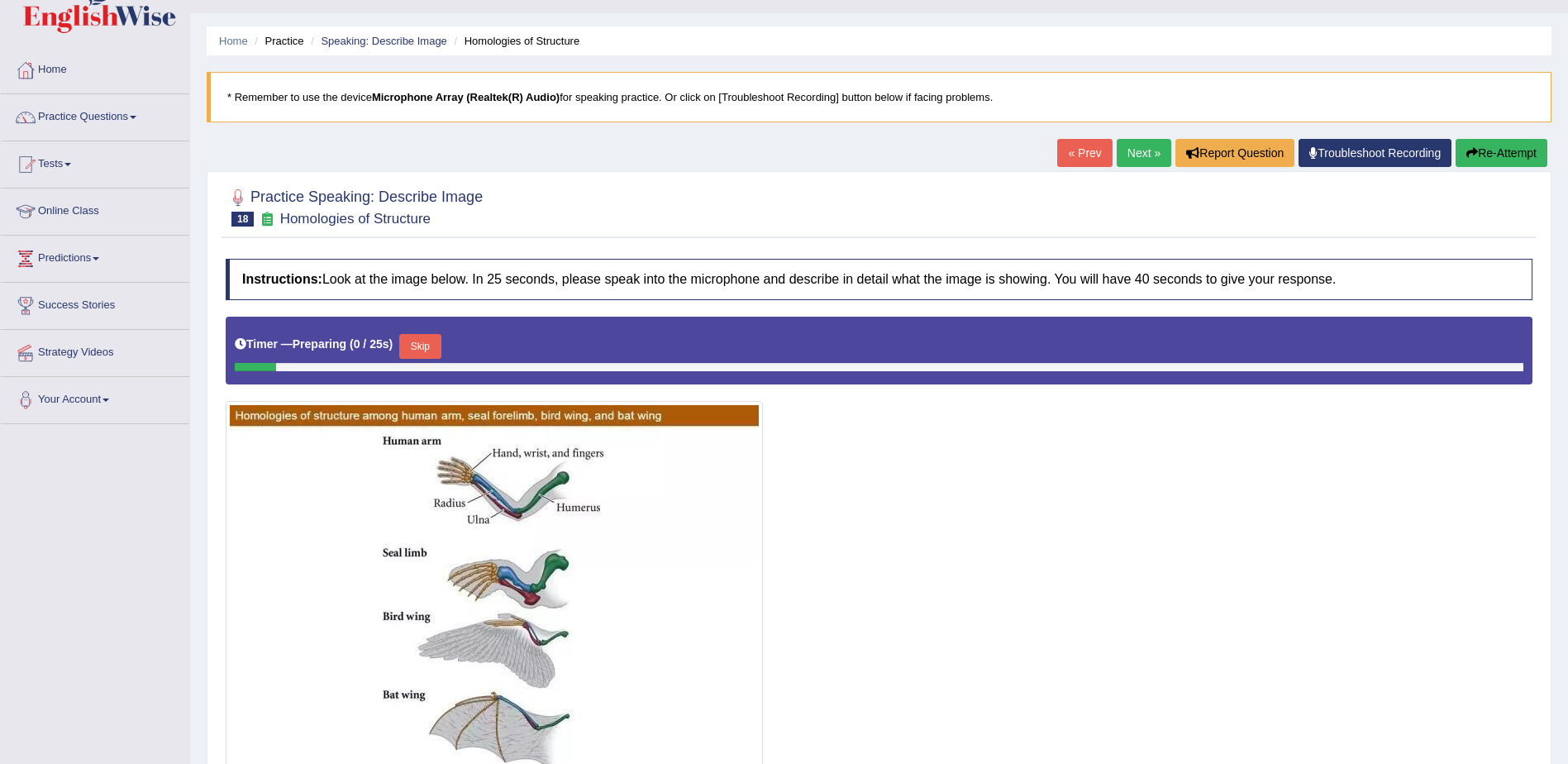
scroll to position [166, 0]
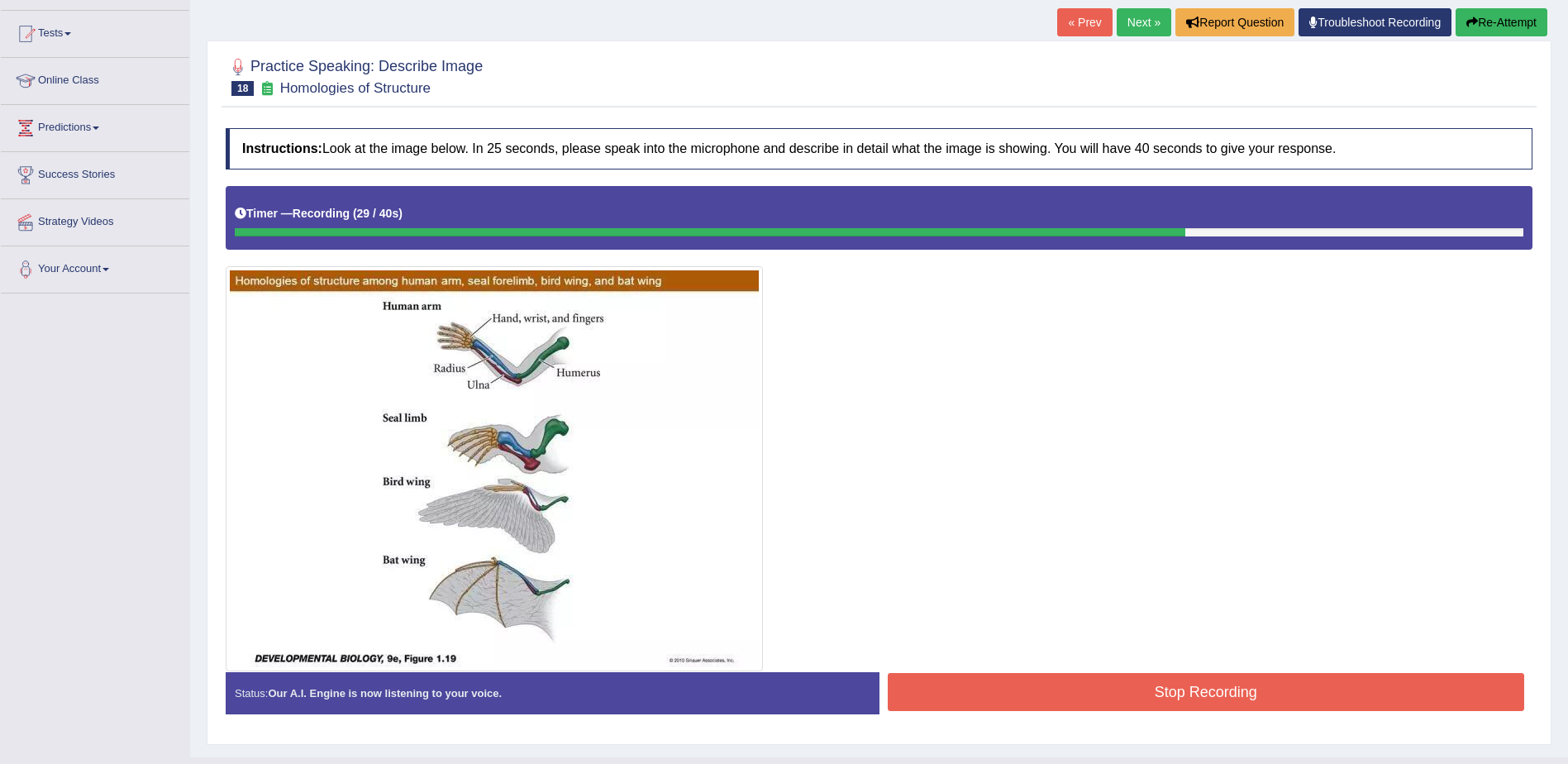
click at [1018, 702] on button "Stop Recording" at bounding box center [1206, 691] width 637 height 38
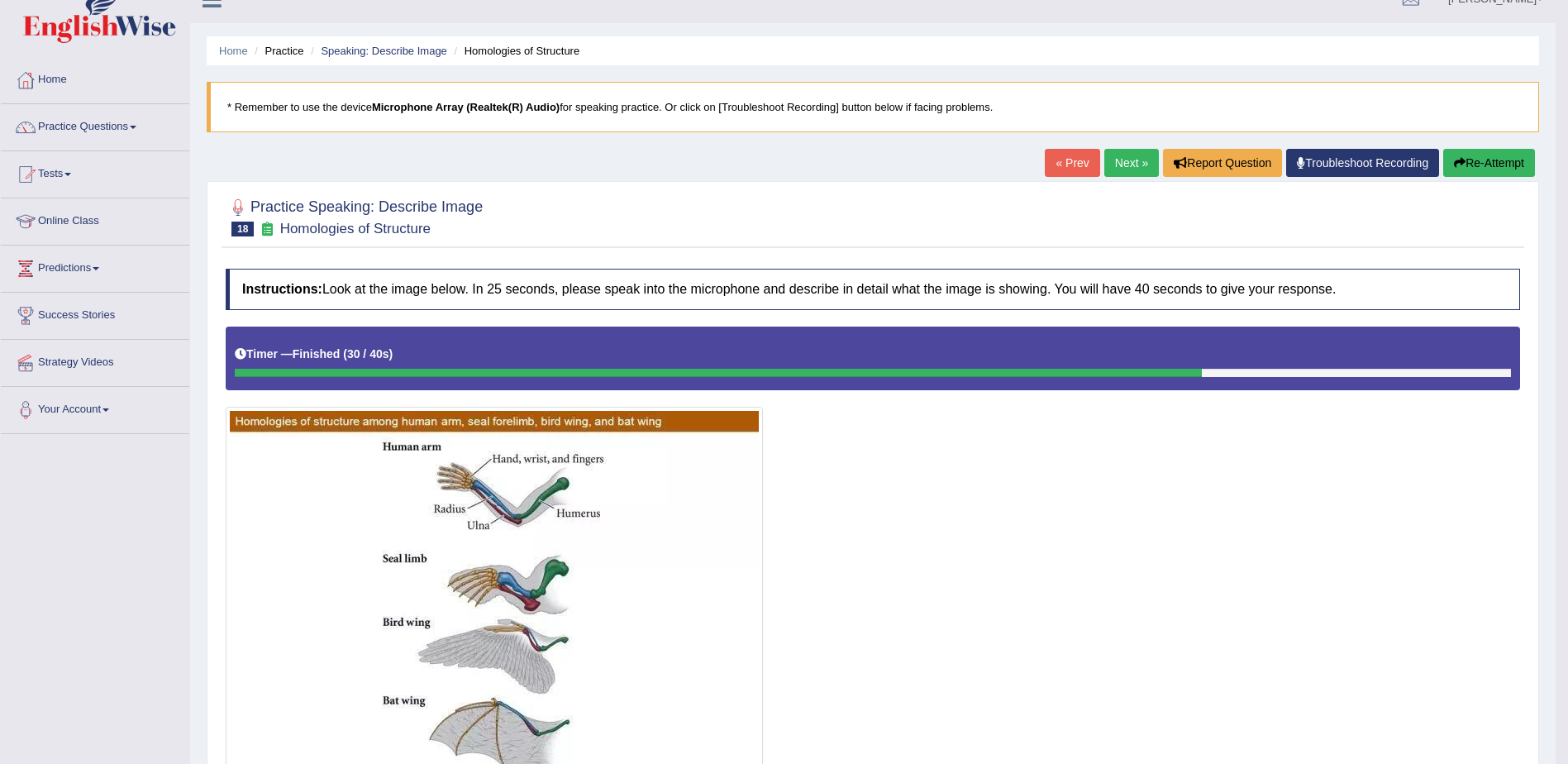
scroll to position [0, 0]
